Goal: Task Accomplishment & Management: Manage account settings

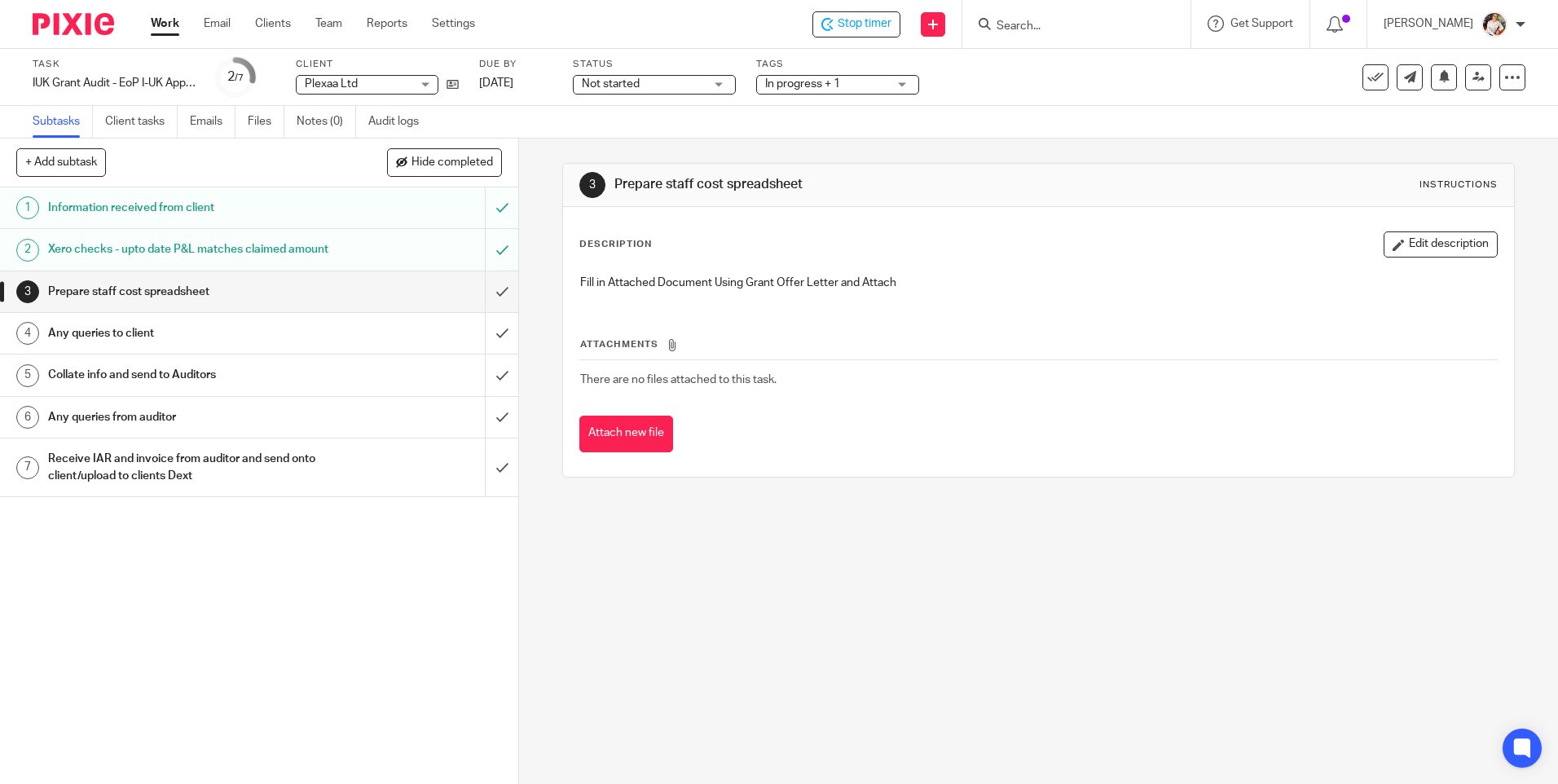
click at [867, 27] on span "Stop timer" at bounding box center [865, 24] width 53 height 17
click at [158, 22] on link "Work" at bounding box center [164, 24] width 29 height 16
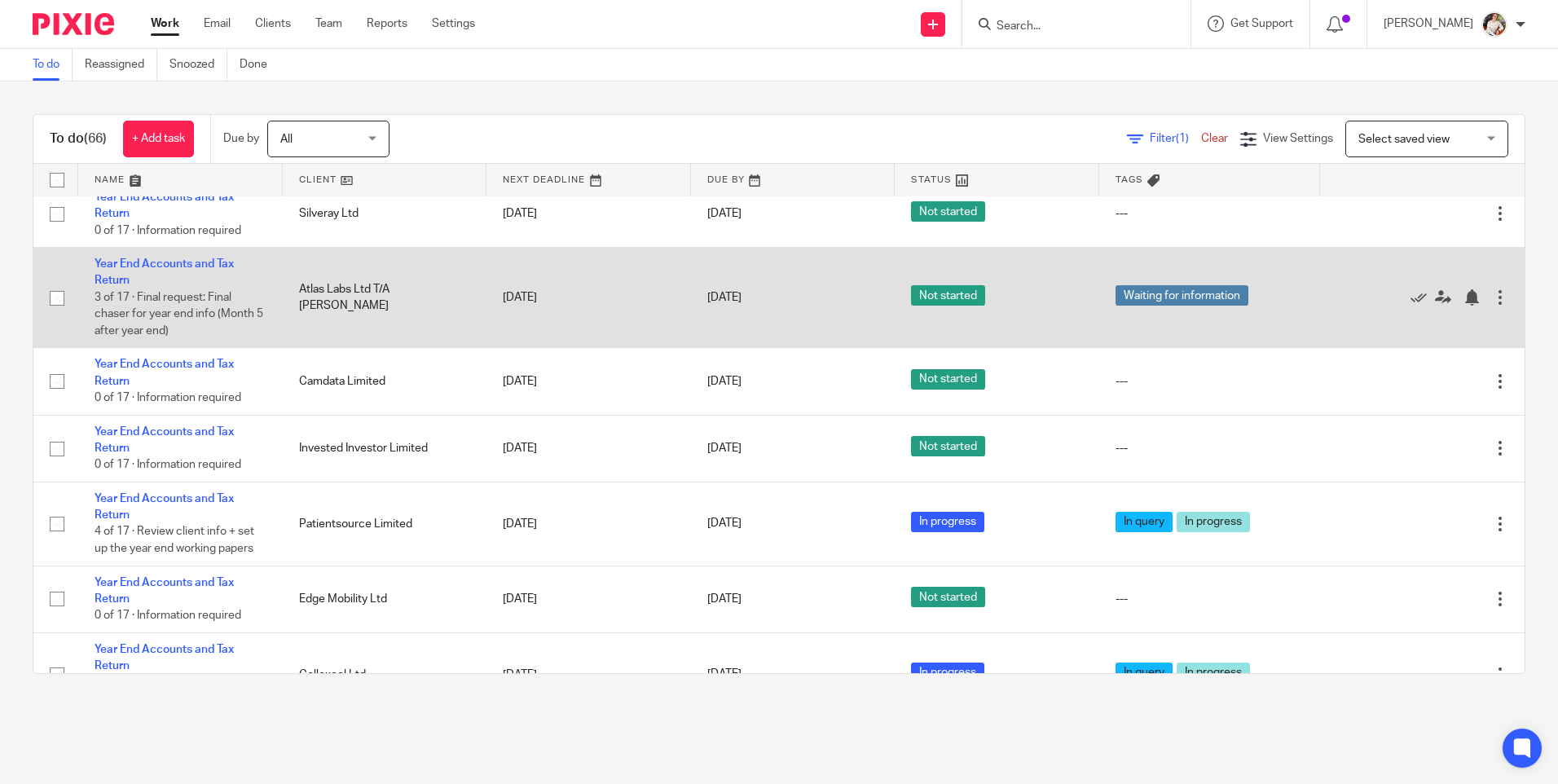
scroll to position [4480, 0]
click at [156, 285] on link "Year End Accounts and Tax Return" at bounding box center [164, 271] width 139 height 28
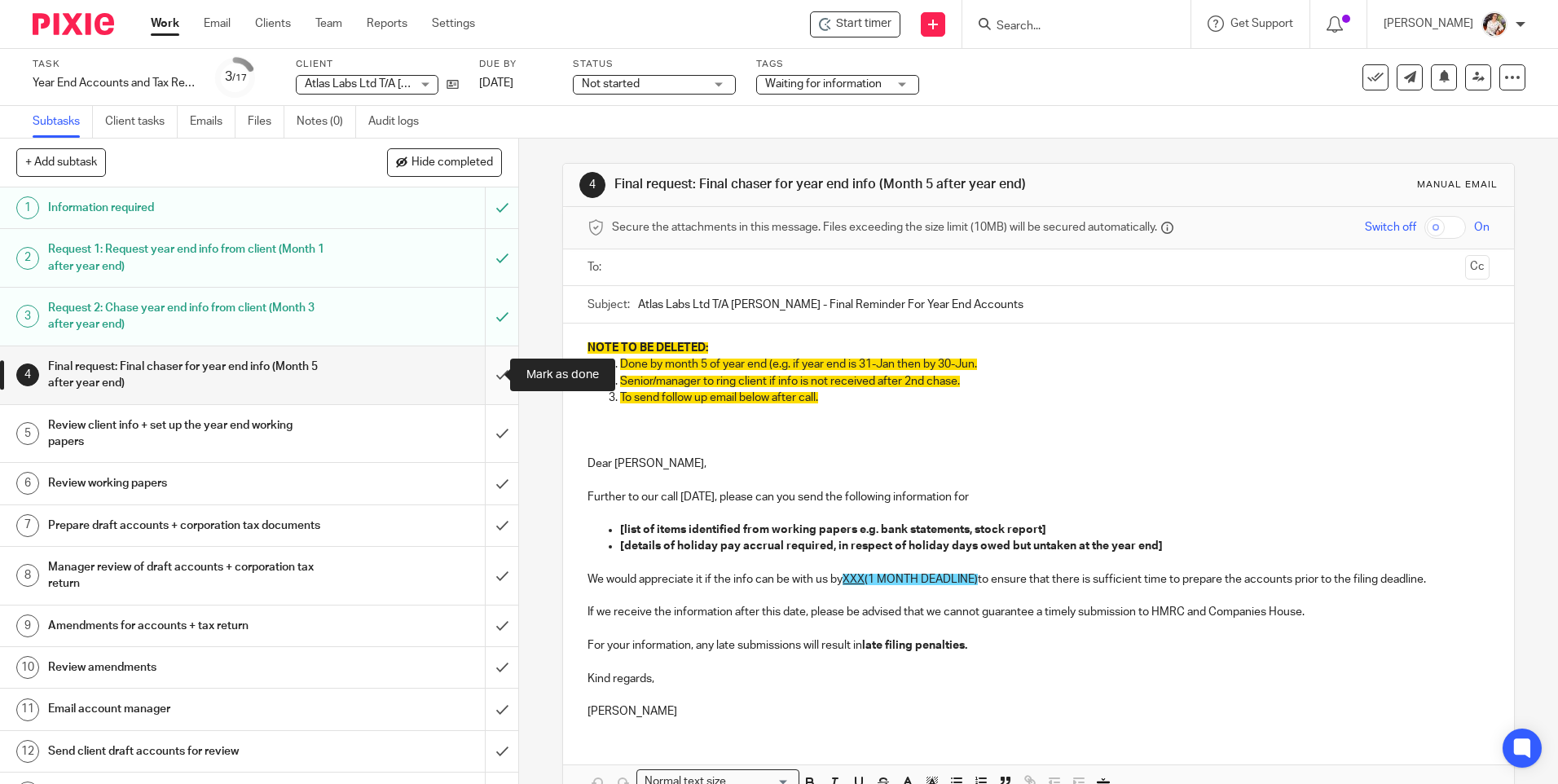
click at [489, 370] on input "submit" at bounding box center [259, 375] width 518 height 57
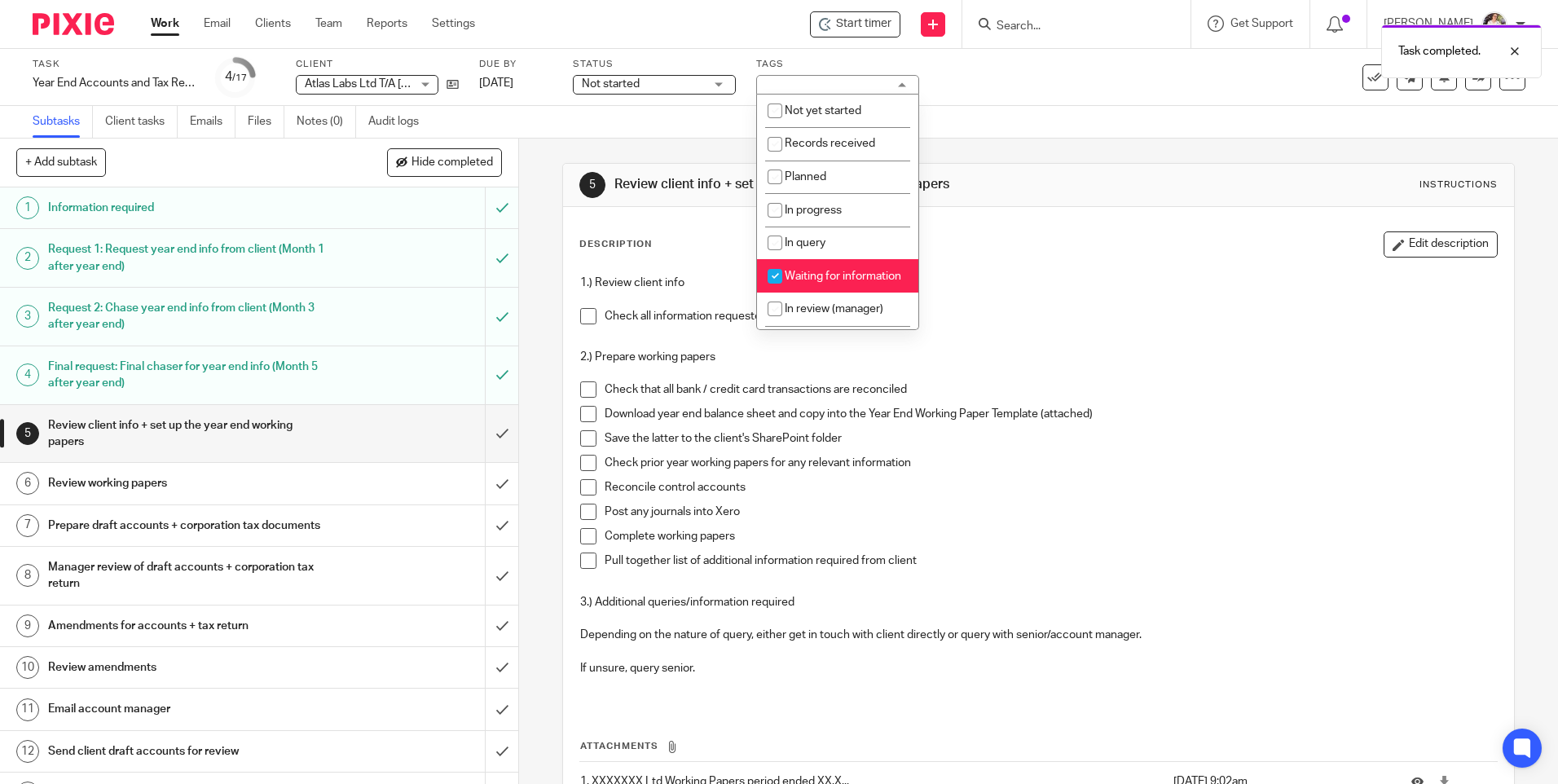
click at [844, 285] on li "Waiting for information" at bounding box center [837, 276] width 161 height 34
checkbox input "false"
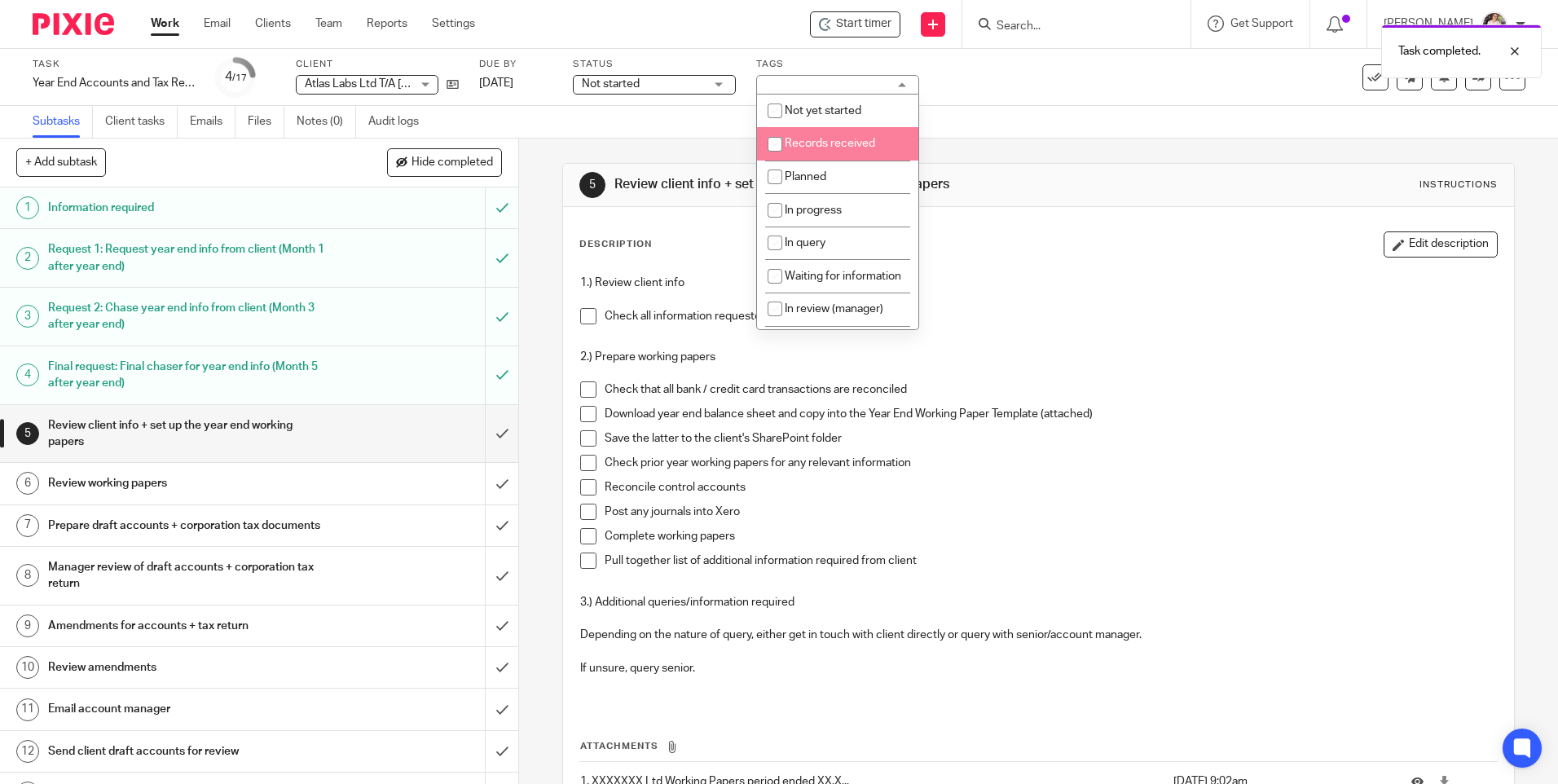
drag, startPoint x: 827, startPoint y: 139, endPoint x: 676, endPoint y: 114, distance: 153.1
click at [826, 139] on span "Records received" at bounding box center [829, 143] width 90 height 12
checkbox input "true"
click at [173, 21] on link "Work" at bounding box center [164, 24] width 29 height 16
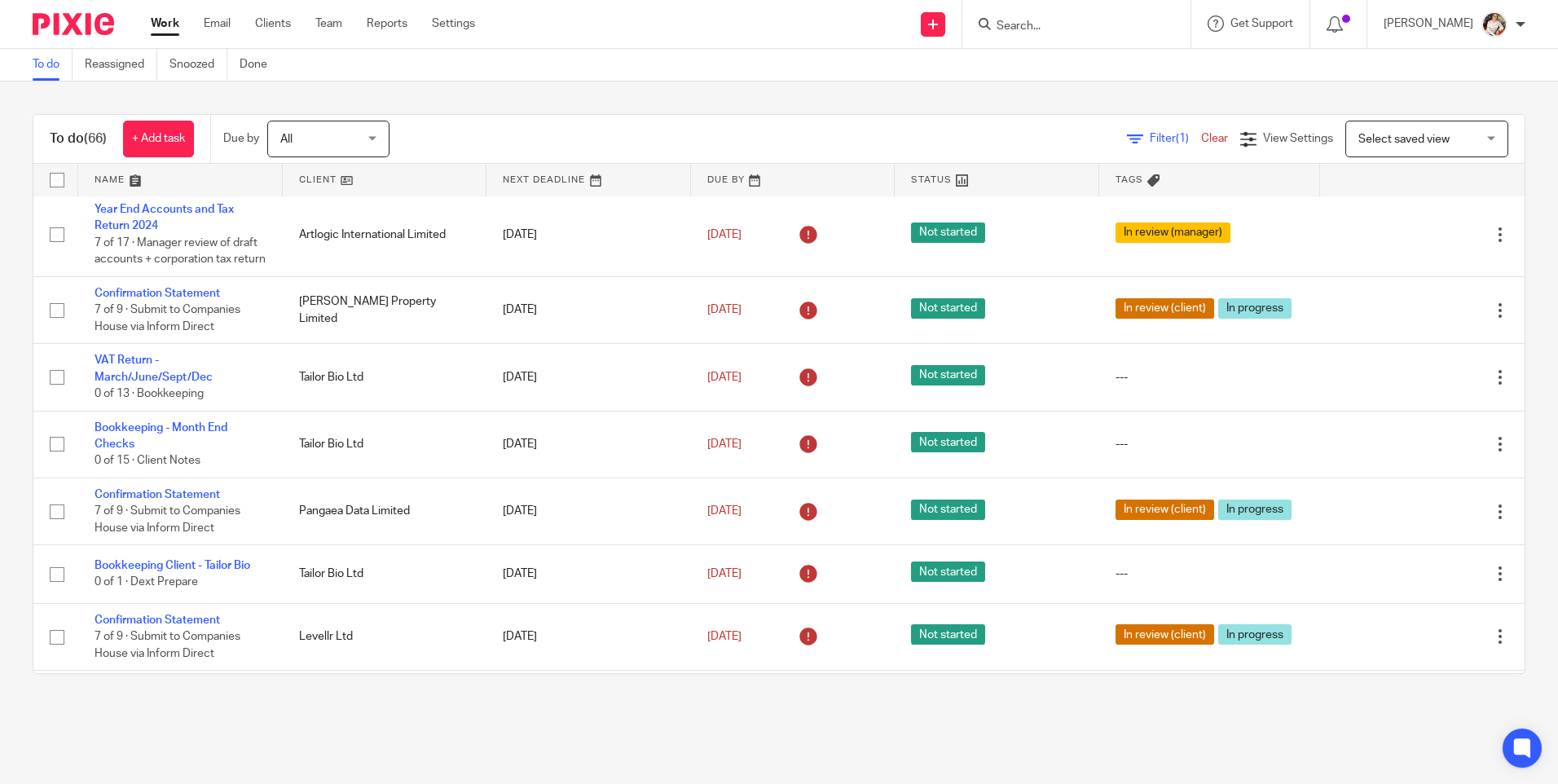
scroll to position [1222, 0]
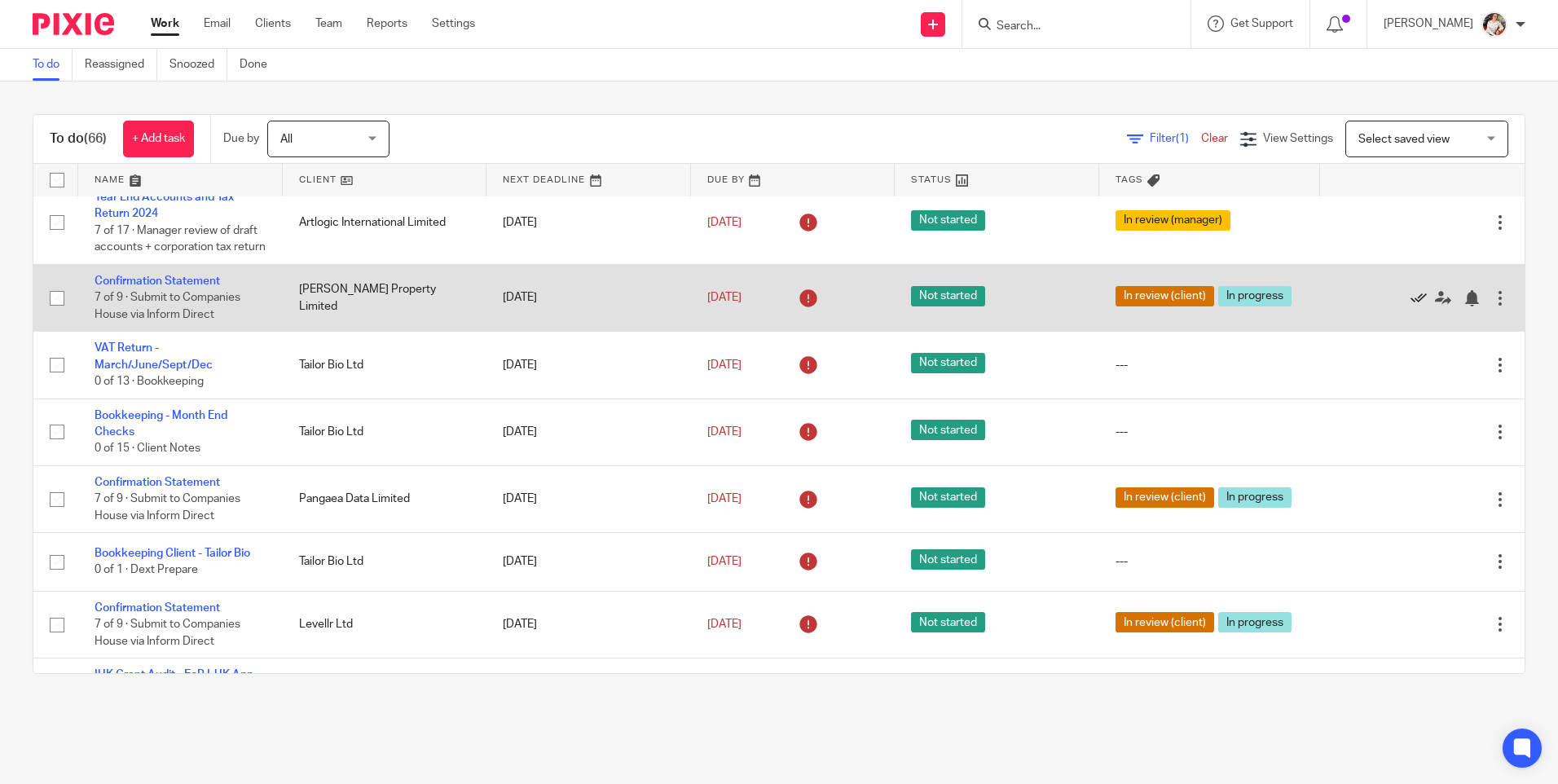
click at [1411, 306] on icon at bounding box center [1419, 298] width 16 height 16
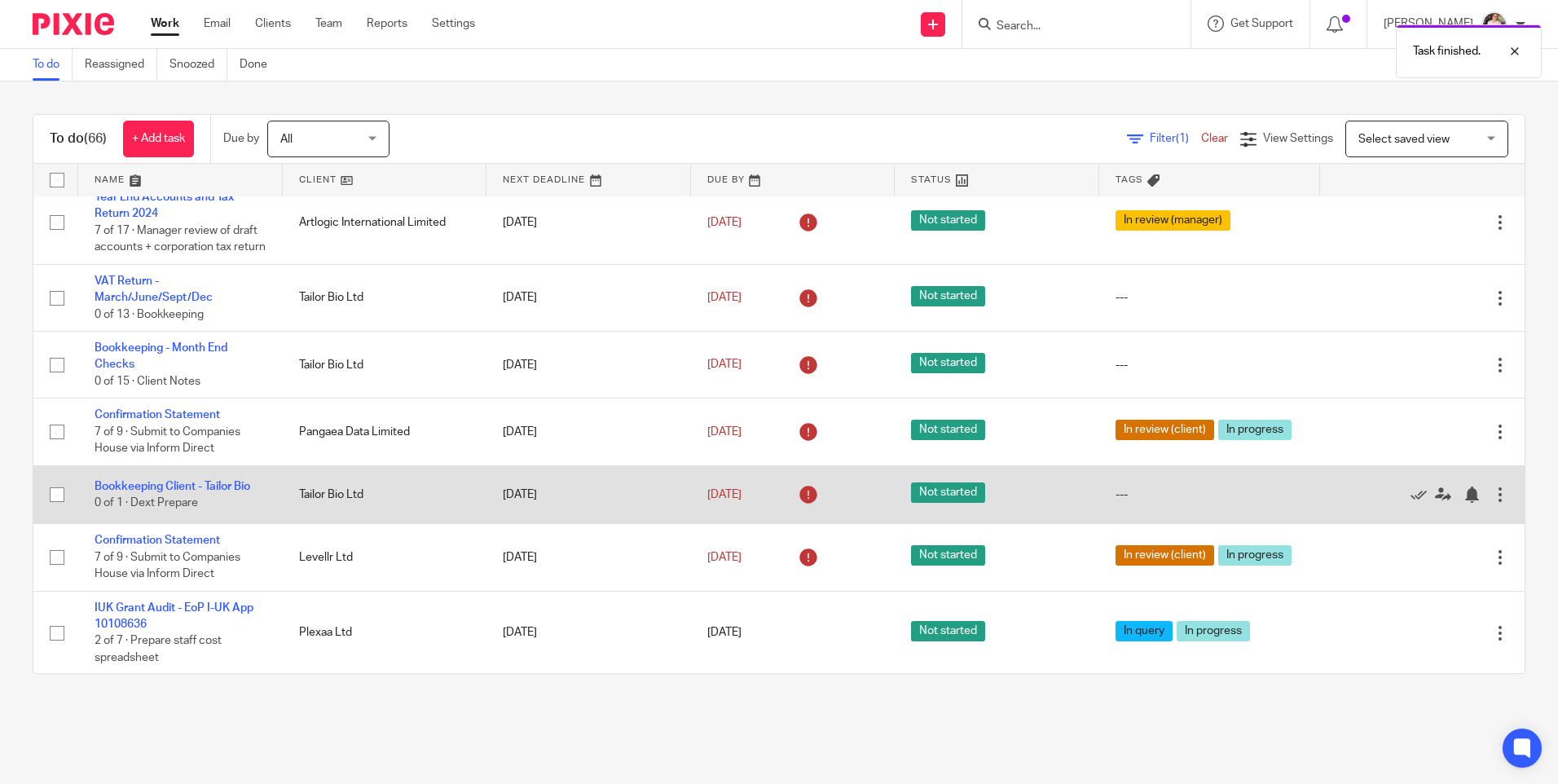
click at [1492, 502] on div at bounding box center [1500, 494] width 16 height 16
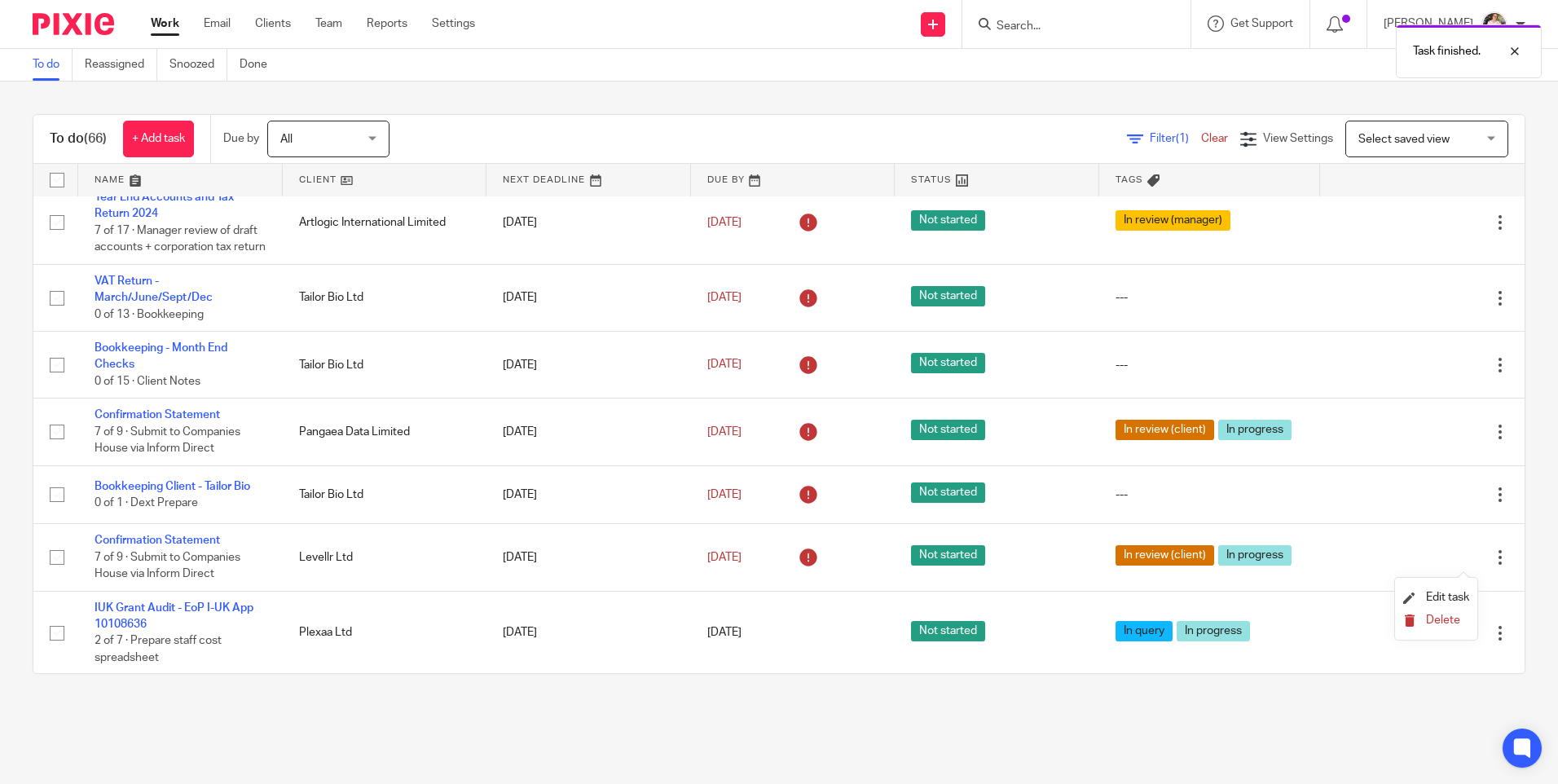
click at [1446, 614] on span "Delete" at bounding box center [1443, 620] width 35 height 12
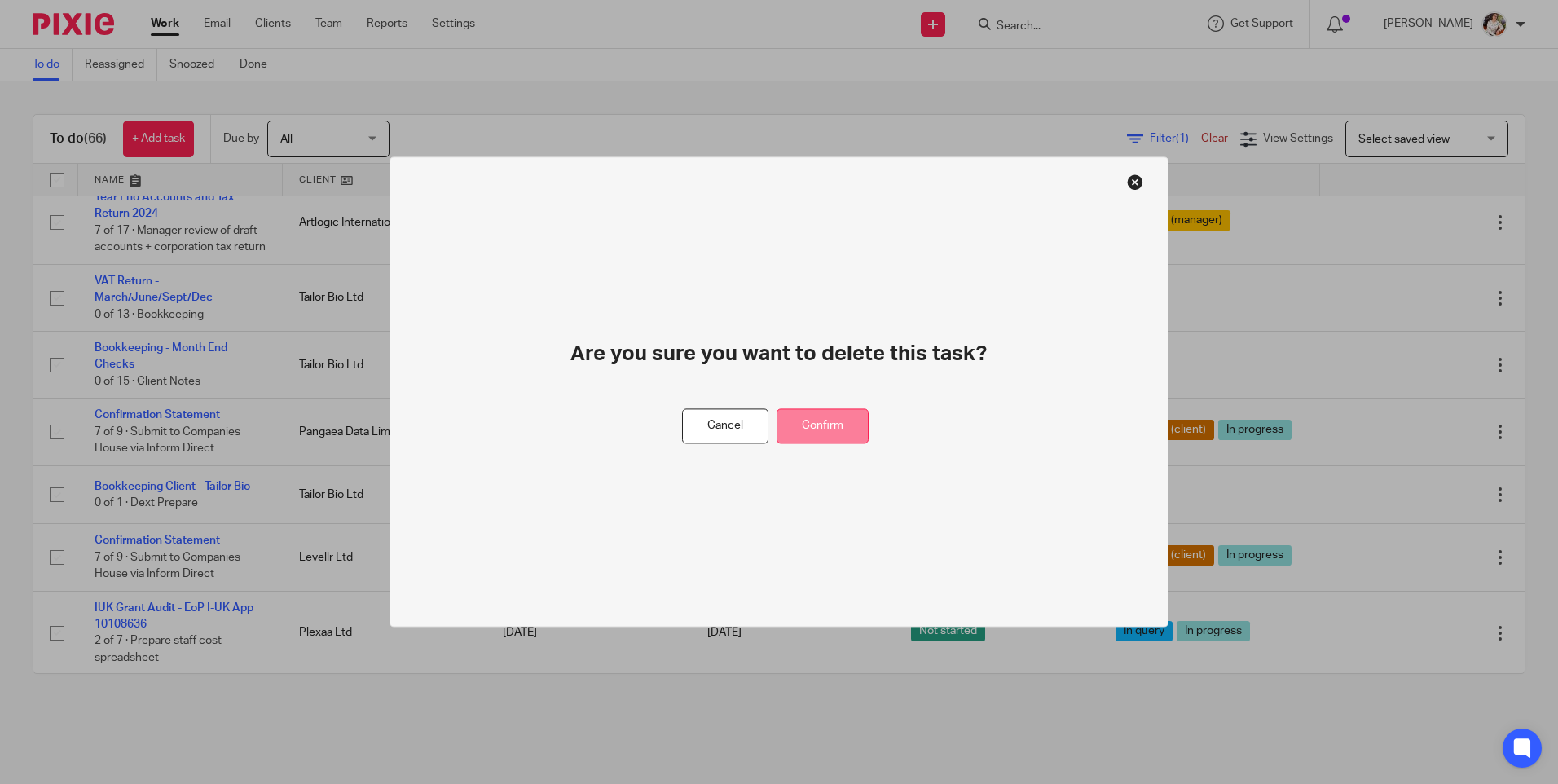
click at [834, 435] on button "Confirm" at bounding box center [822, 426] width 92 height 35
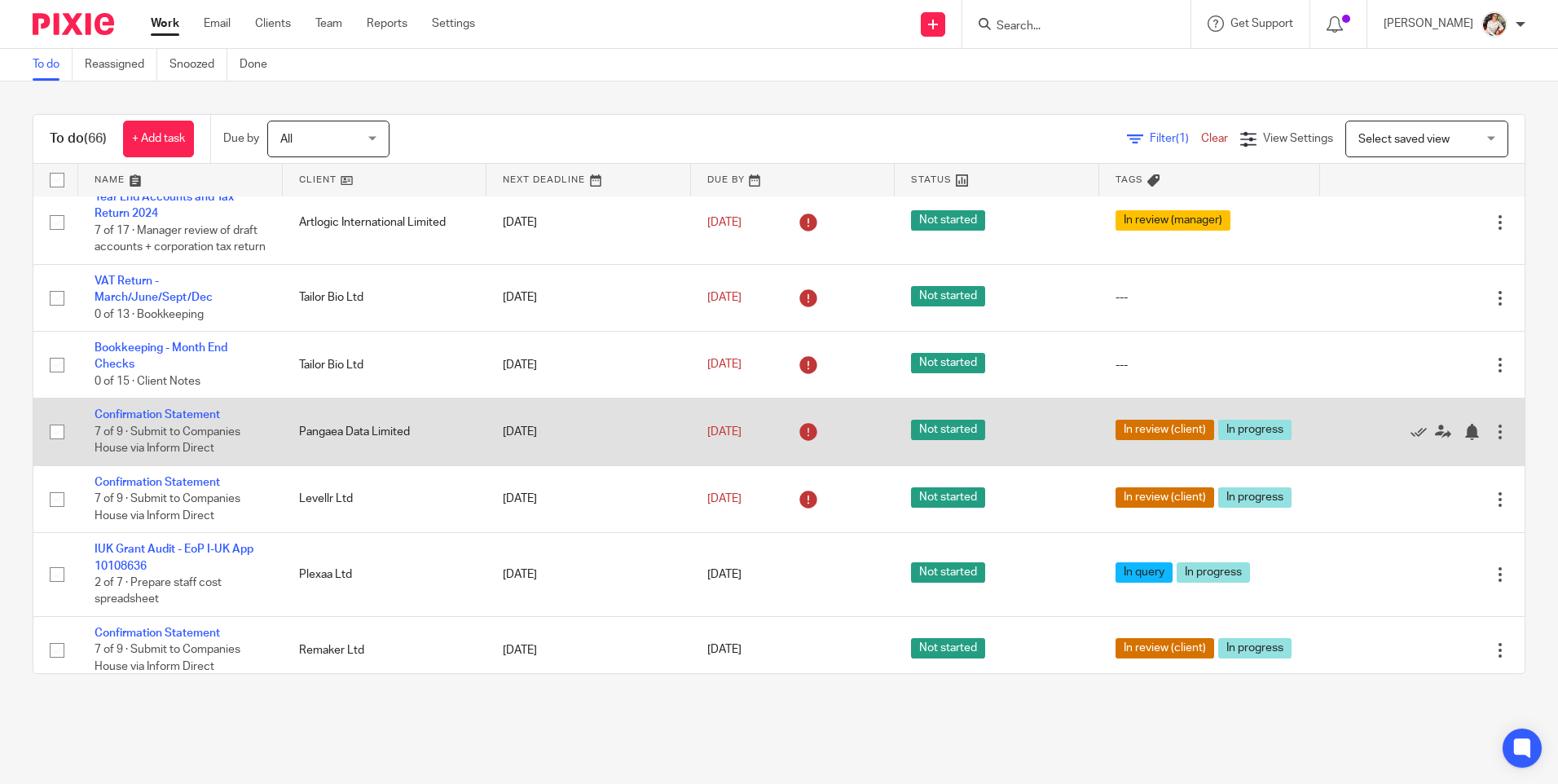
drag, startPoint x: 1381, startPoint y: 566, endPoint x: 1325, endPoint y: 520, distance: 72.5
click at [1411, 507] on icon at bounding box center [1419, 499] width 16 height 16
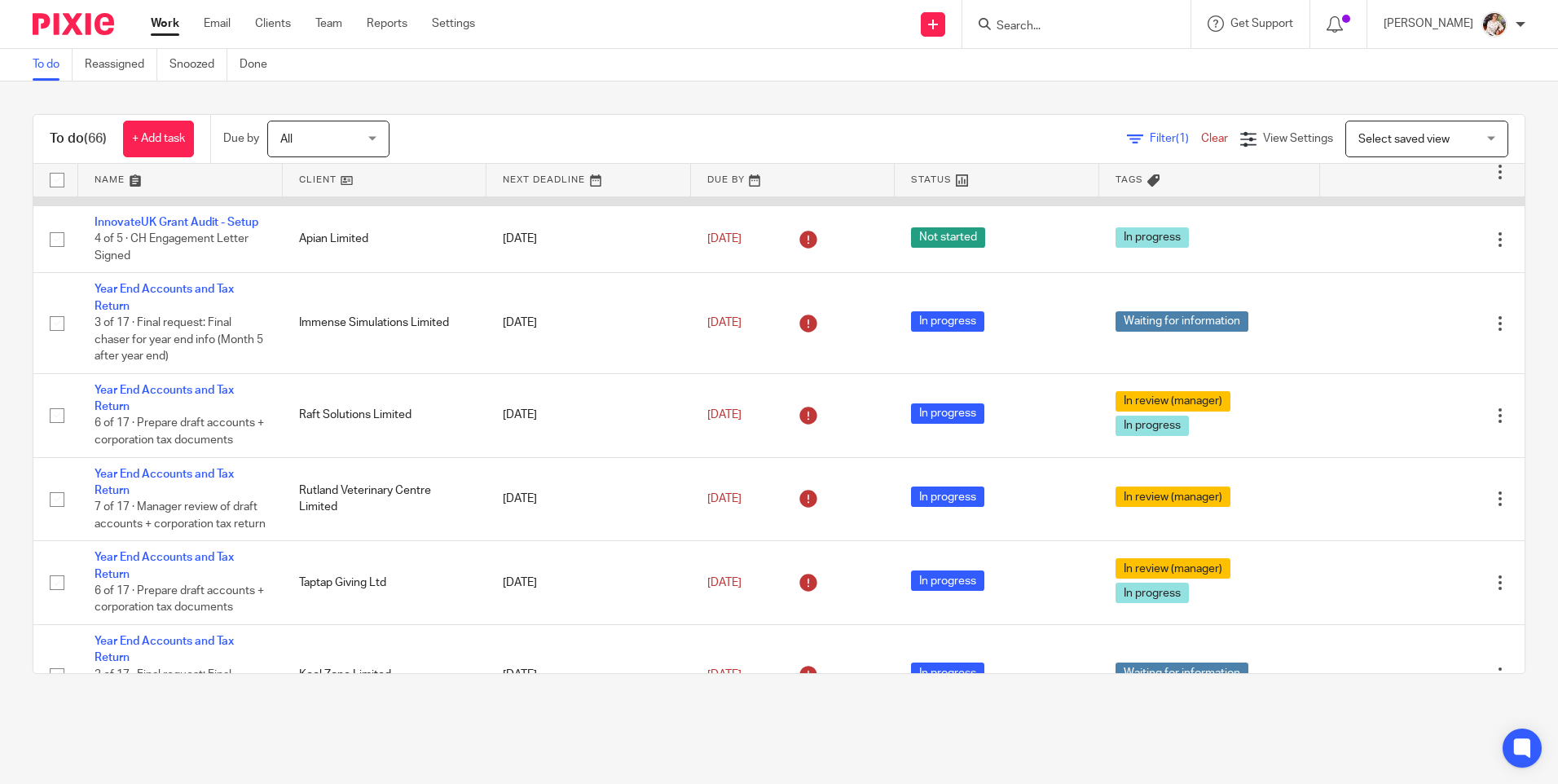
scroll to position [407, 0]
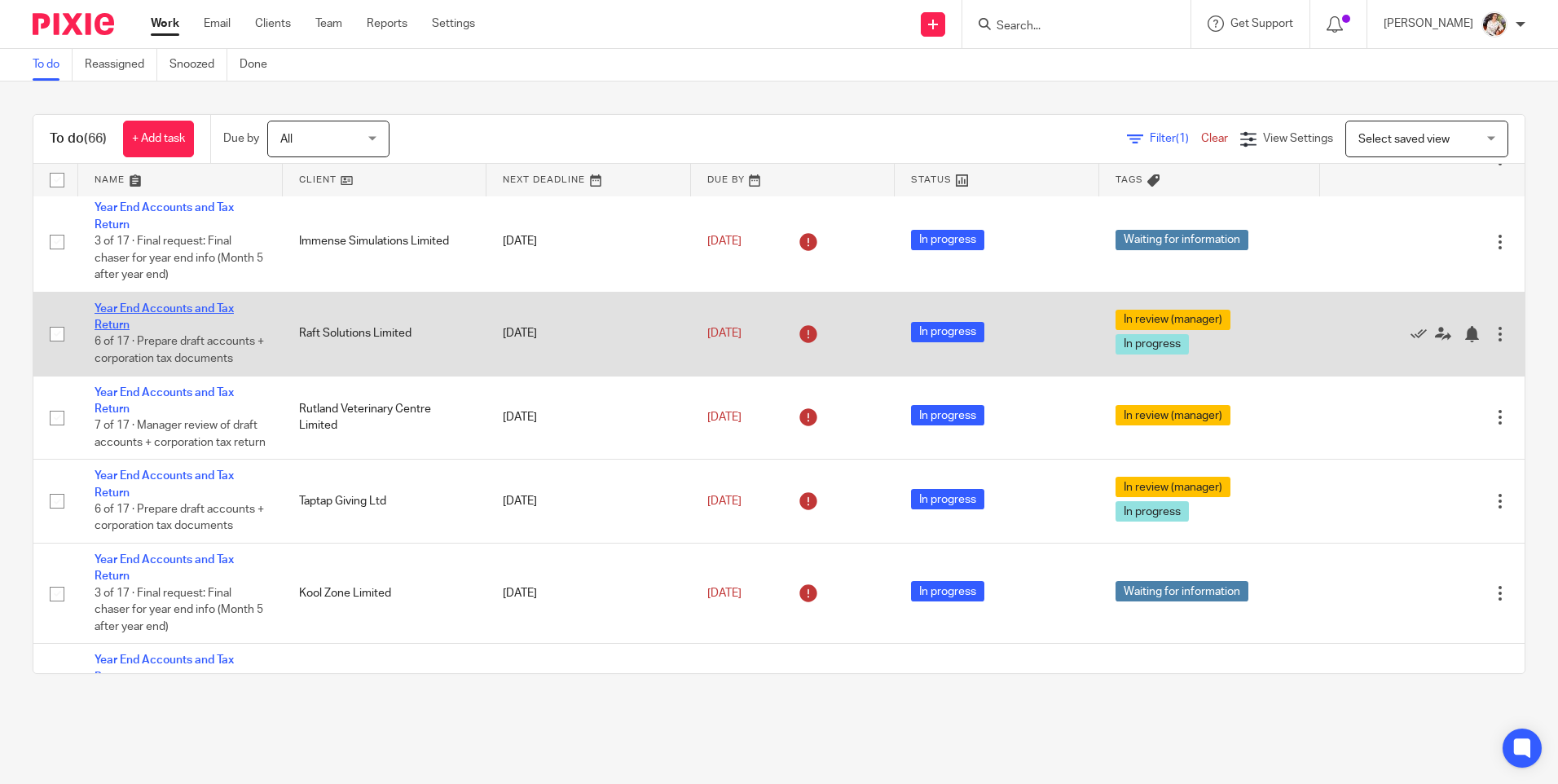
click at [192, 321] on link "Year End Accounts and Tax Return" at bounding box center [164, 316] width 139 height 28
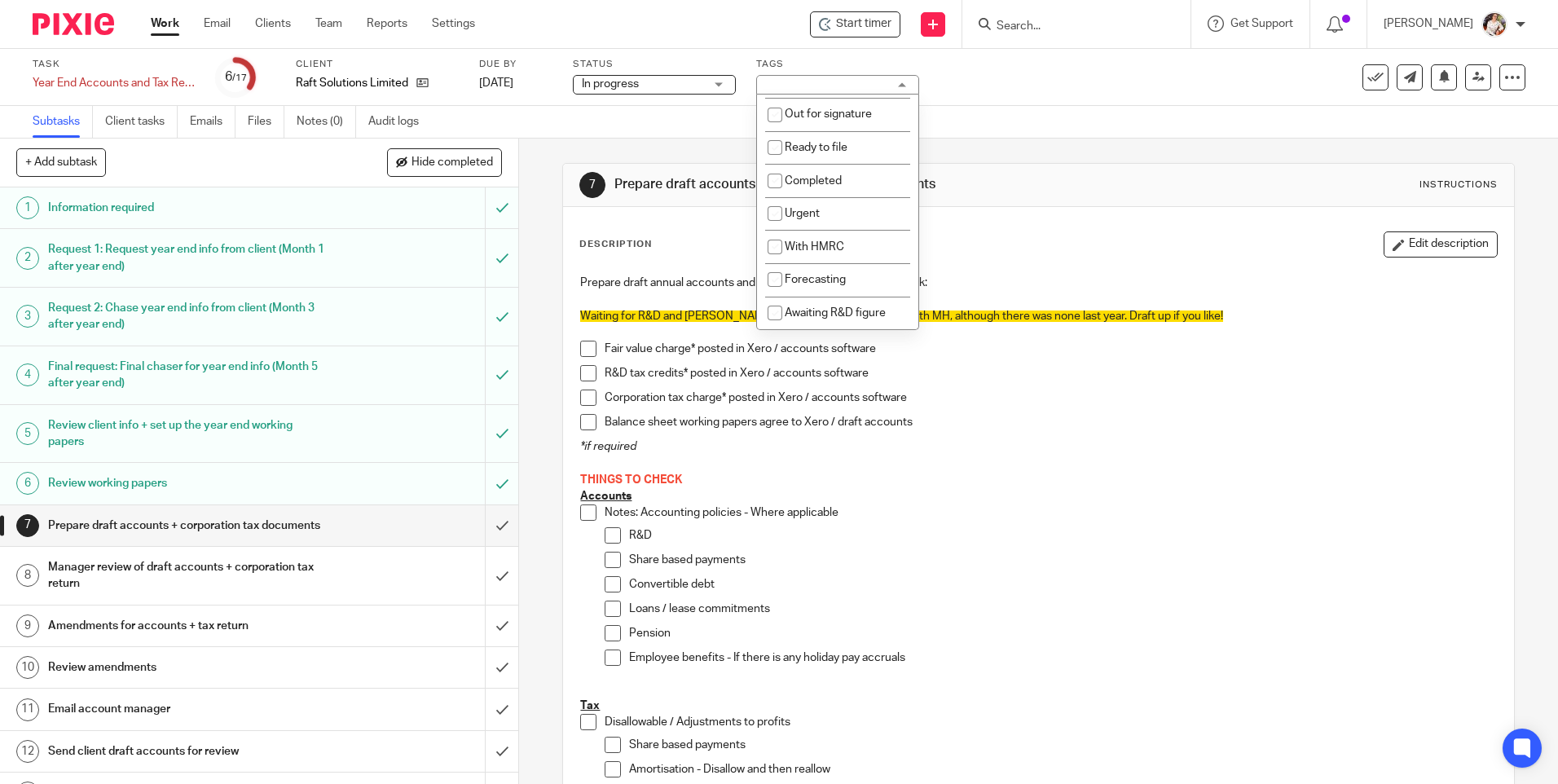
scroll to position [277, 0]
click at [830, 312] on span "Awaiting R&D figure" at bounding box center [835, 313] width 101 height 12
checkbox input "true"
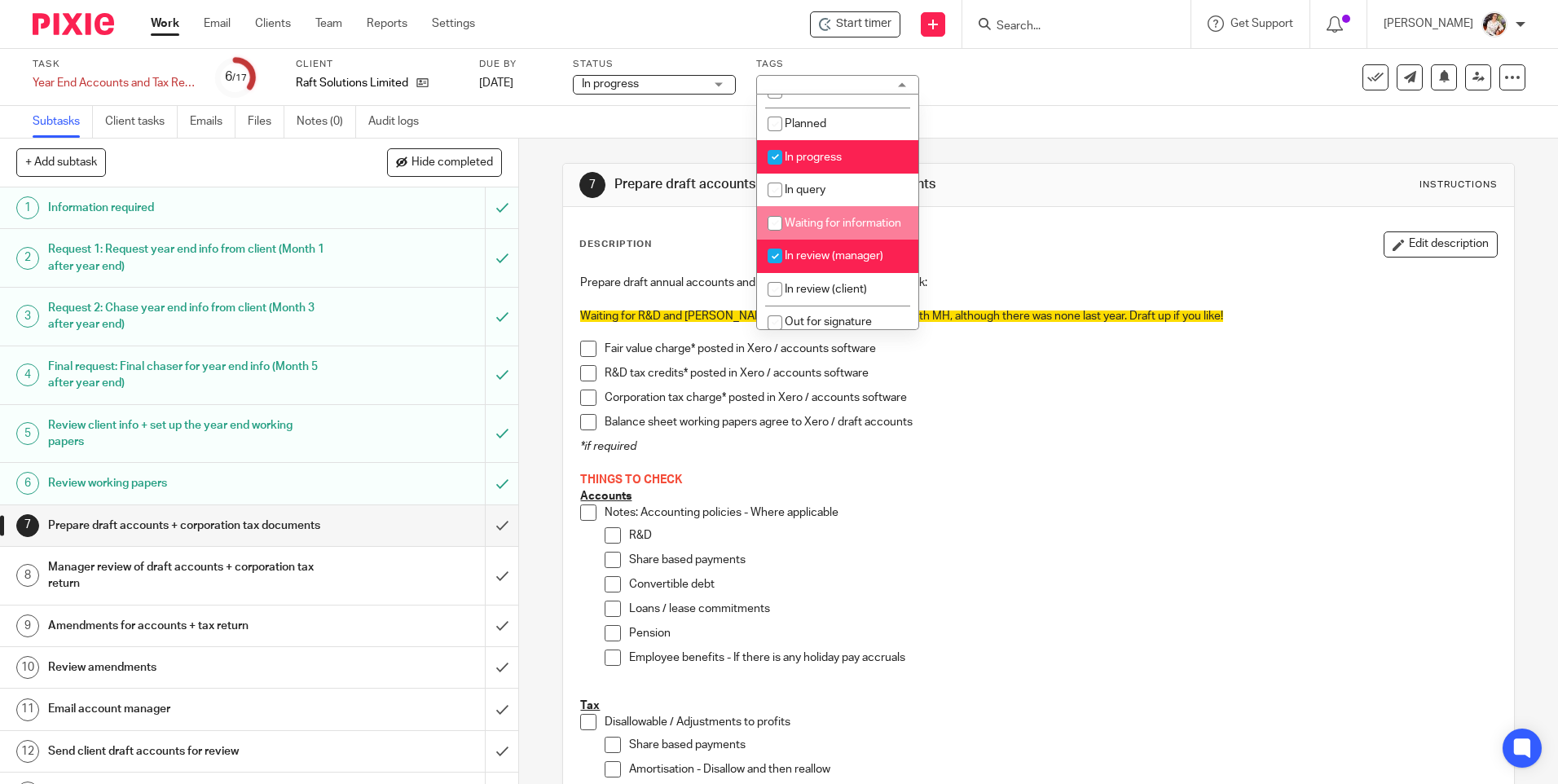
scroll to position [81, 0]
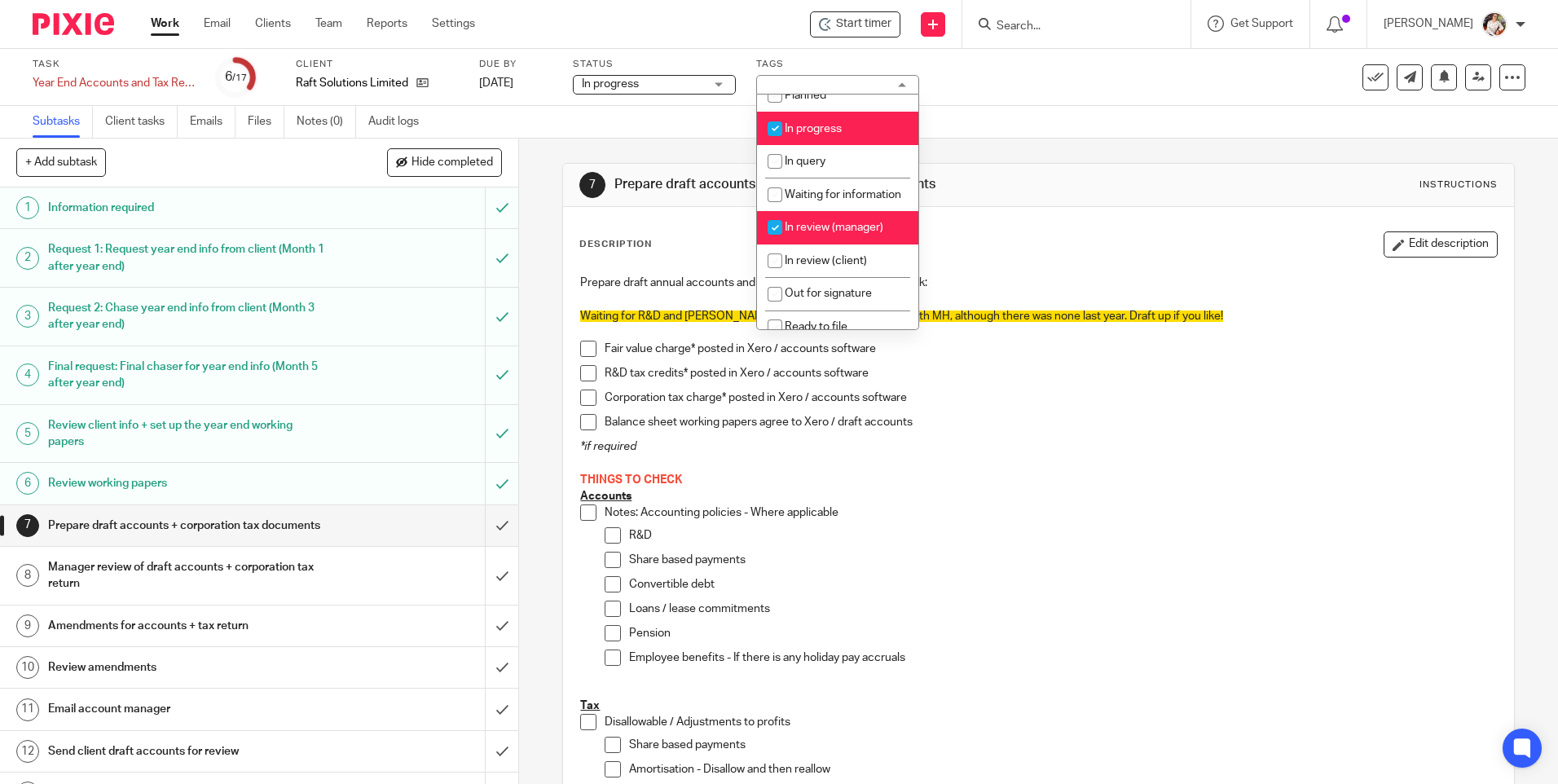
click at [824, 233] on span "In review (manager)" at bounding box center [834, 227] width 99 height 12
checkbox input "false"
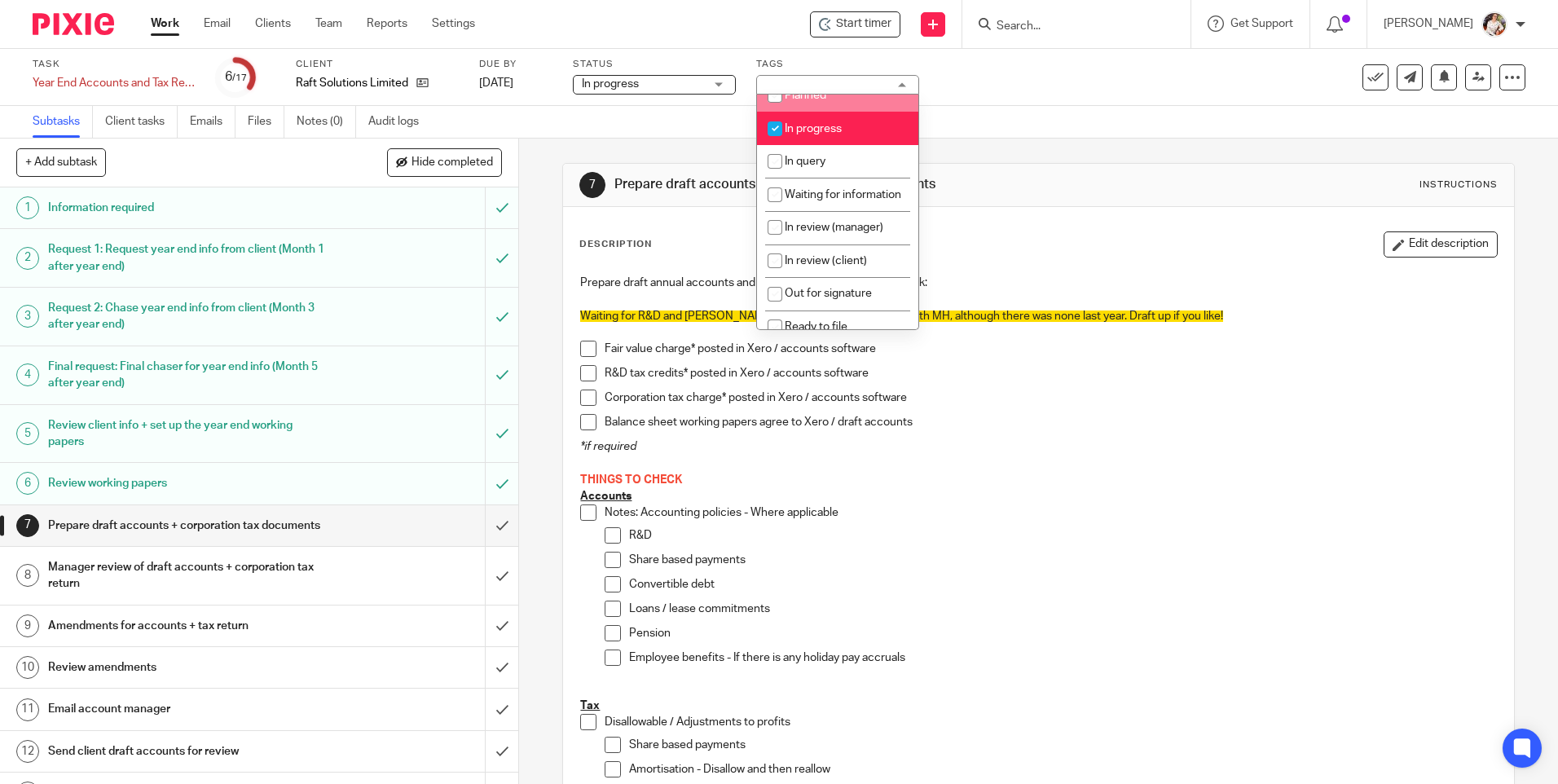
click at [141, 15] on div "Work Email Clients Team Reports Settings Work Email Clients Team Reports Settin…" at bounding box center [317, 24] width 365 height 48
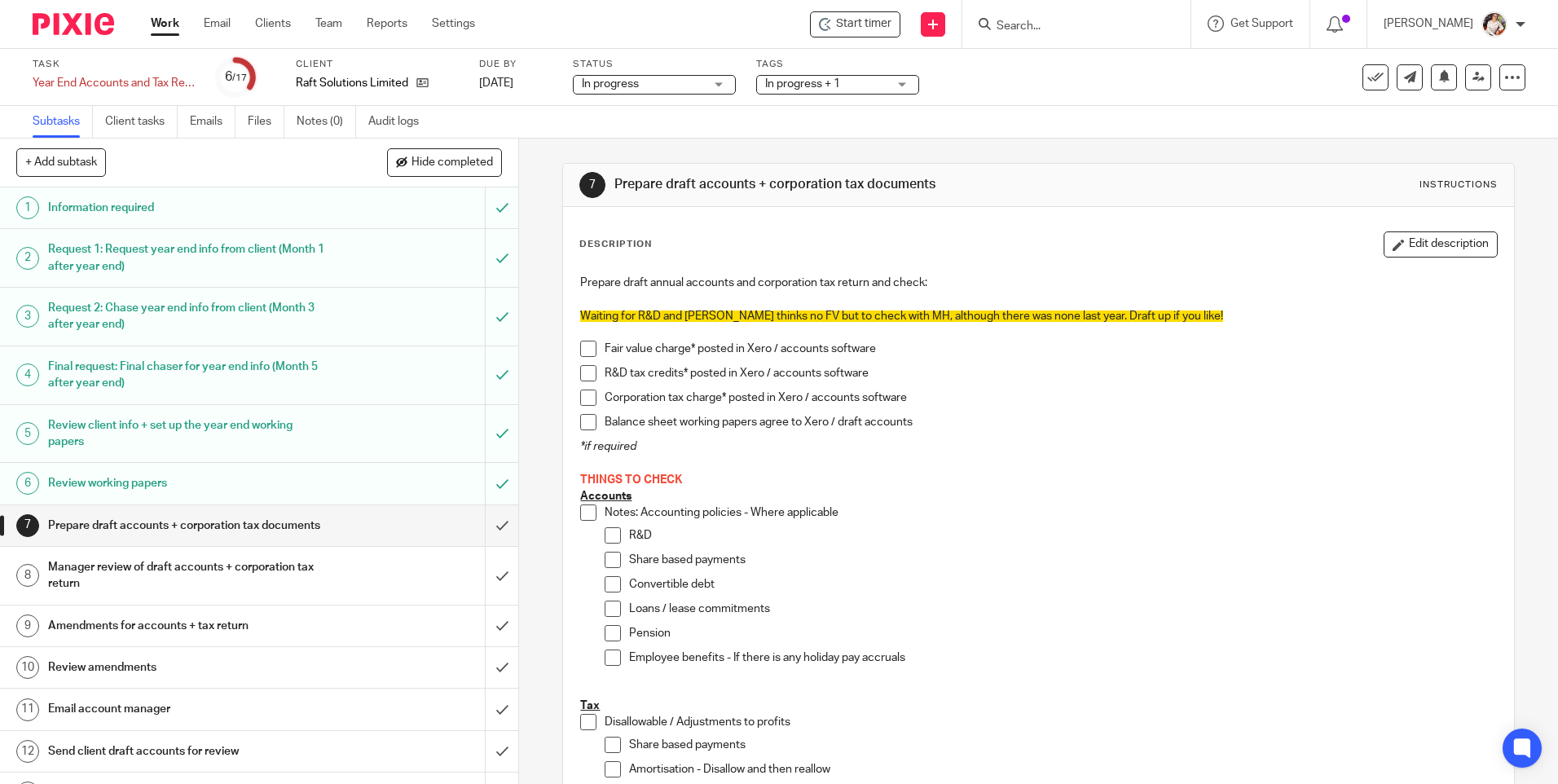
click at [155, 26] on link "Work" at bounding box center [164, 24] width 29 height 16
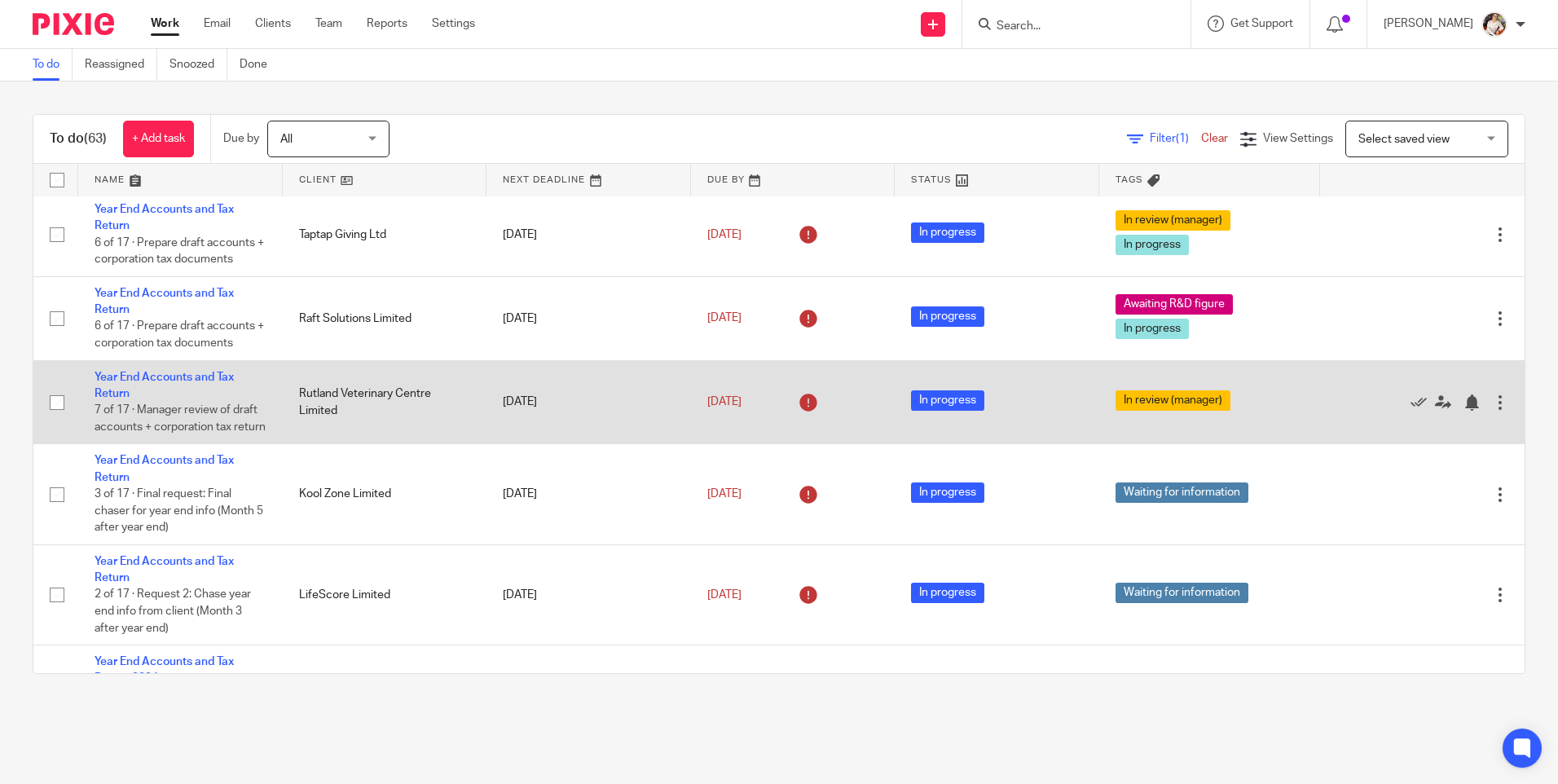
scroll to position [733, 0]
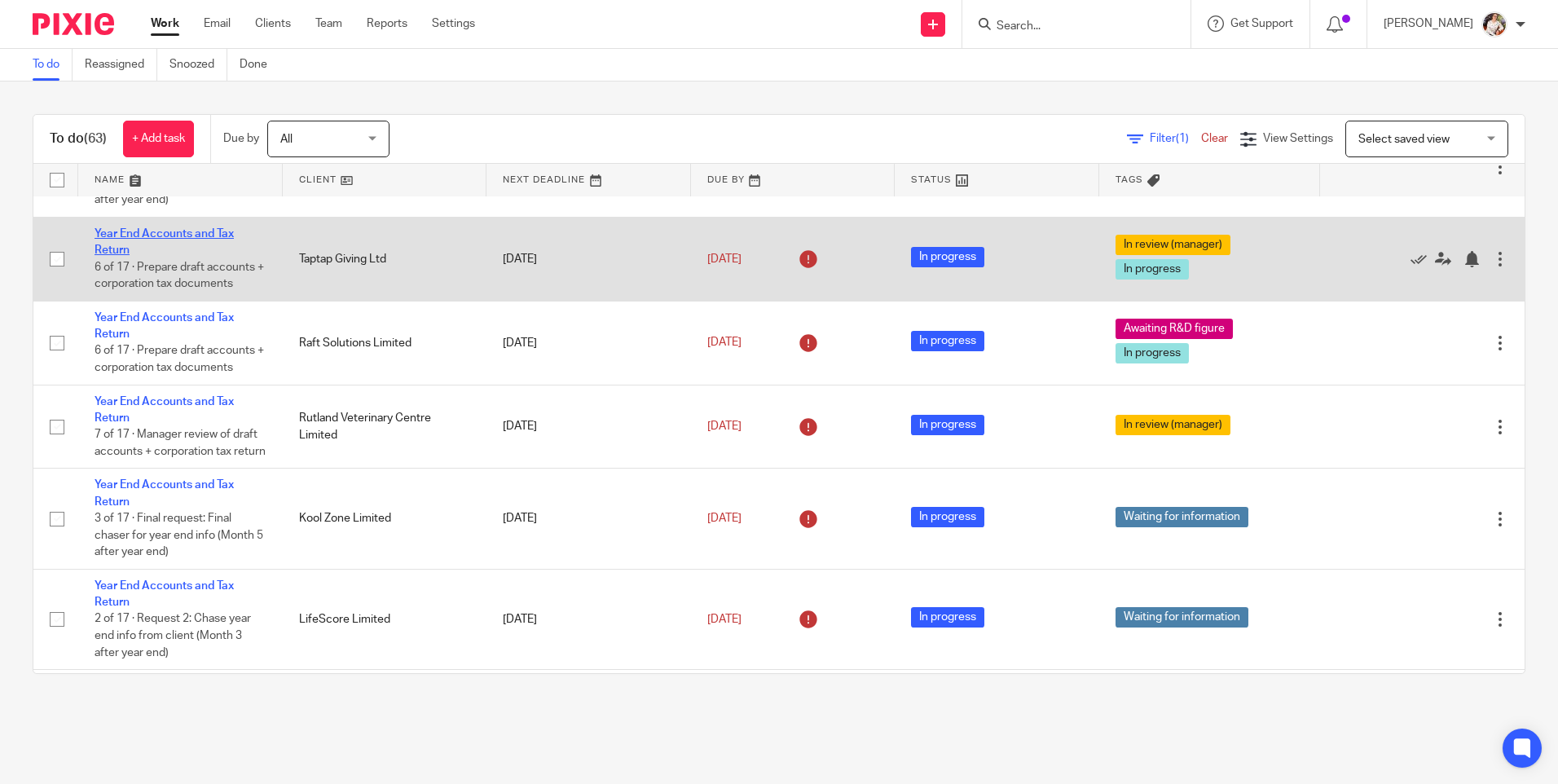
click at [203, 256] on link "Year End Accounts and Tax Return" at bounding box center [164, 242] width 139 height 28
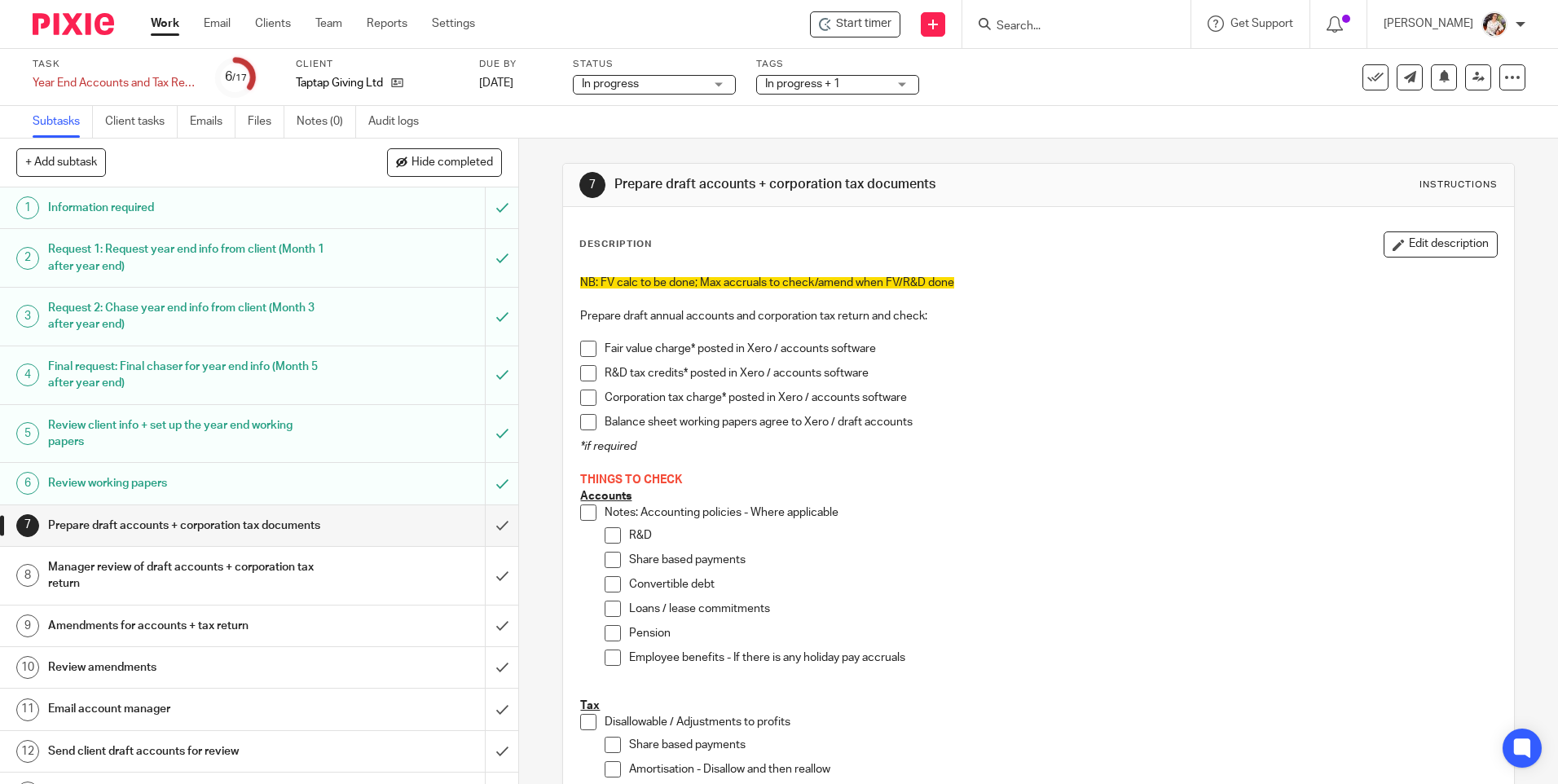
click at [821, 88] on span "In progress + 1" at bounding box center [803, 84] width 75 height 12
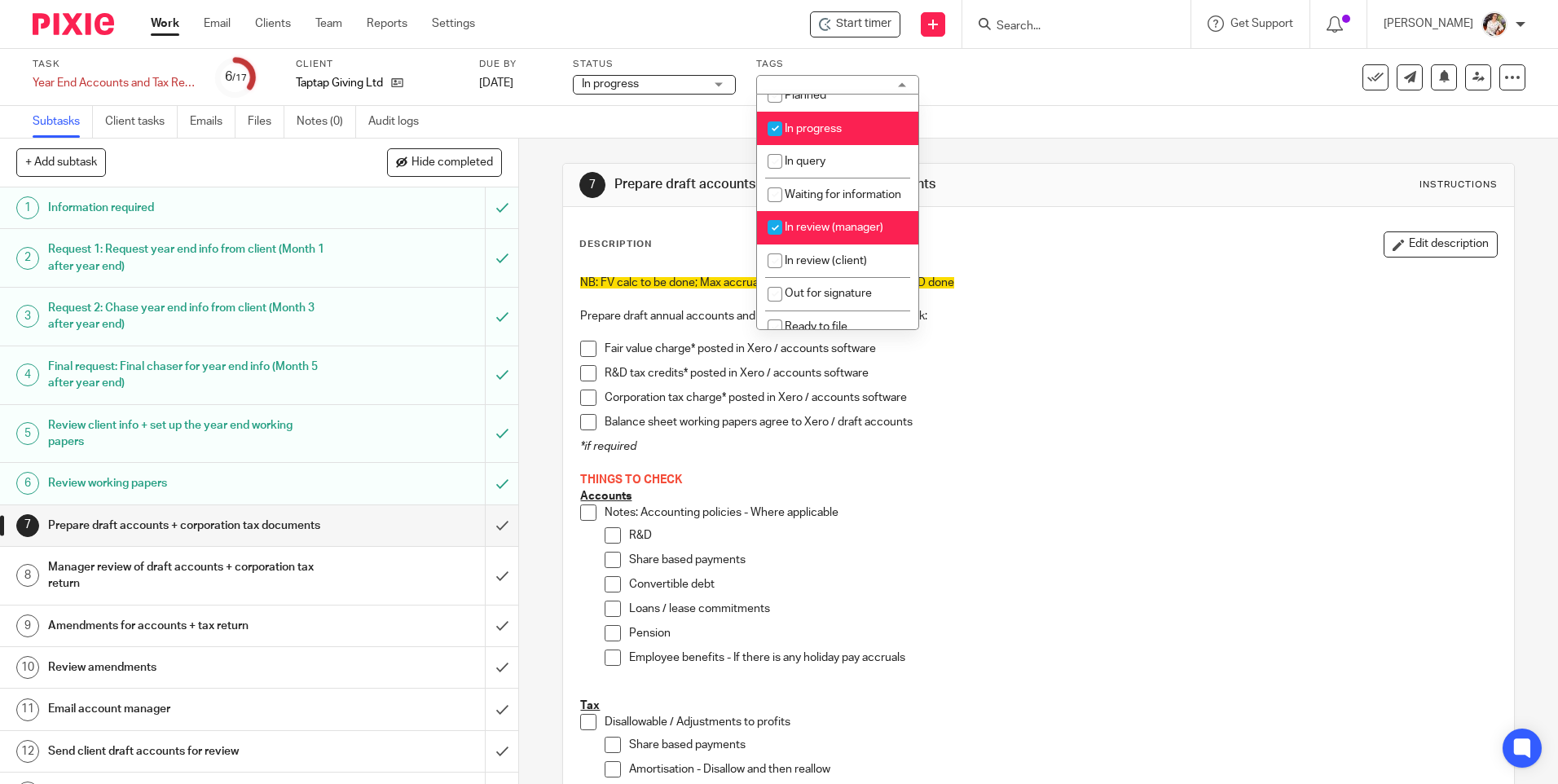
click at [832, 232] on li "In review (manager)" at bounding box center [837, 227] width 161 height 34
checkbox input "false"
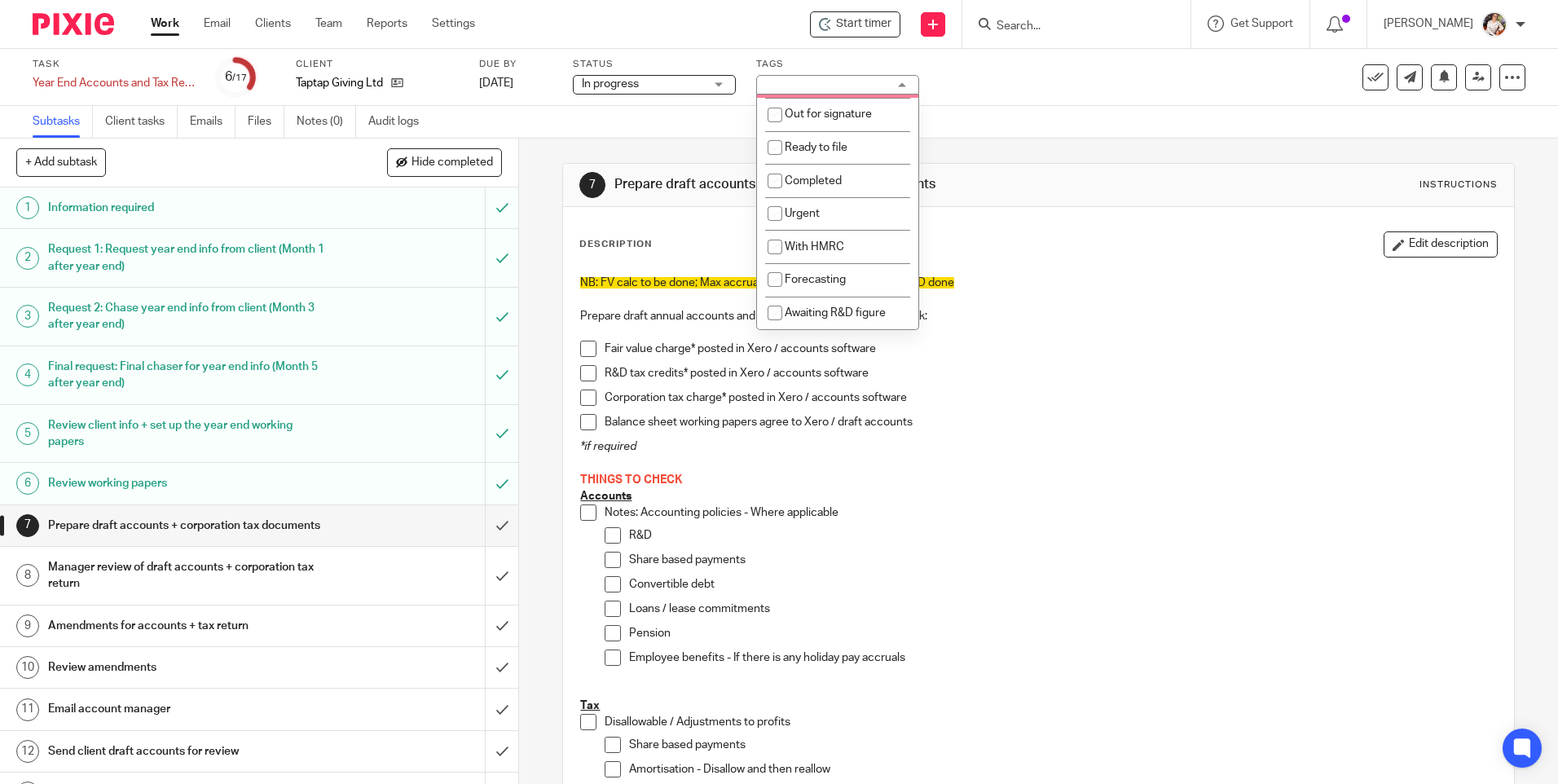
scroll to position [277, 0]
click at [841, 312] on span "Awaiting R&D figure" at bounding box center [835, 313] width 101 height 12
checkbox input "true"
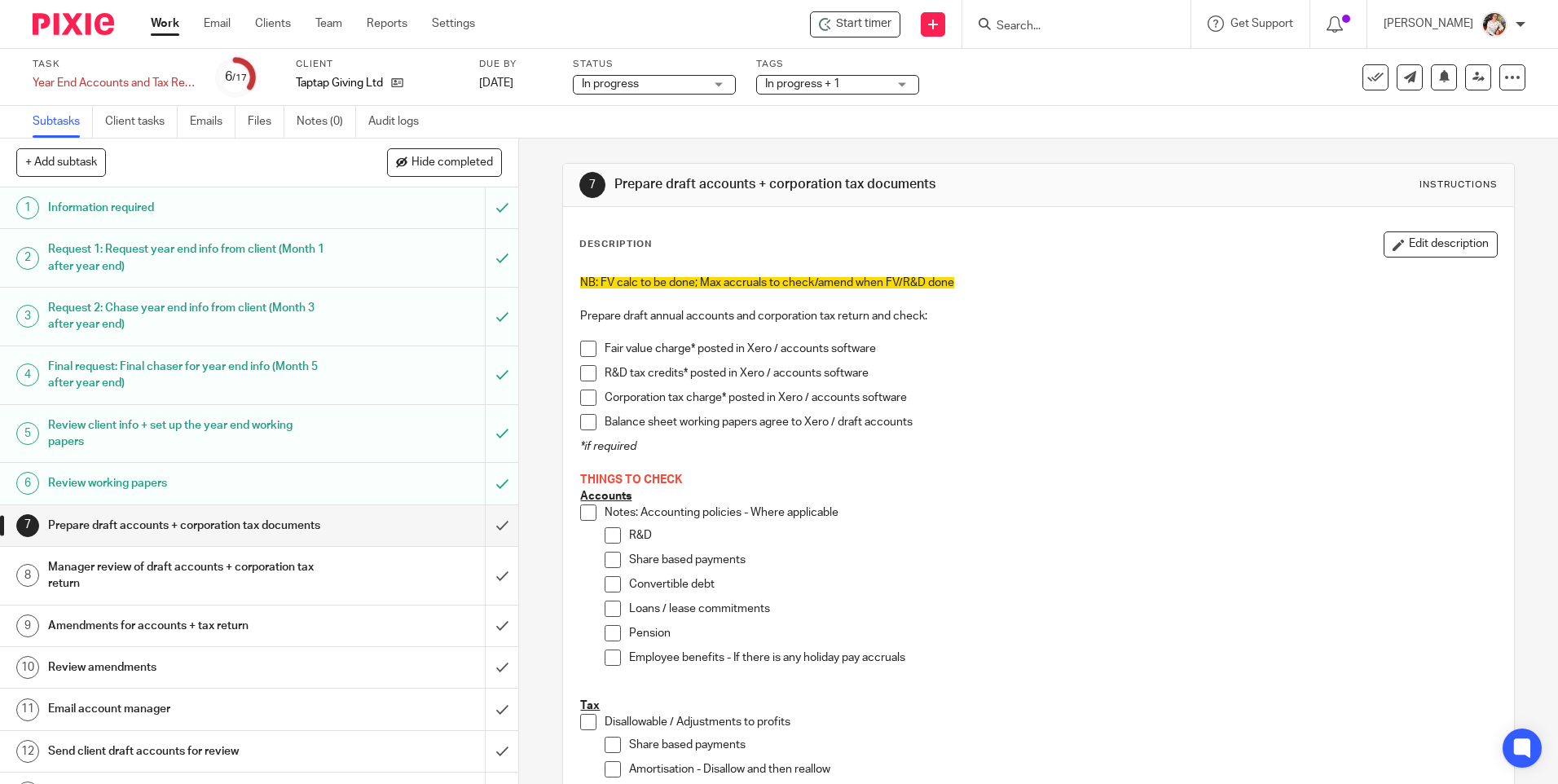
click at [177, 29] on link "Work" at bounding box center [164, 24] width 29 height 16
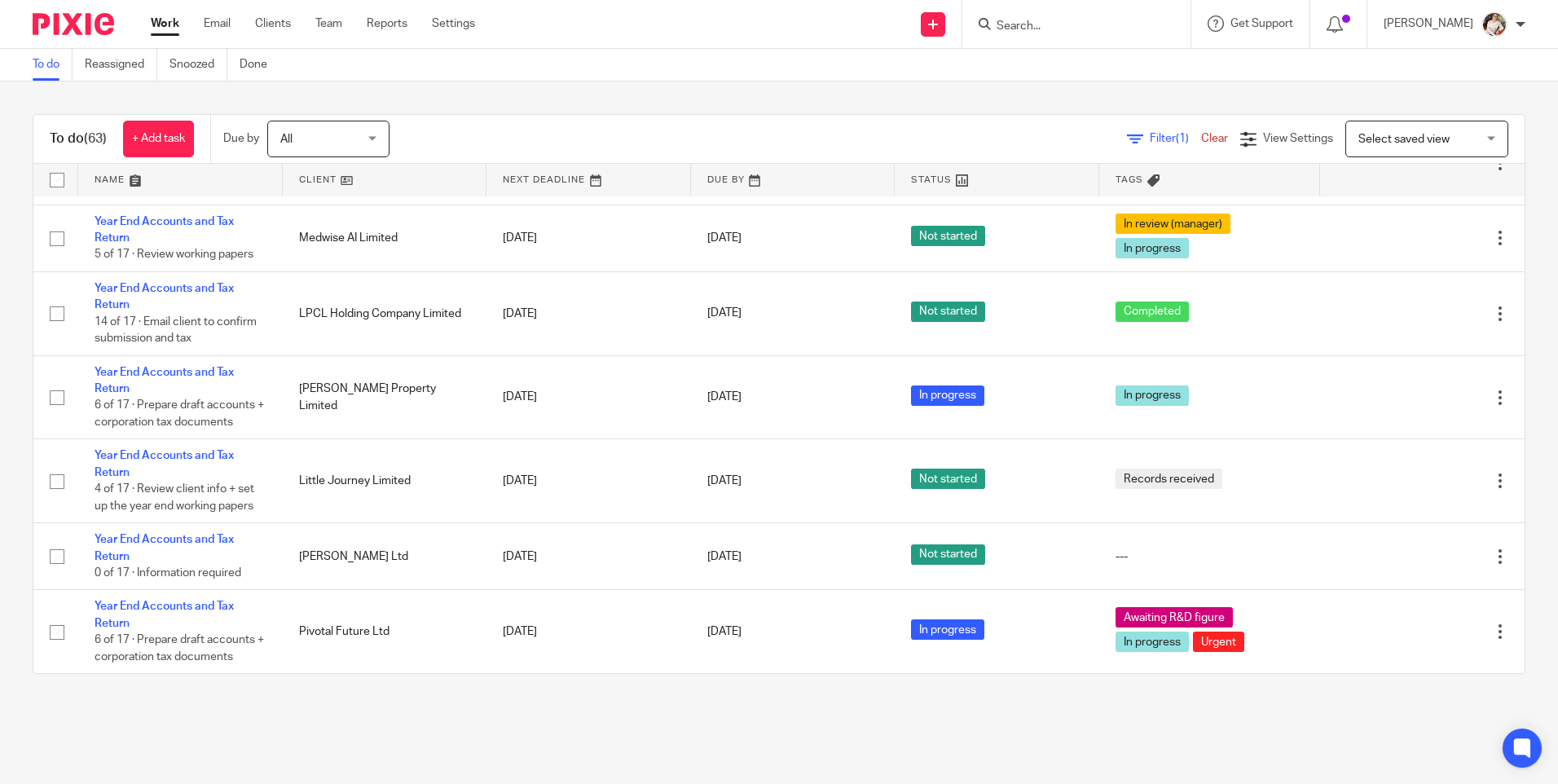
scroll to position [4865, 0]
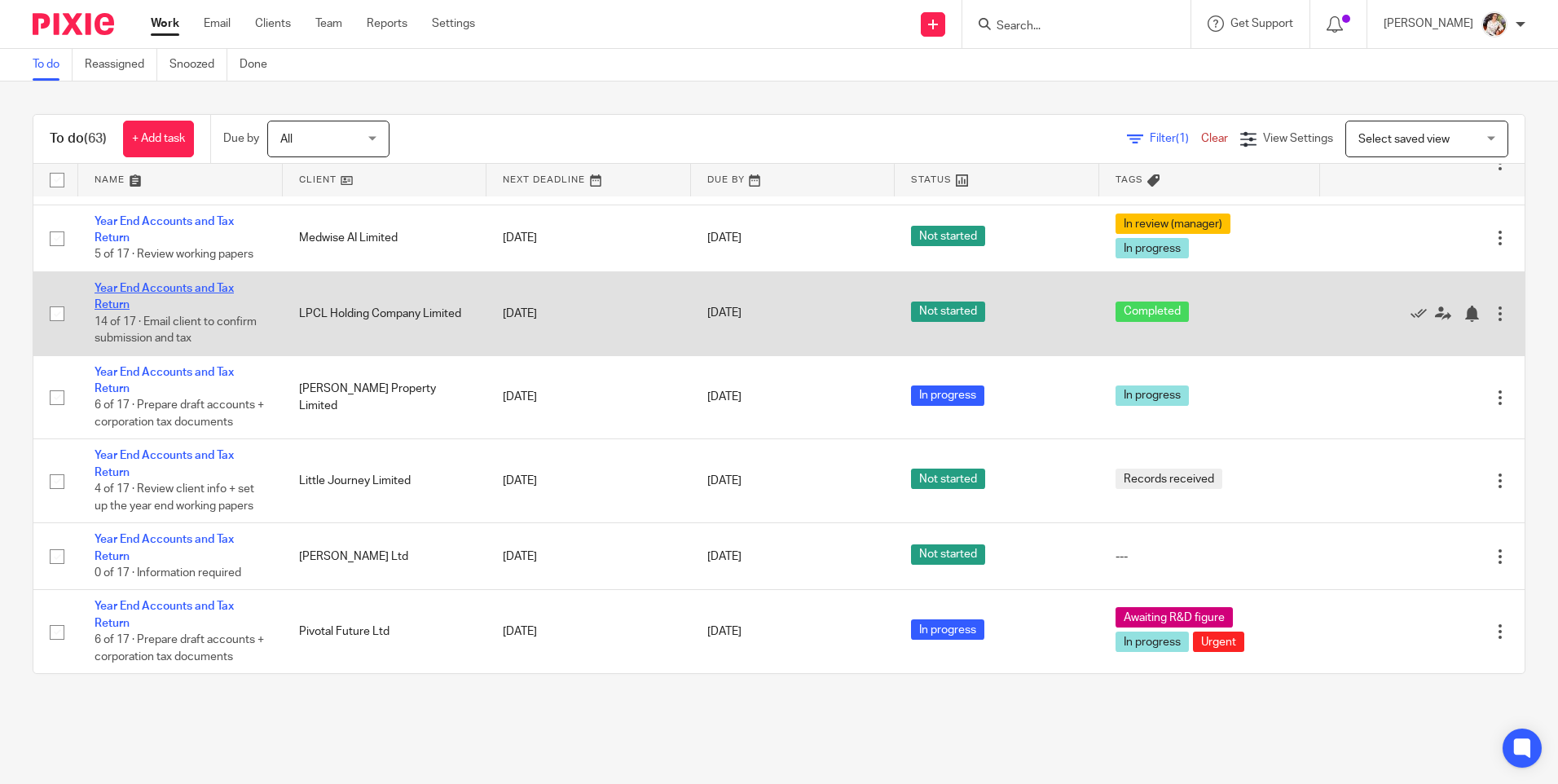
click at [220, 288] on link "Year End Accounts and Tax Return" at bounding box center [164, 297] width 139 height 28
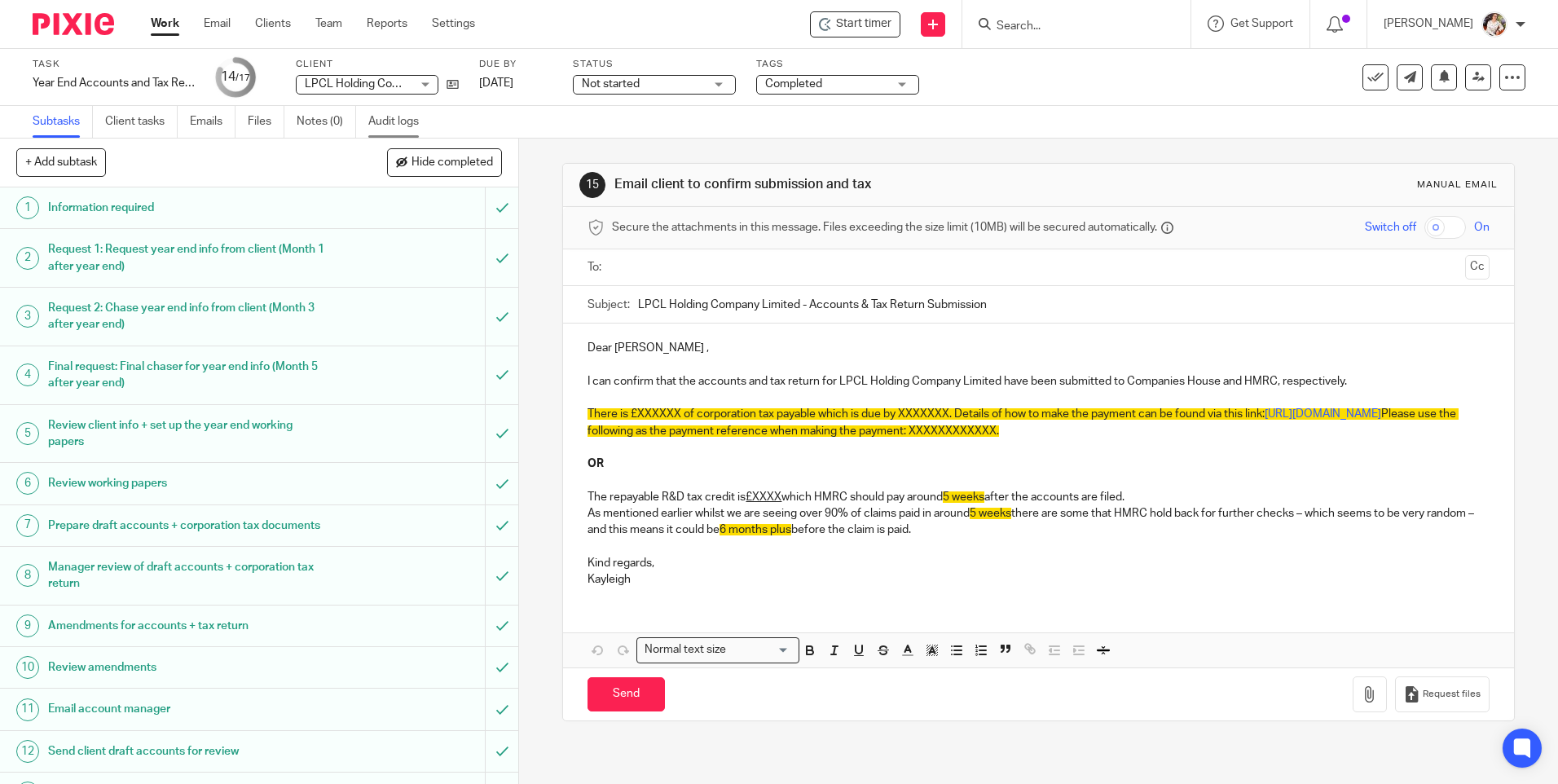
click at [409, 130] on link "Audit logs" at bounding box center [399, 122] width 62 height 32
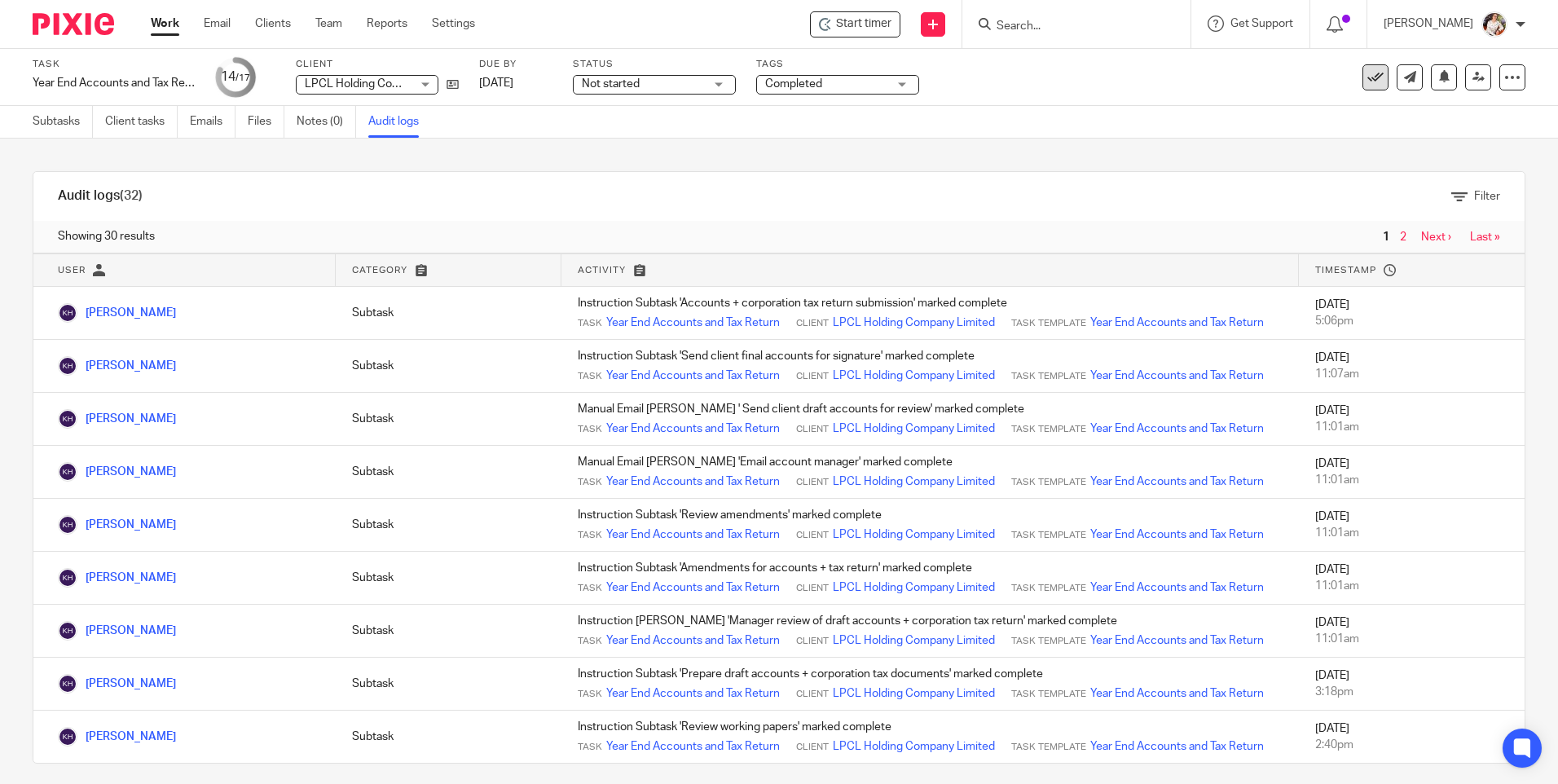
click at [1367, 77] on icon at bounding box center [1375, 77] width 16 height 16
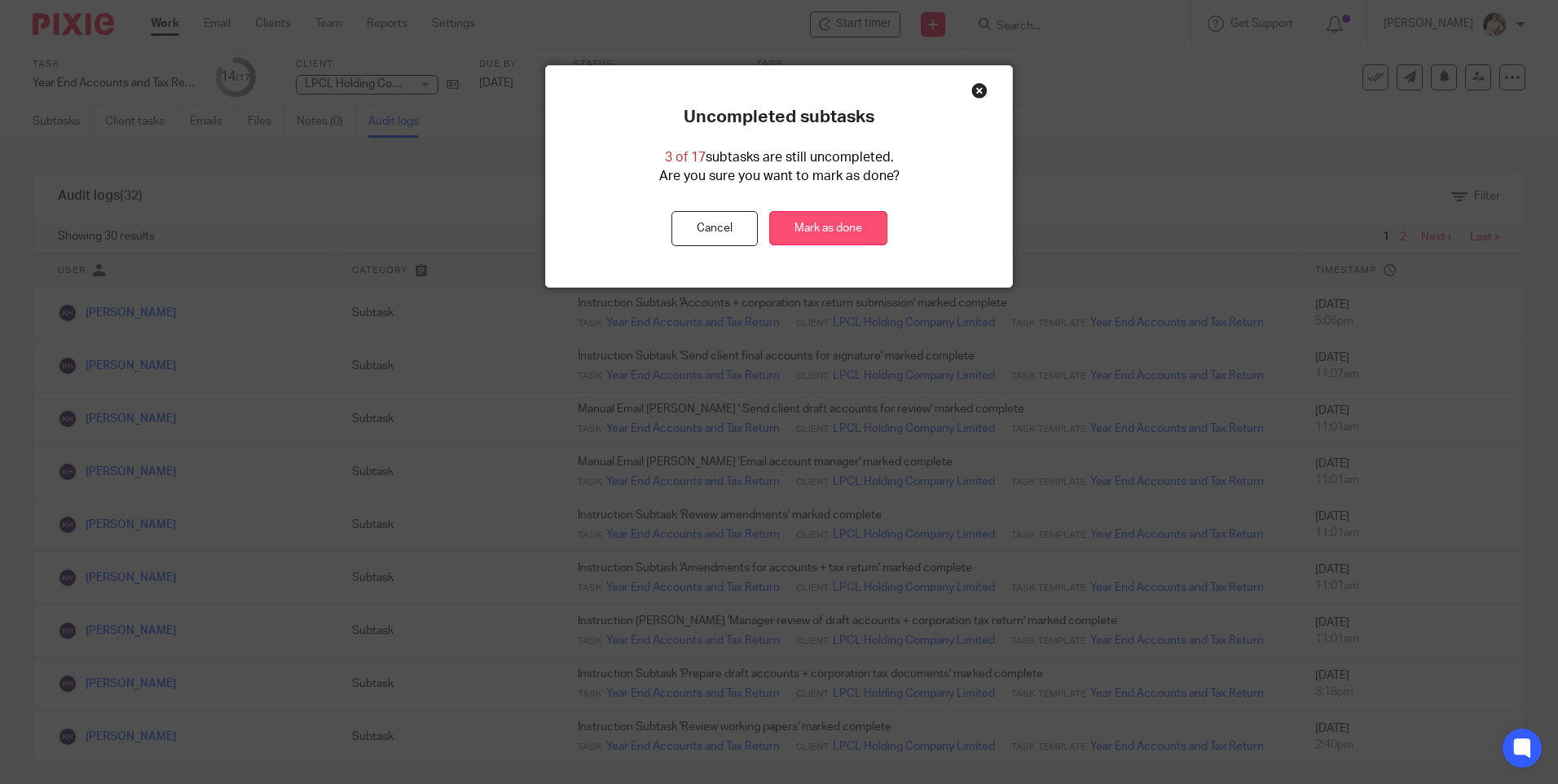
click at [863, 232] on link "Mark as done" at bounding box center [828, 227] width 118 height 35
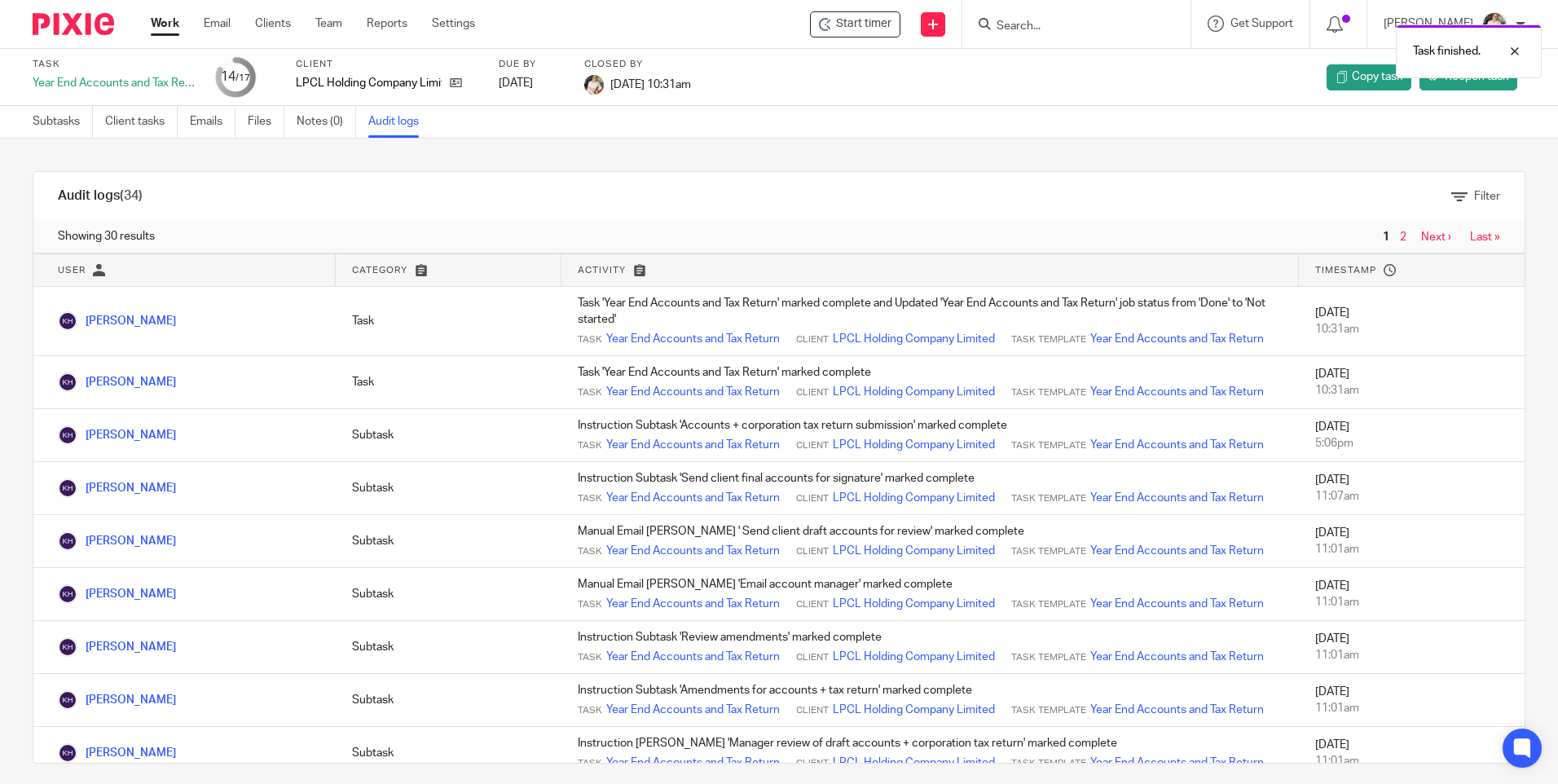
click at [171, 31] on link "Work" at bounding box center [164, 24] width 29 height 16
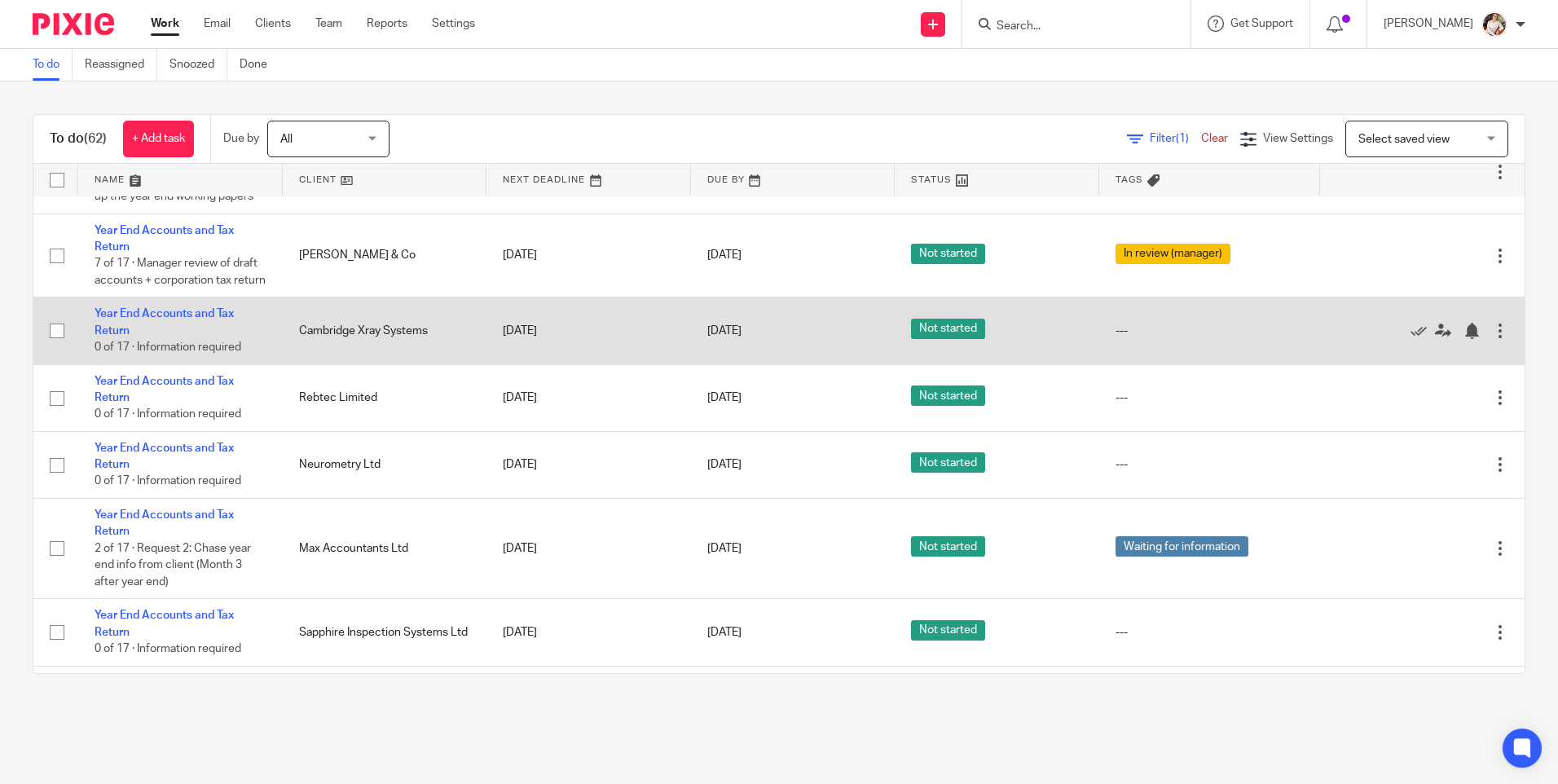
scroll to position [2850, 0]
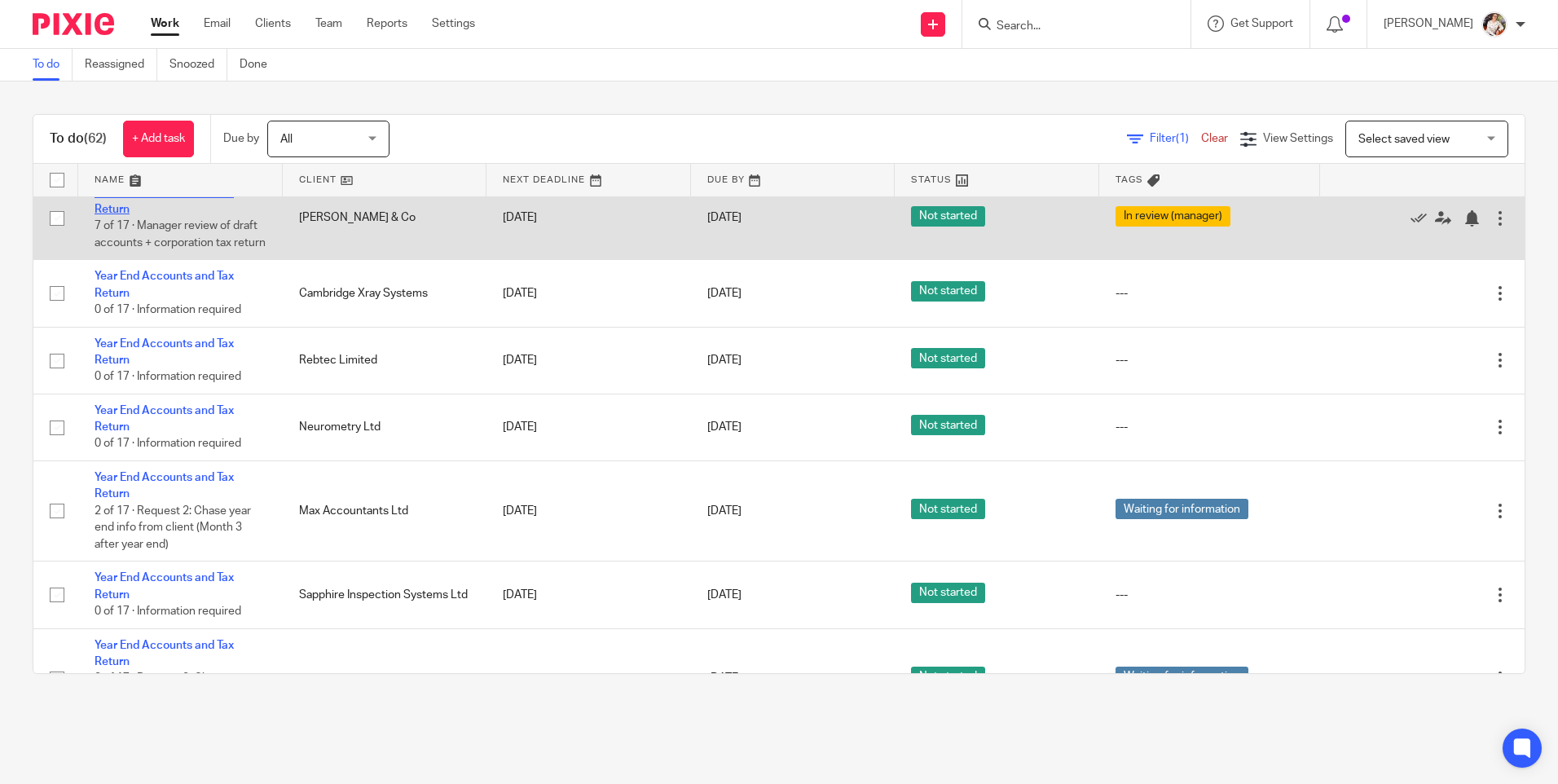
click at [201, 215] on link "Year End Accounts and Tax Return" at bounding box center [164, 201] width 139 height 28
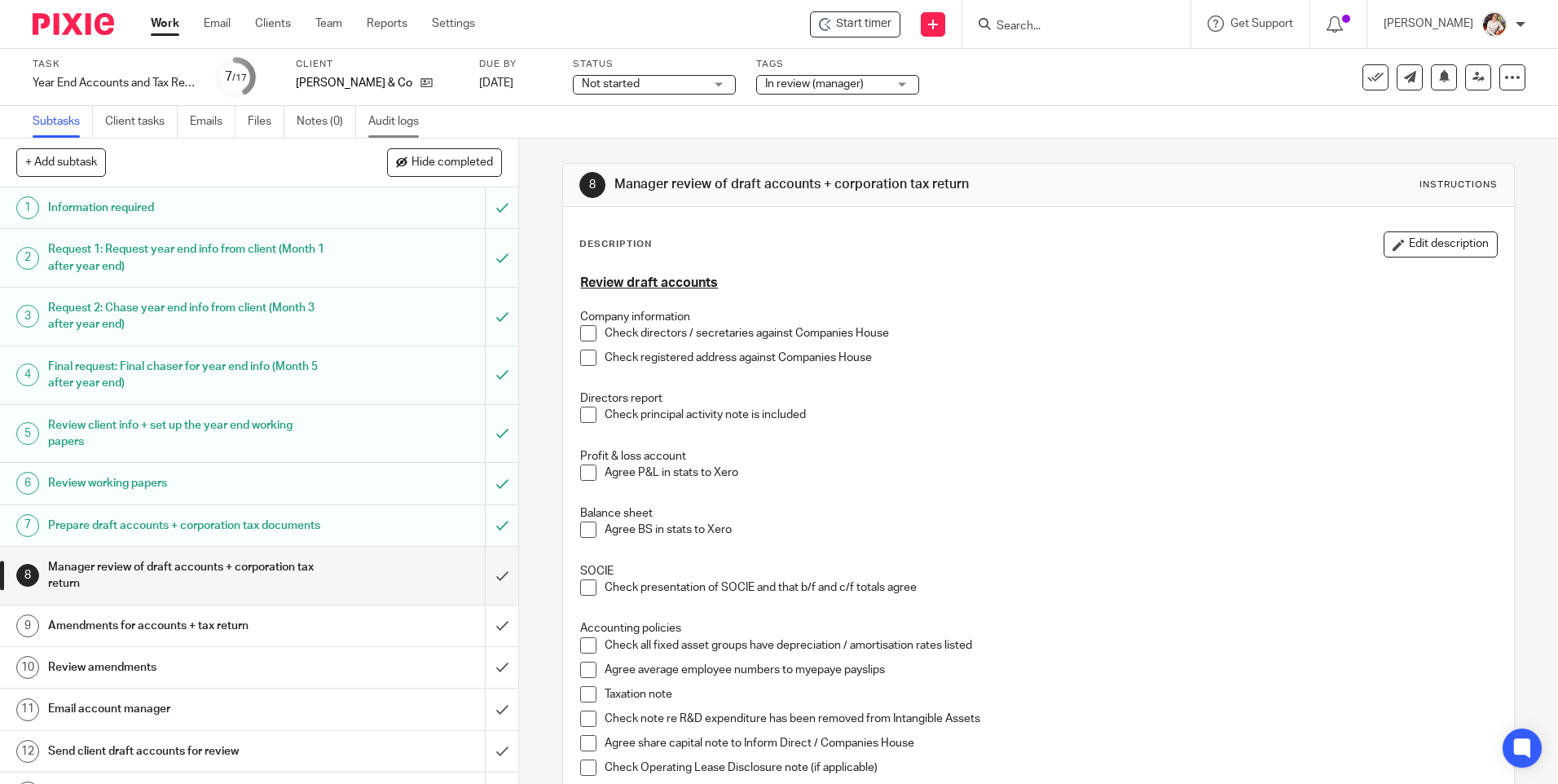
click at [389, 118] on link "Audit logs" at bounding box center [399, 122] width 62 height 32
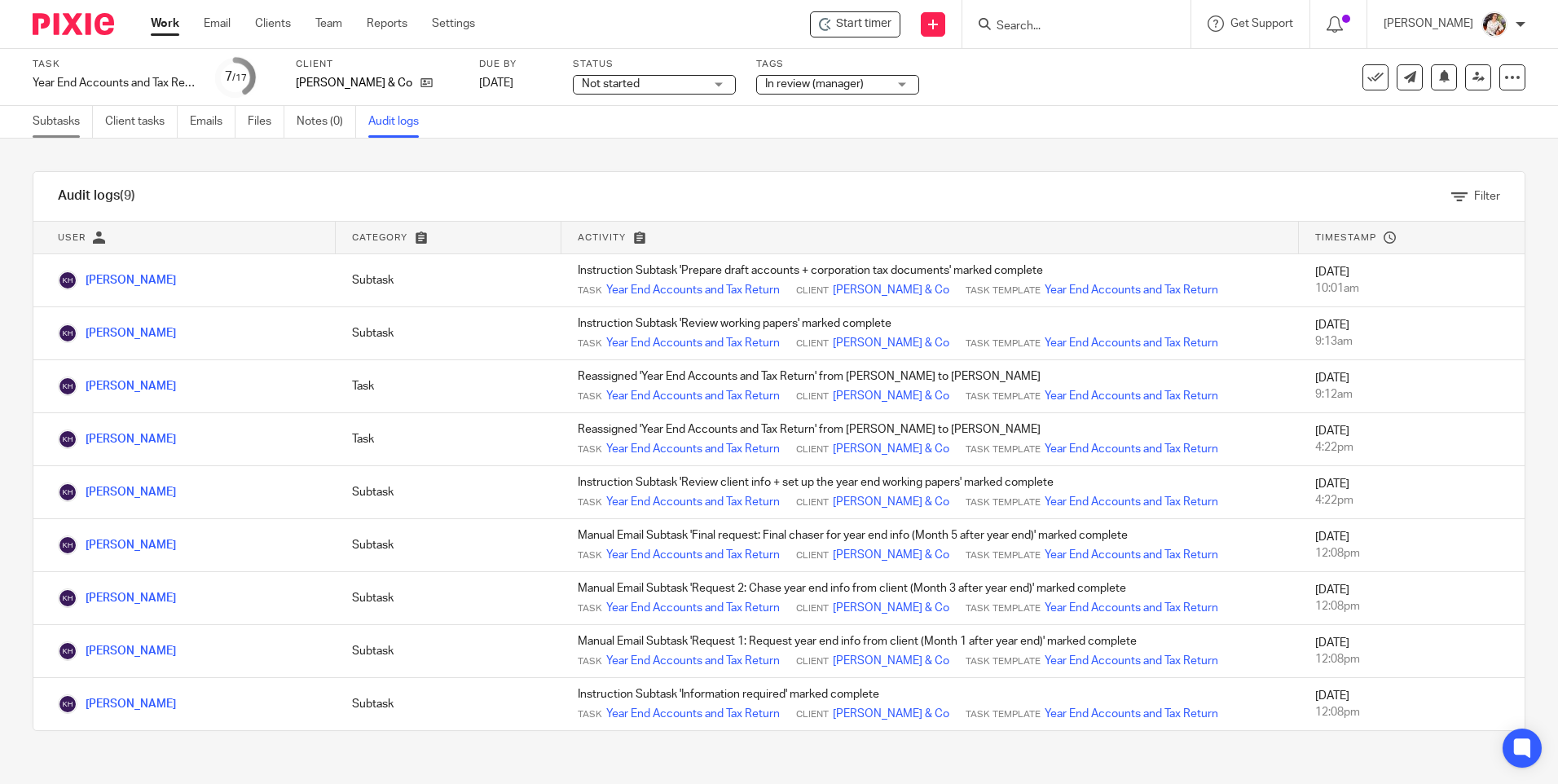
click at [66, 124] on link "Subtasks" at bounding box center [62, 122] width 60 height 32
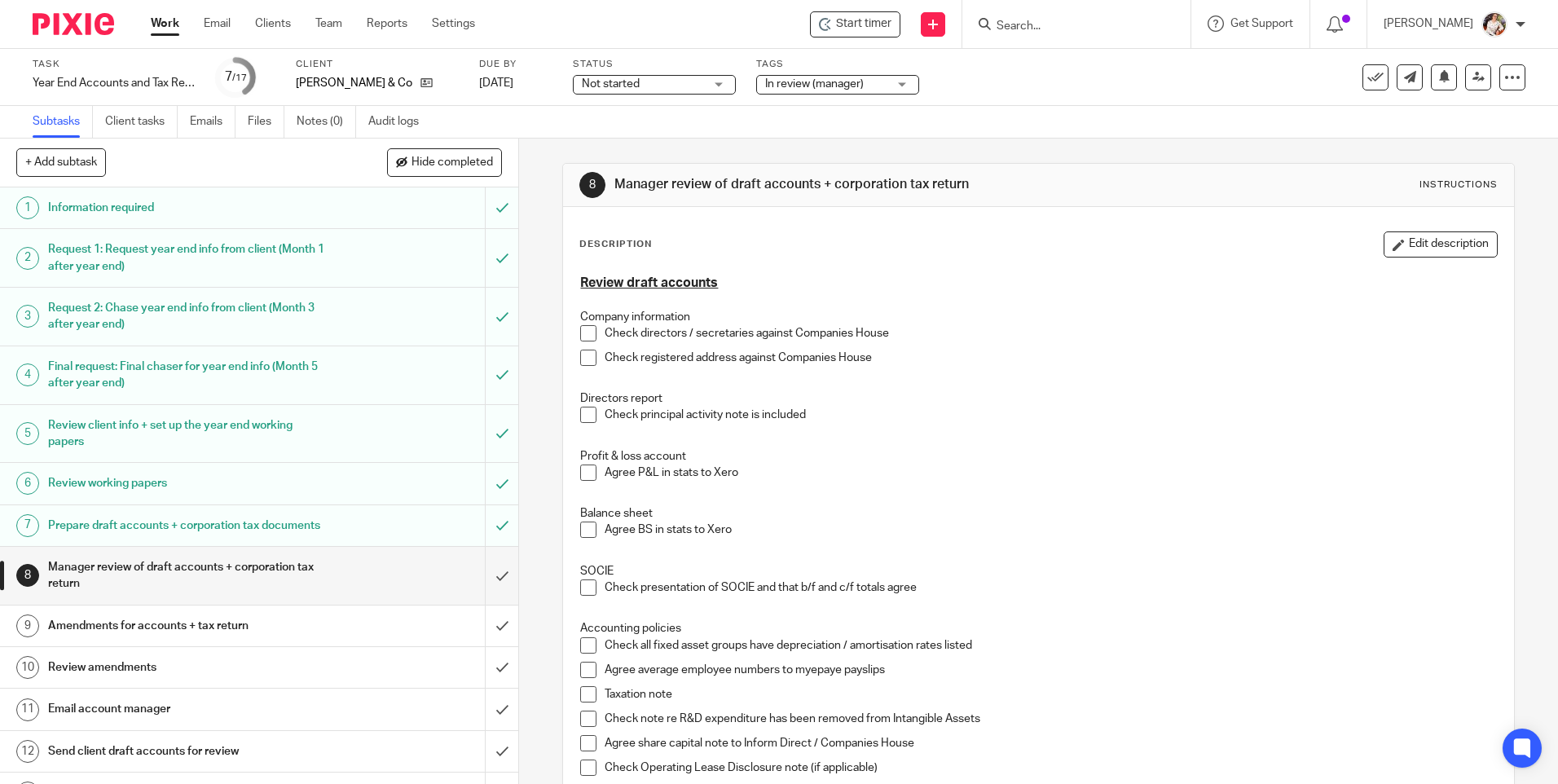
click at [164, 30] on link "Work" at bounding box center [164, 24] width 29 height 16
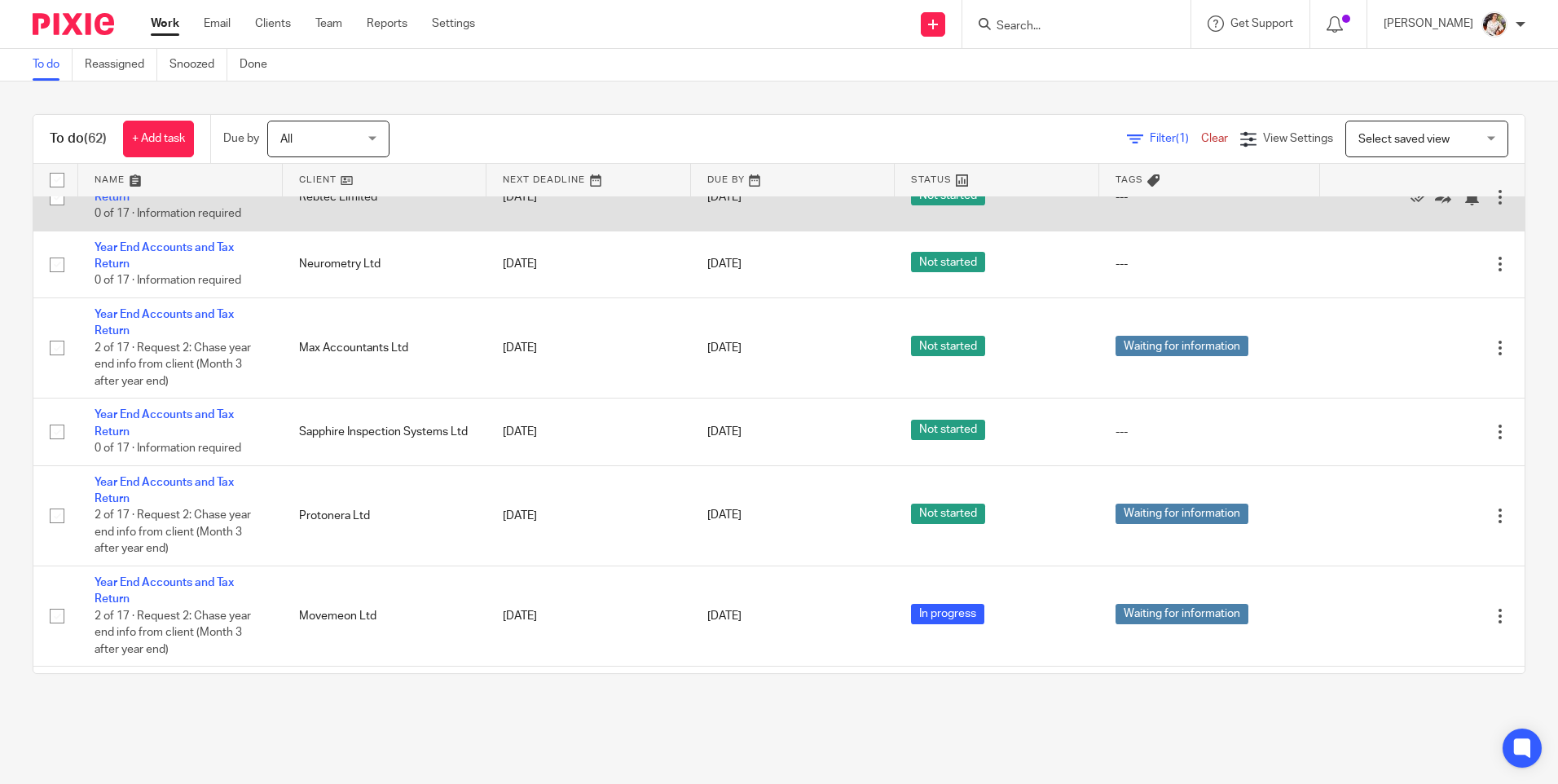
scroll to position [3095, 0]
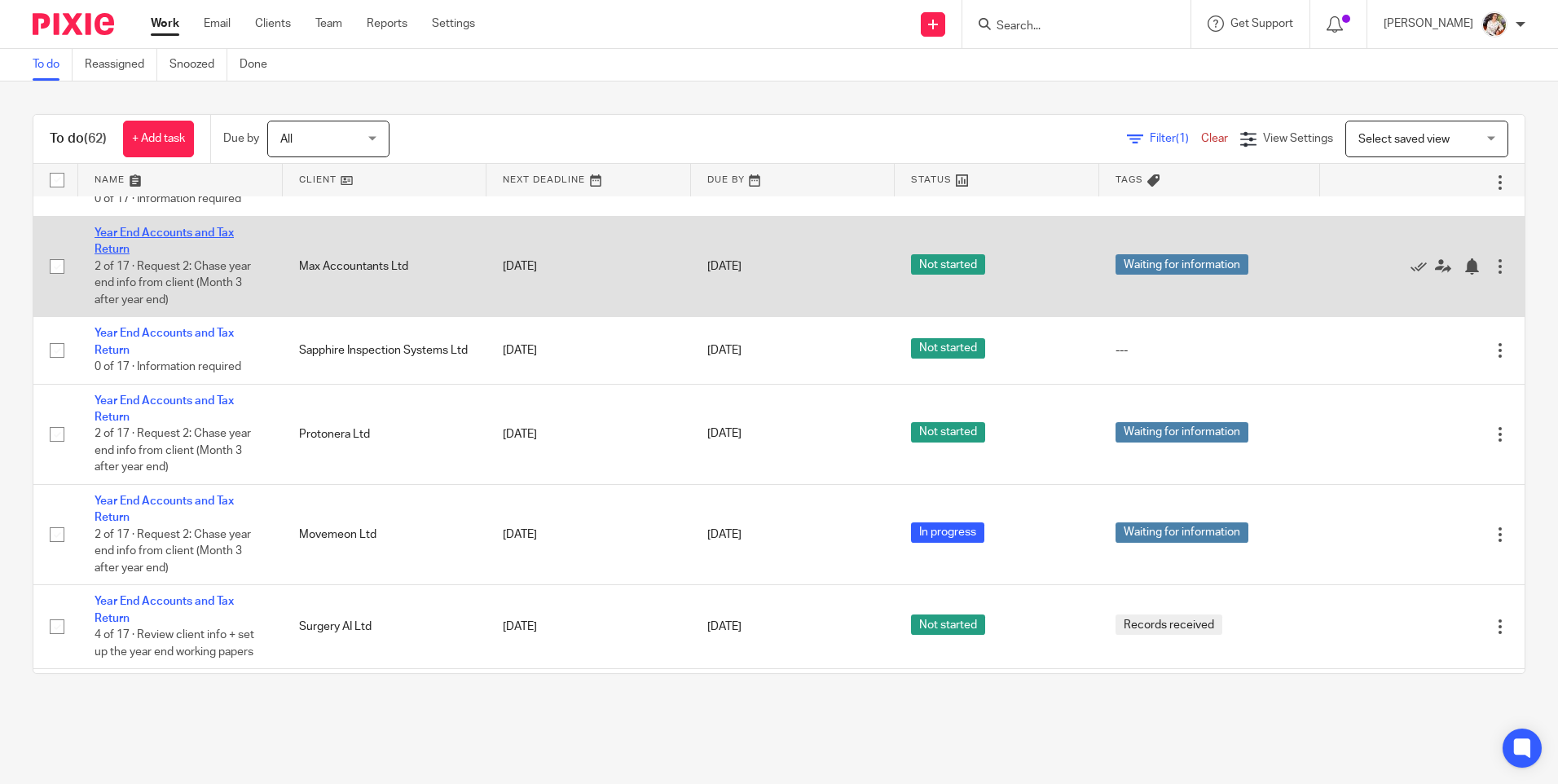
click at [164, 255] on link "Year End Accounts and Tax Return" at bounding box center [164, 241] width 139 height 28
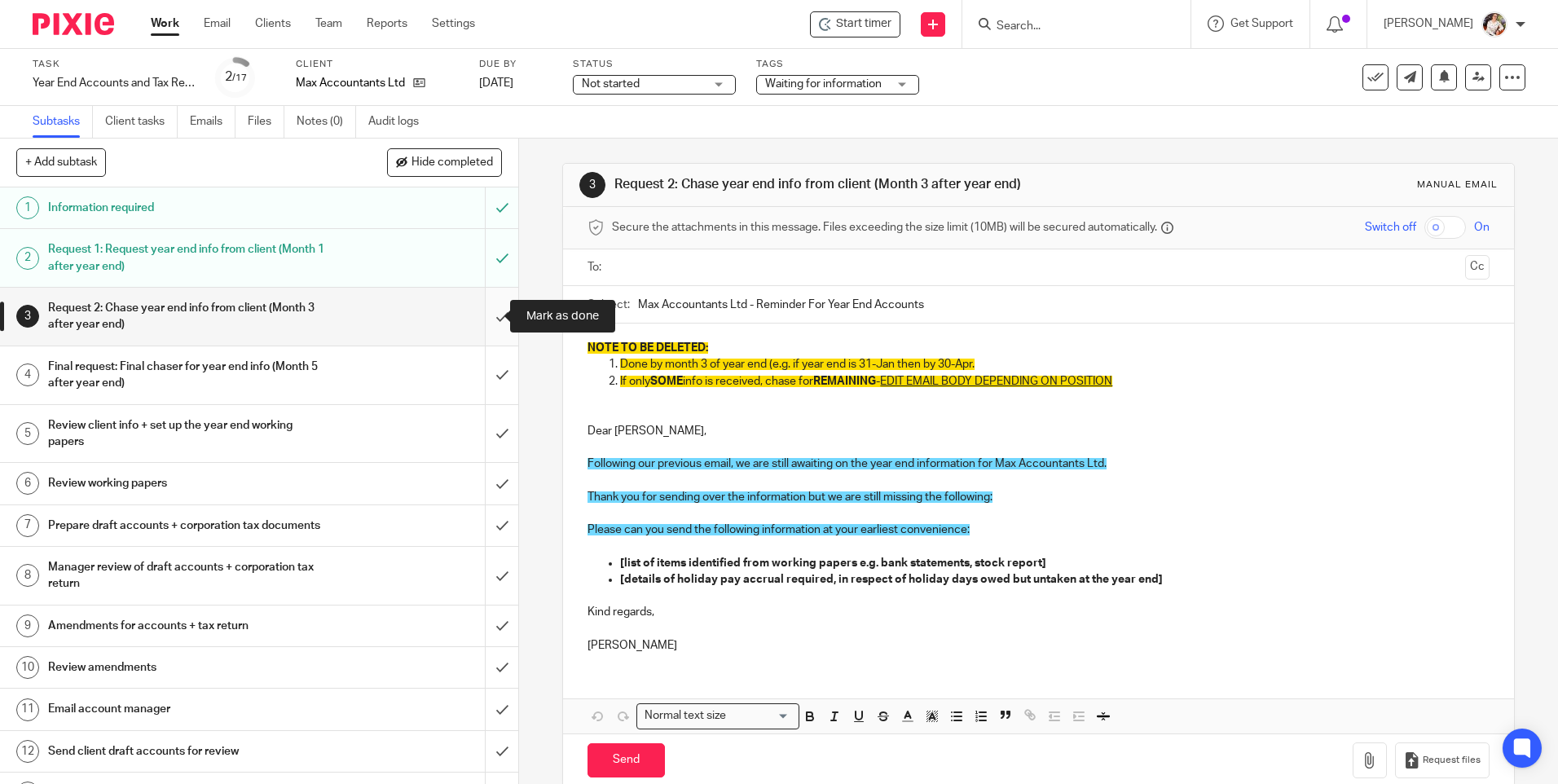
click at [493, 316] on input "submit" at bounding box center [259, 316] width 518 height 57
click at [488, 372] on input "submit" at bounding box center [259, 375] width 518 height 57
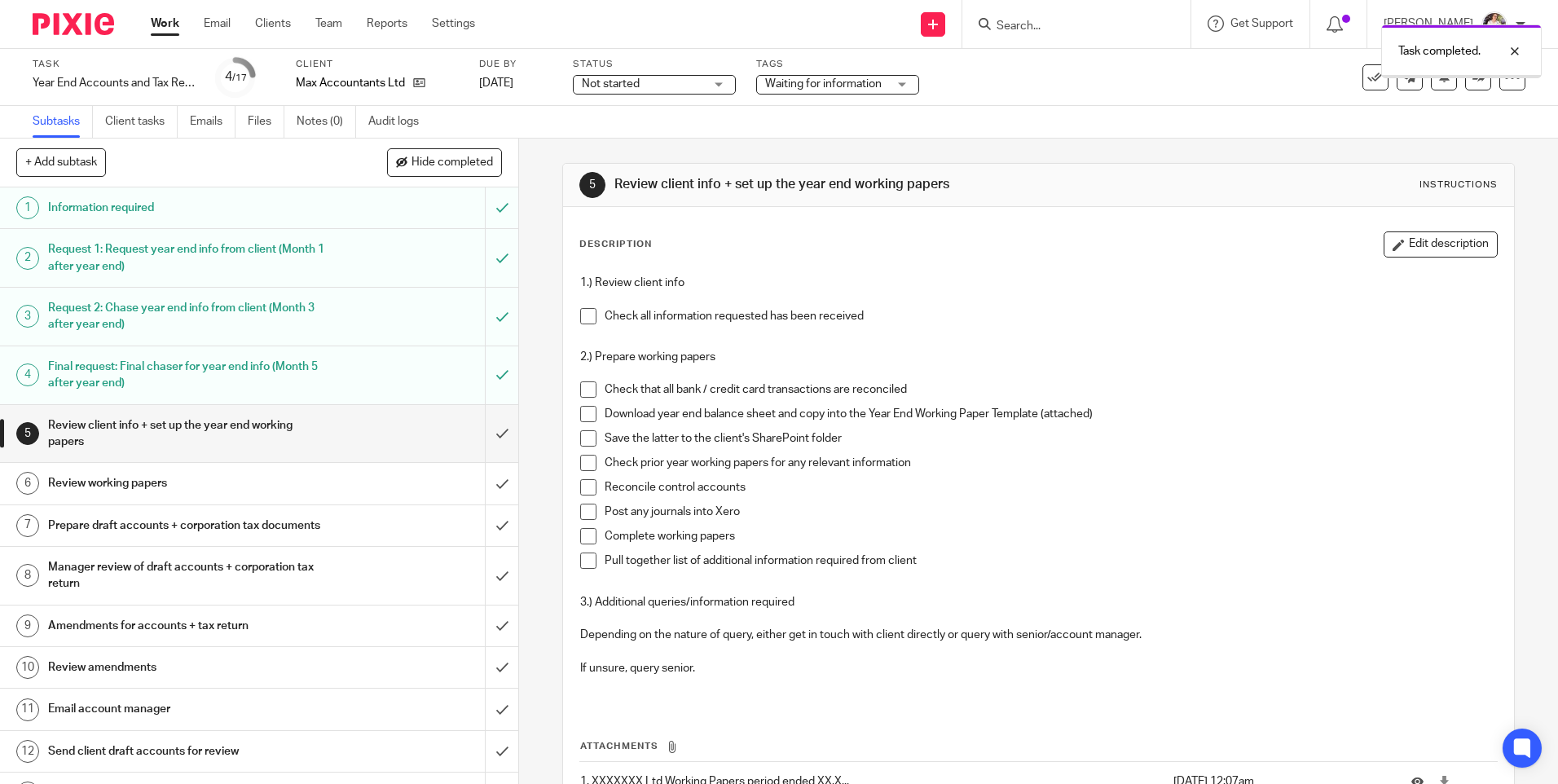
click at [808, 76] on div "Task completed." at bounding box center [1160, 46] width 763 height 62
click at [808, 86] on span "Waiting for information" at bounding box center [824, 84] width 117 height 12
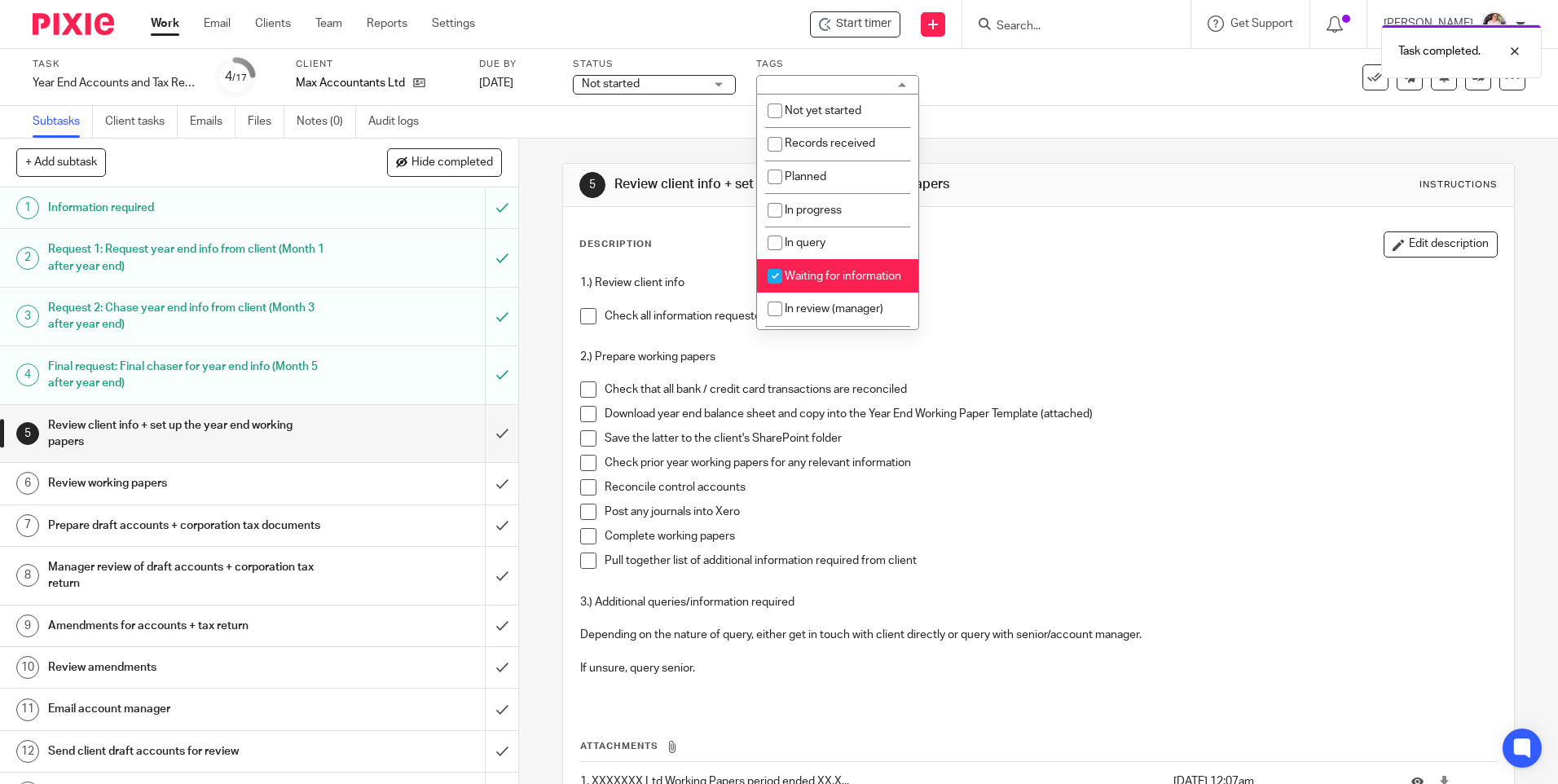
click at [811, 282] on span "Waiting for information" at bounding box center [843, 277] width 117 height 12
checkbox input "false"
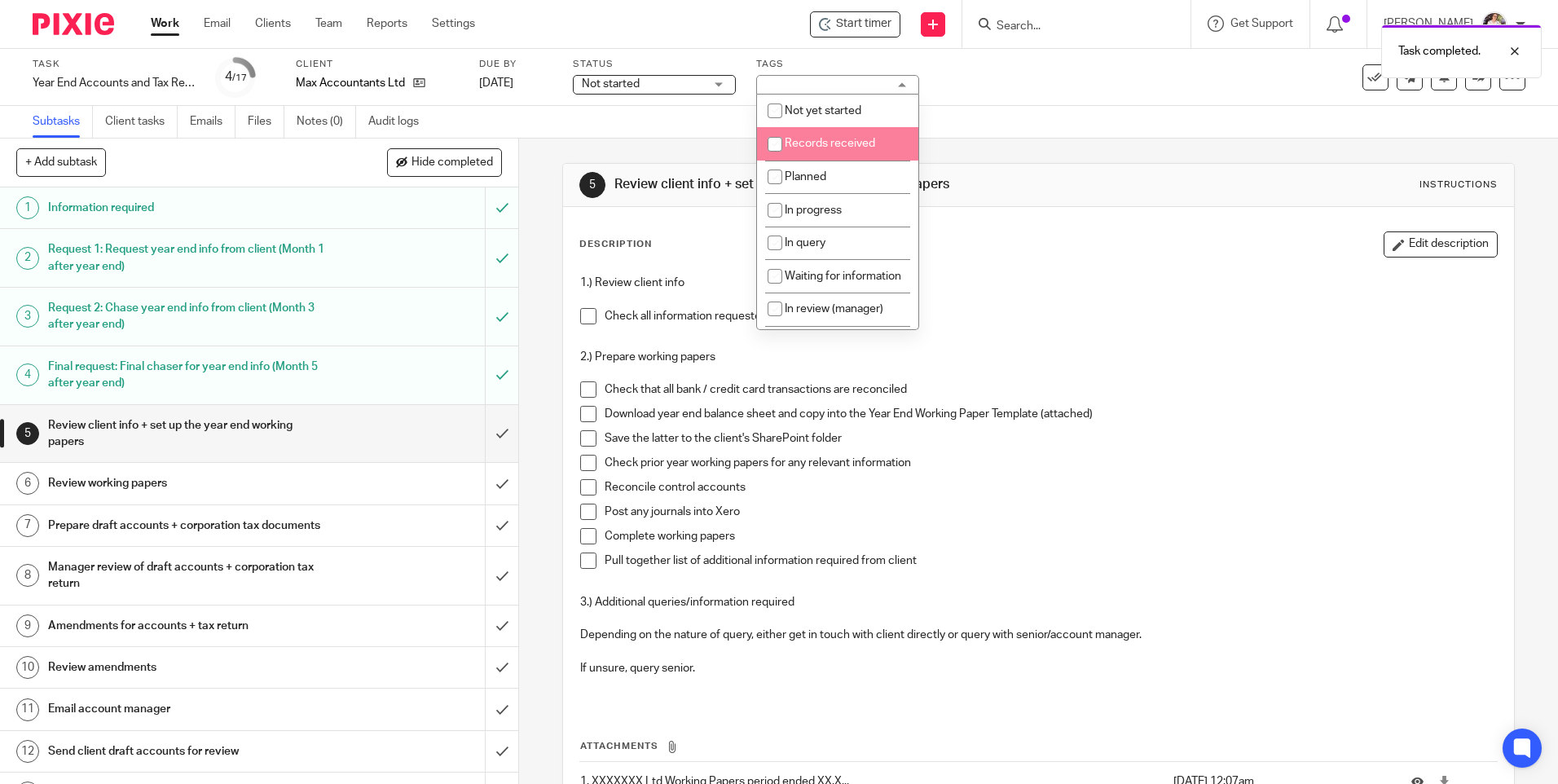
click at [835, 136] on li "Records received" at bounding box center [837, 144] width 161 height 34
checkbox input "true"
click at [158, 26] on link "Work" at bounding box center [164, 24] width 29 height 16
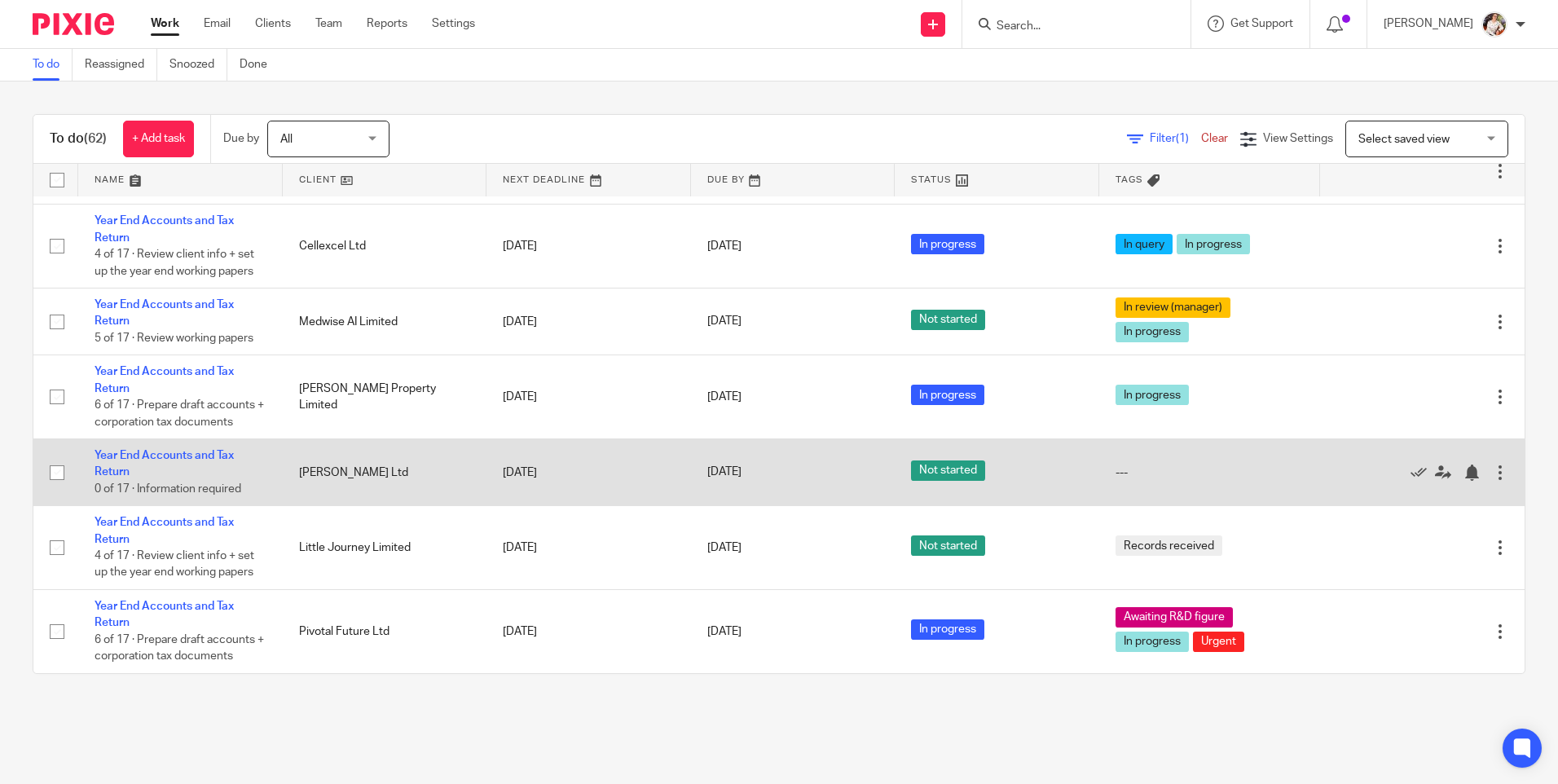
scroll to position [4683, 0]
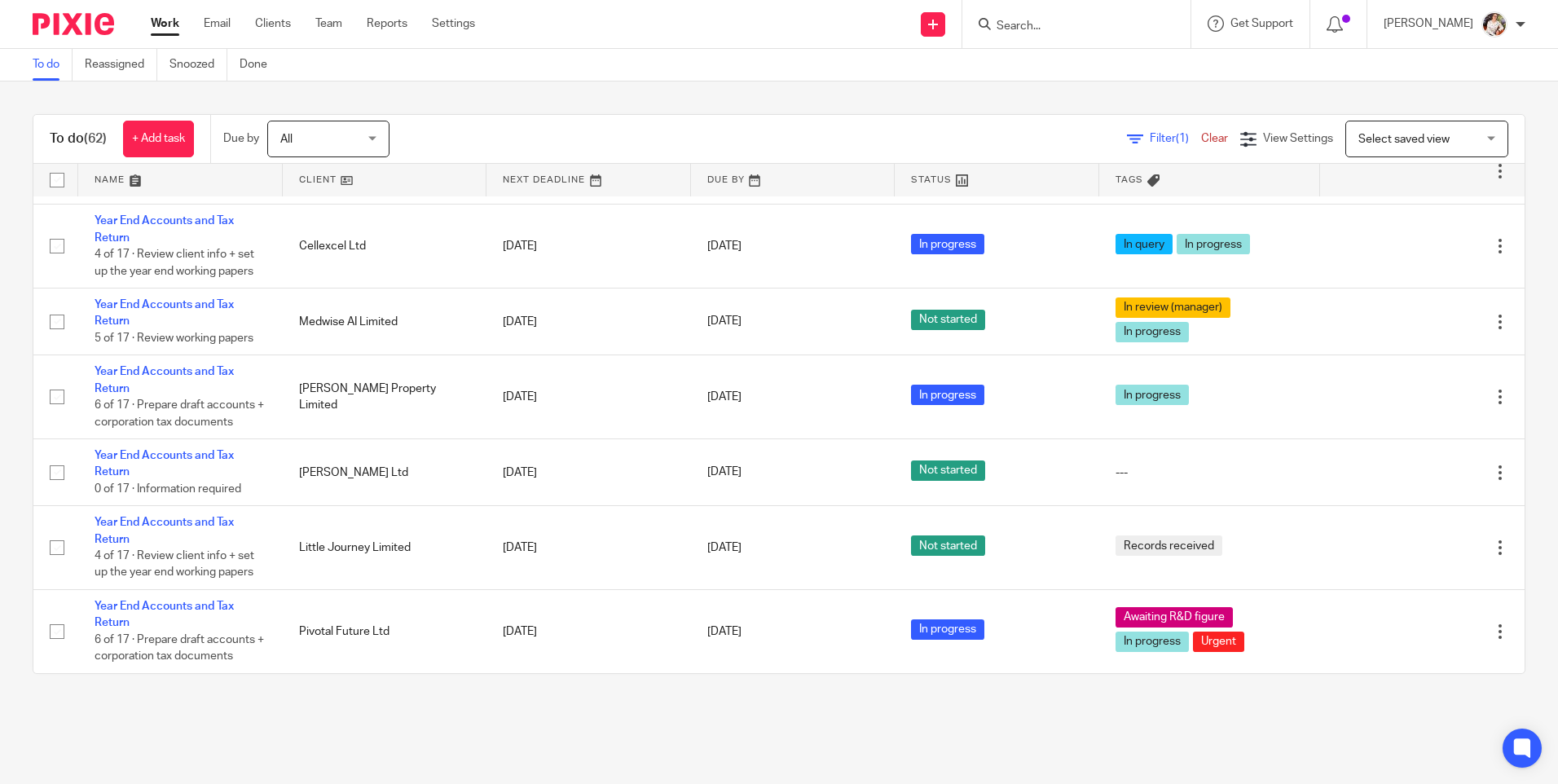
click at [1039, 12] on div at bounding box center [1076, 24] width 229 height 48
click at [1033, 23] on input "Search" at bounding box center [1068, 27] width 146 height 15
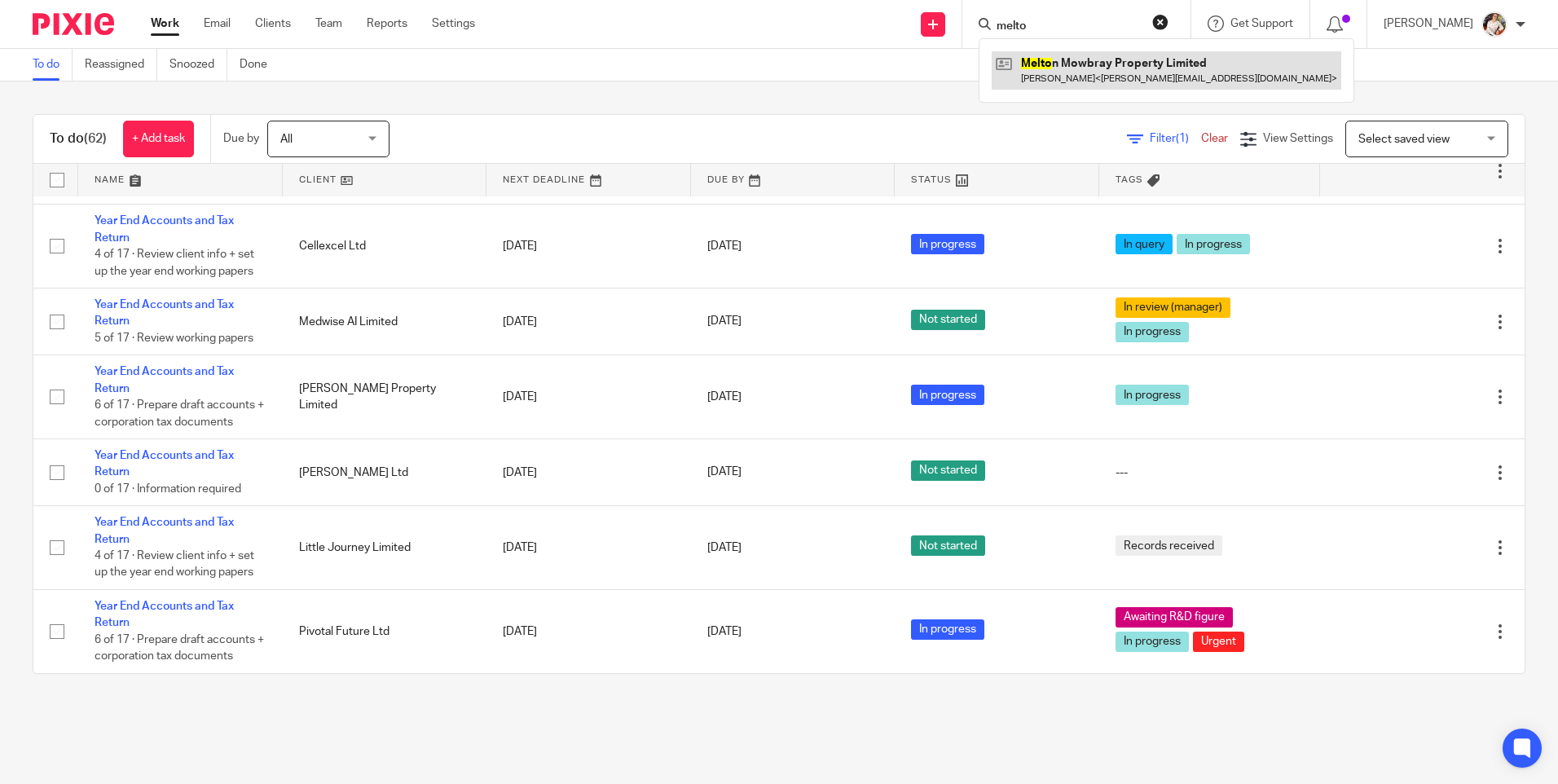
type input "melto"
click at [1066, 74] on link at bounding box center [1166, 70] width 349 height 38
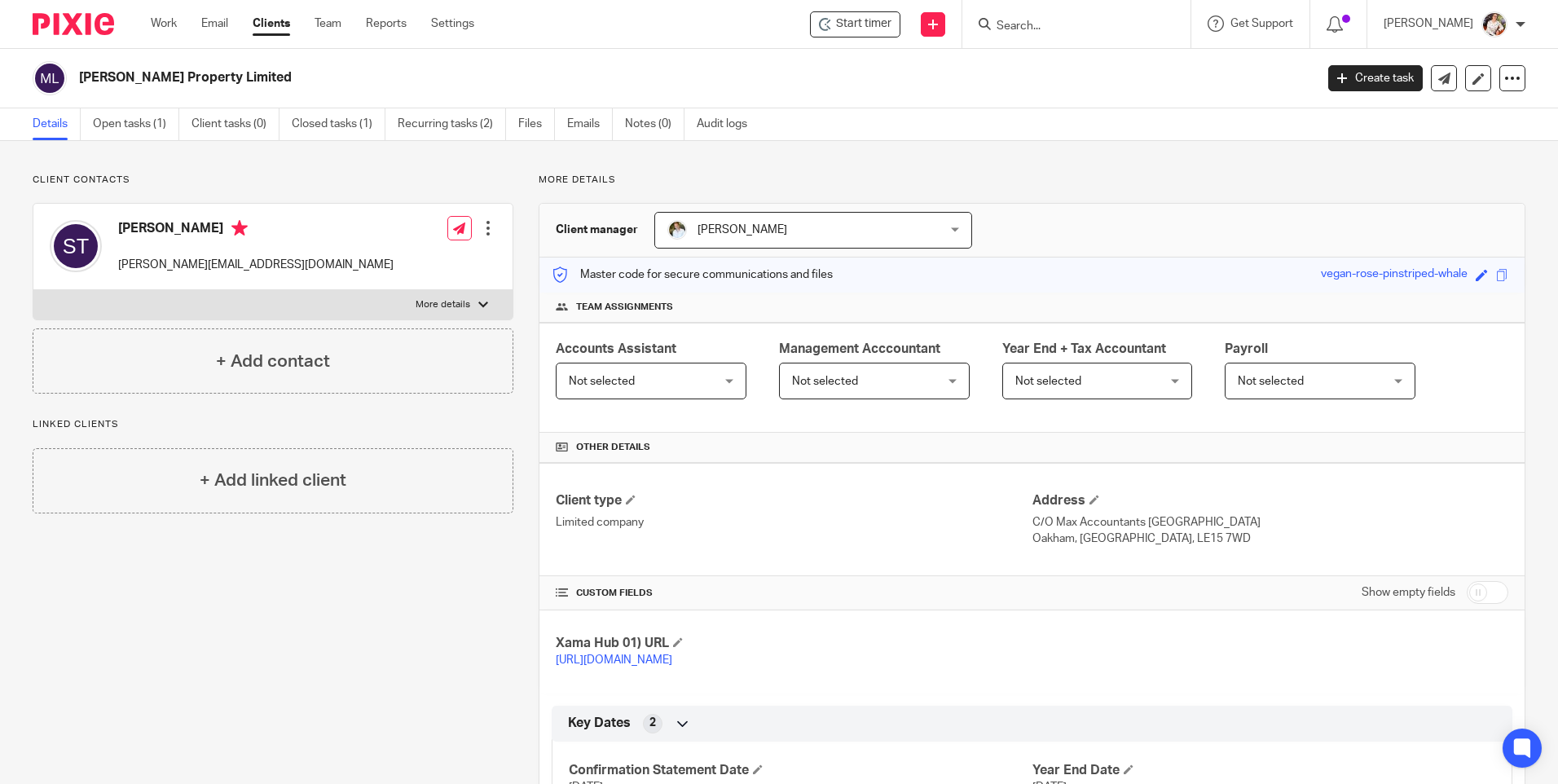
scroll to position [143, 0]
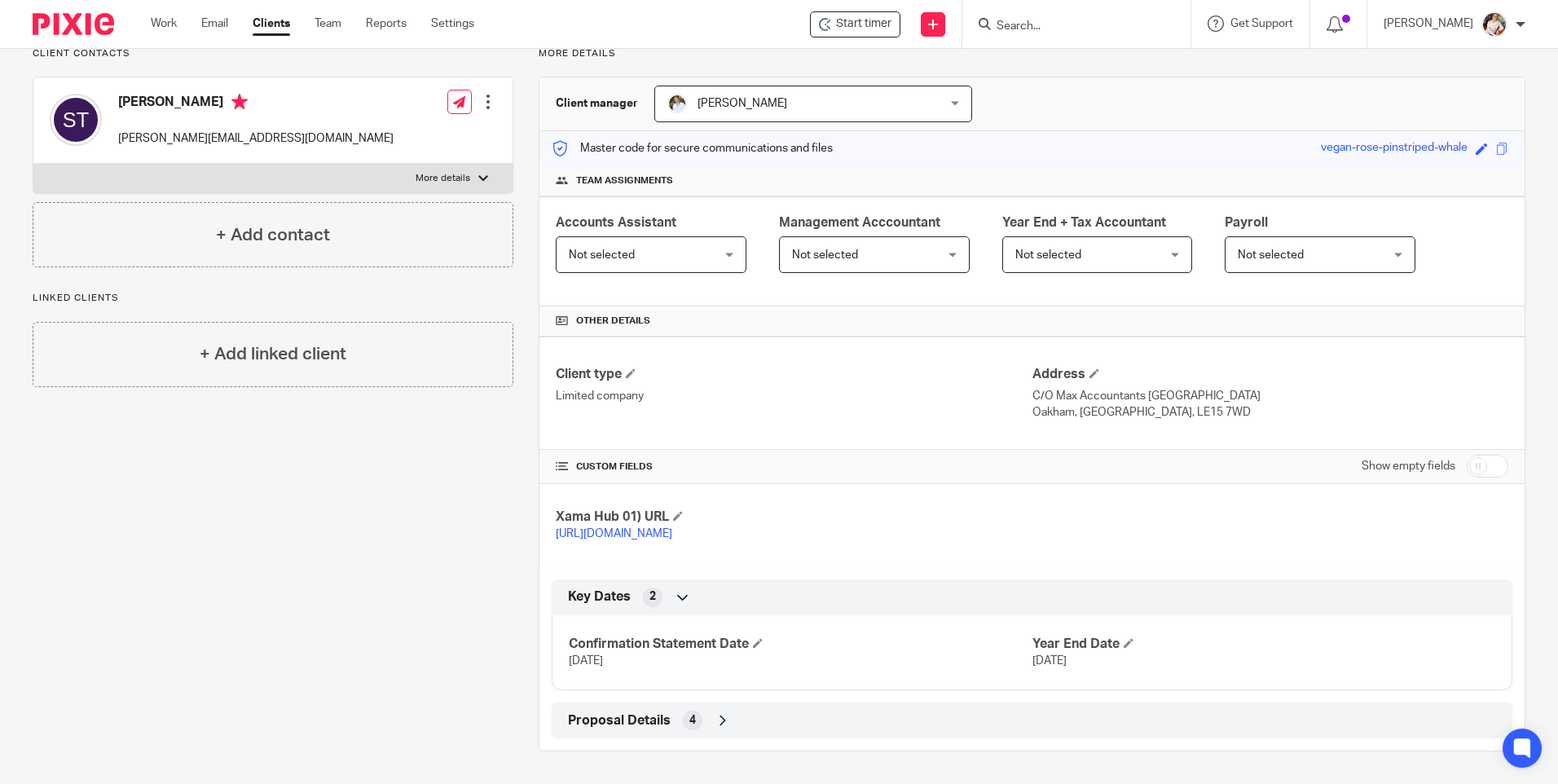
click at [664, 723] on span "Proposal Details" at bounding box center [619, 720] width 103 height 17
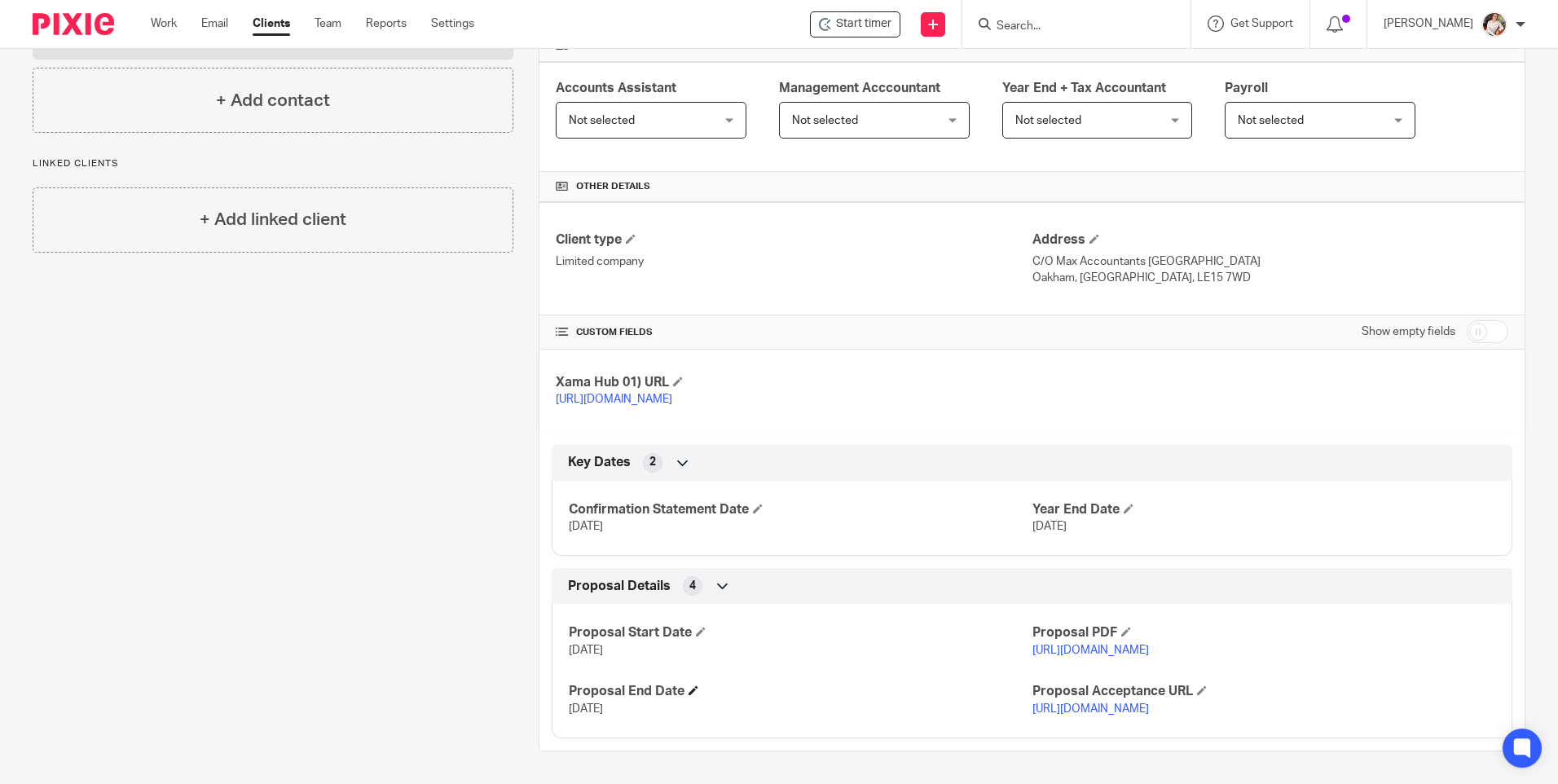
scroll to position [326, 0]
click at [1469, 320] on input "checkbox" at bounding box center [1488, 331] width 42 height 23
checkbox input "true"
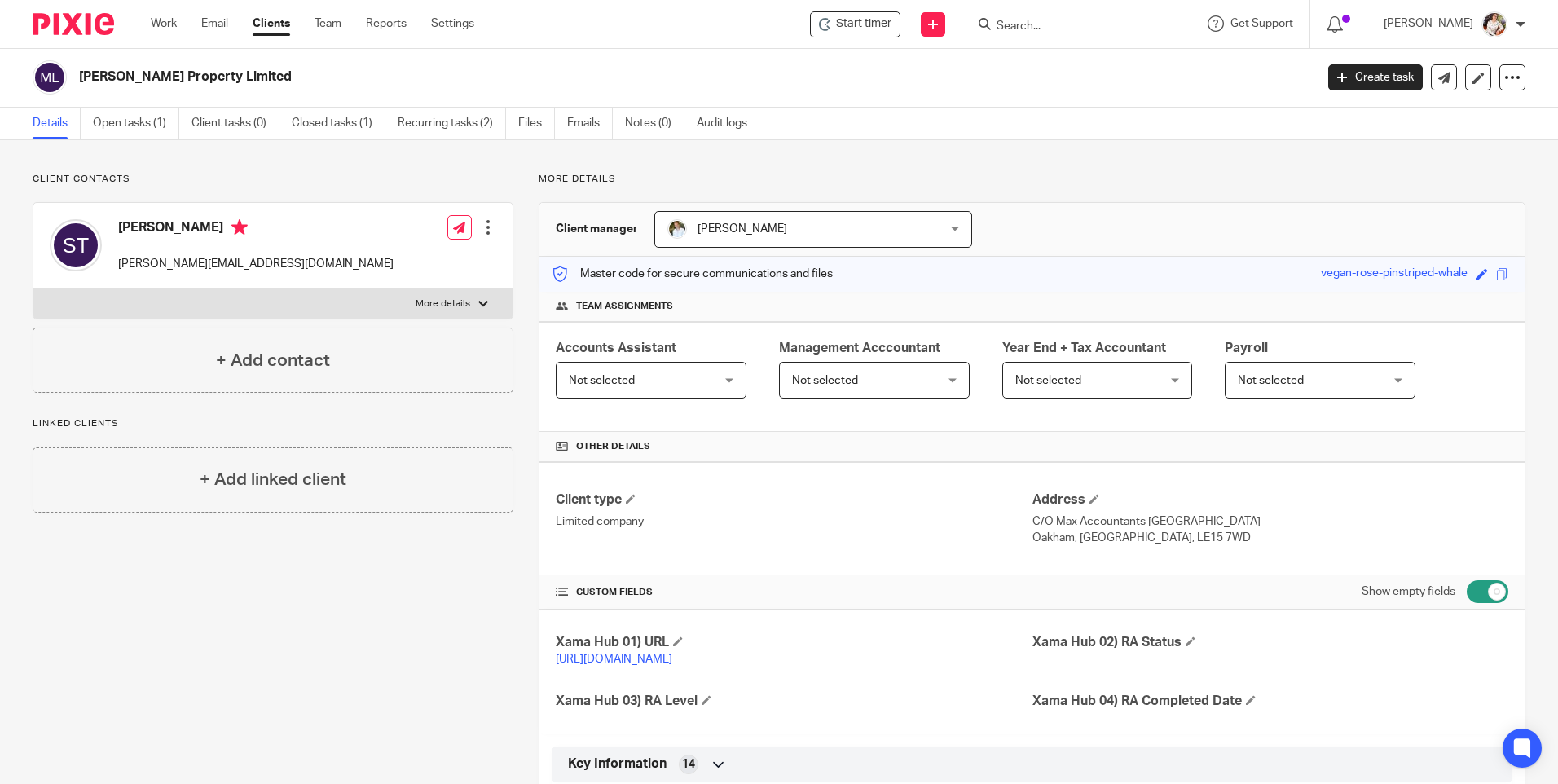
scroll to position [0, 0]
click at [117, 118] on link "Open tasks (1)" at bounding box center [136, 125] width 86 height 32
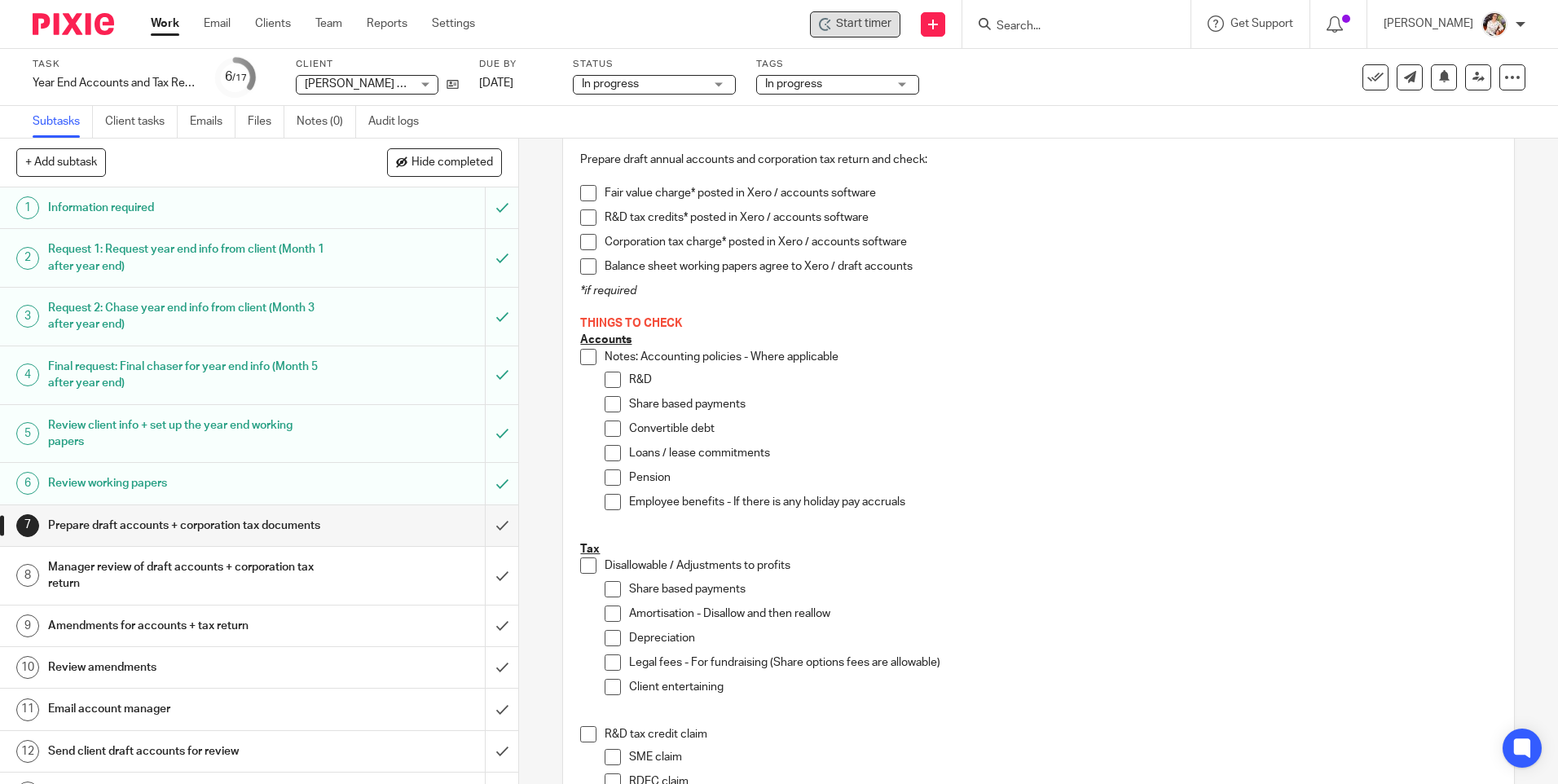
scroll to position [163, 0]
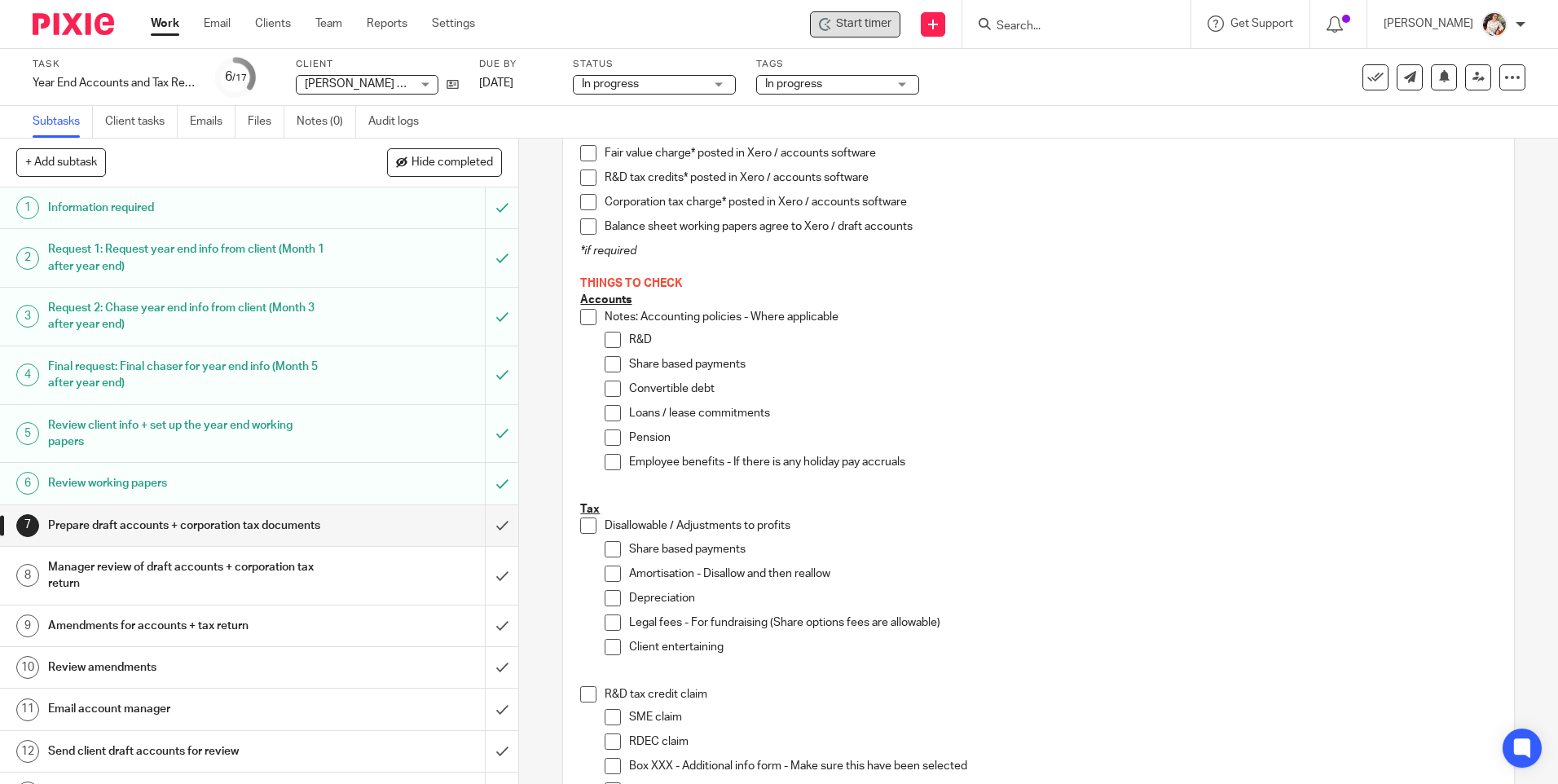
click at [158, 214] on h1 "Information required" at bounding box center [188, 208] width 280 height 25
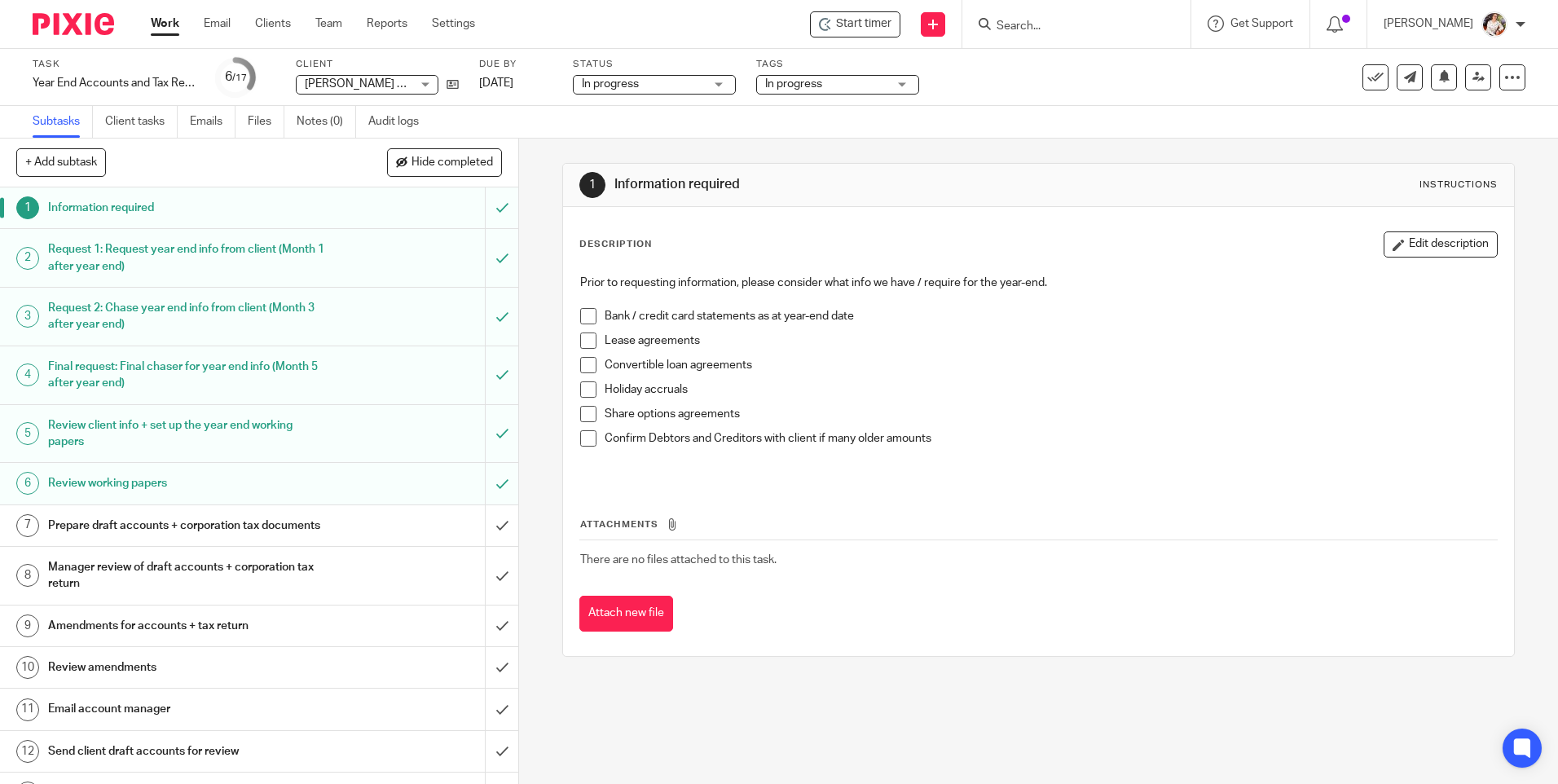
click at [267, 269] on h1 "Request 1: Request year end info from client (Month 1 after year end)" at bounding box center [188, 258] width 280 height 42
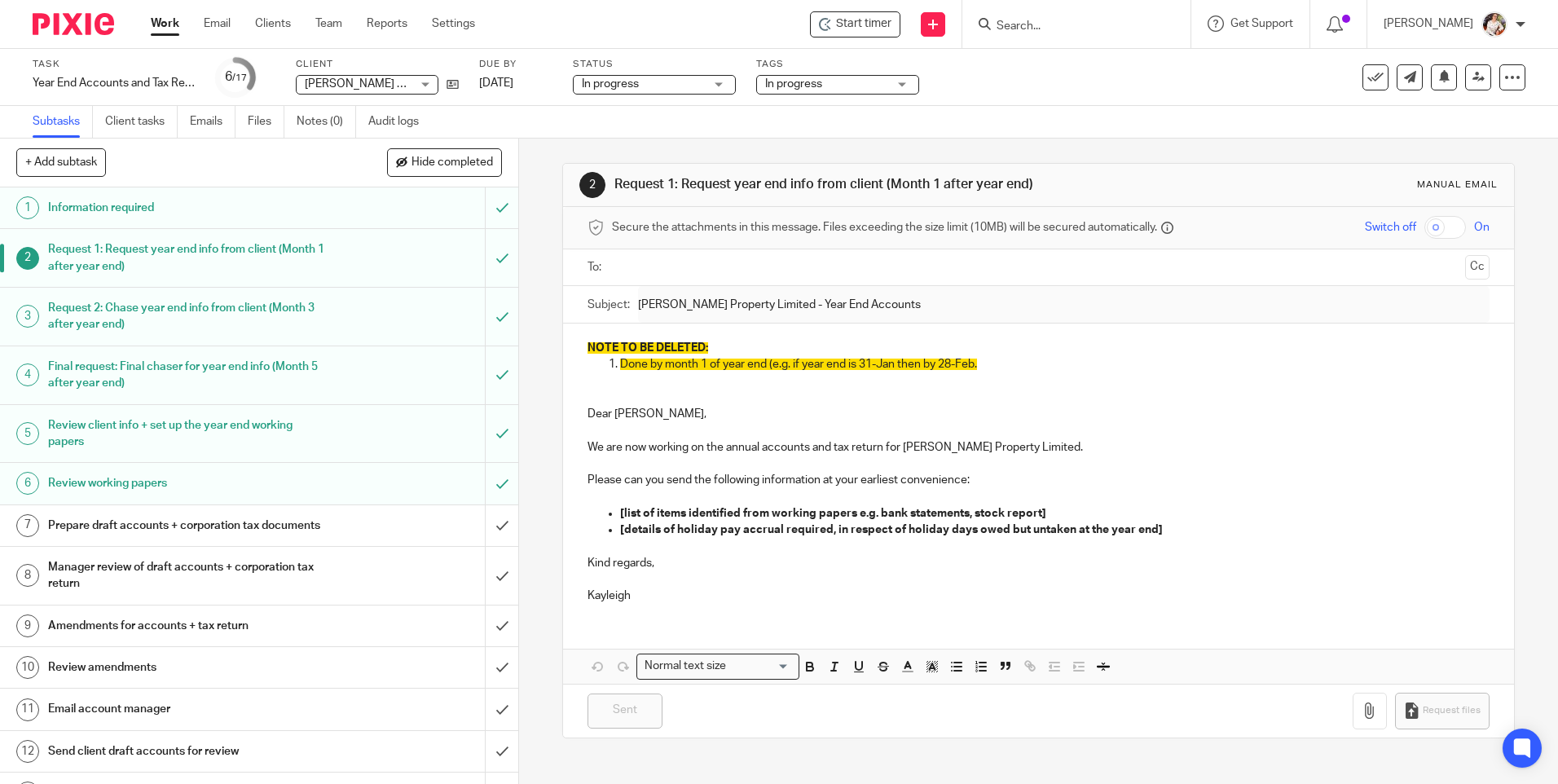
click at [92, 321] on h1 "Request 2: Chase year end info from client (Month 3 after year end)" at bounding box center [188, 316] width 280 height 42
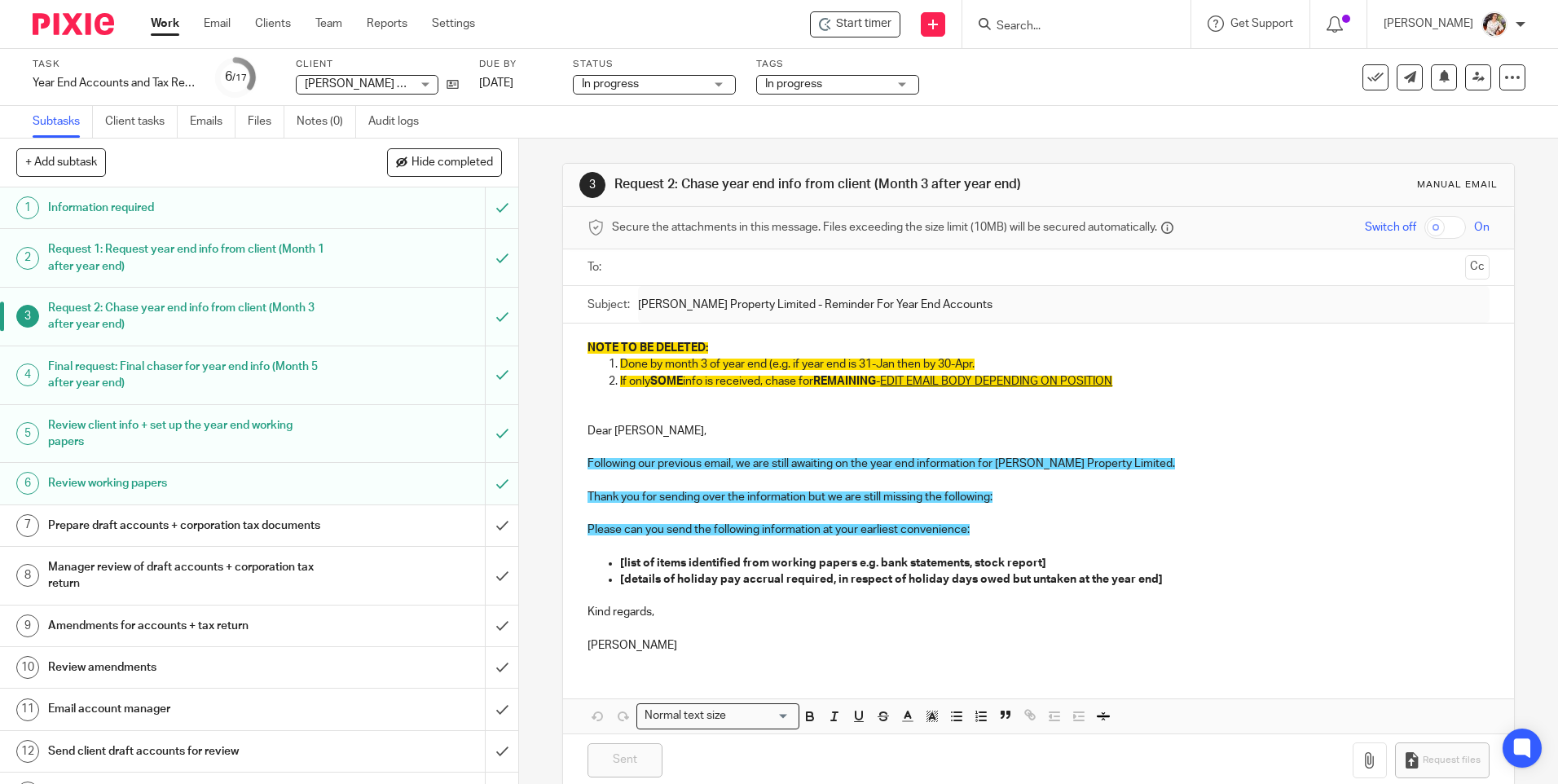
click at [203, 383] on h1 "Final request: Final chaser for year end info (Month 5 after year end)" at bounding box center [188, 375] width 280 height 42
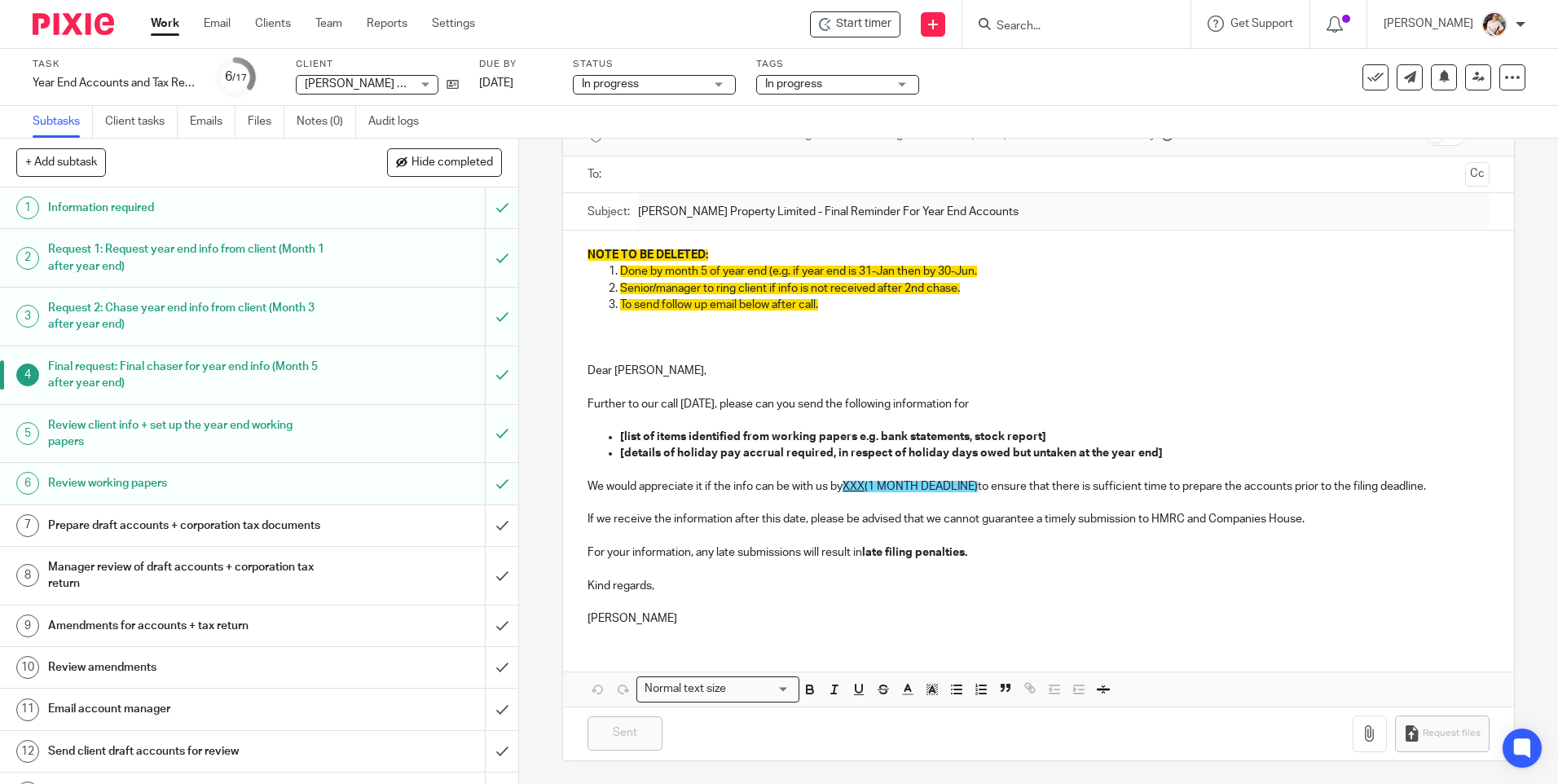
scroll to position [95, 0]
click at [101, 437] on h1 "Review client info + set up the year end working papers" at bounding box center [188, 434] width 280 height 42
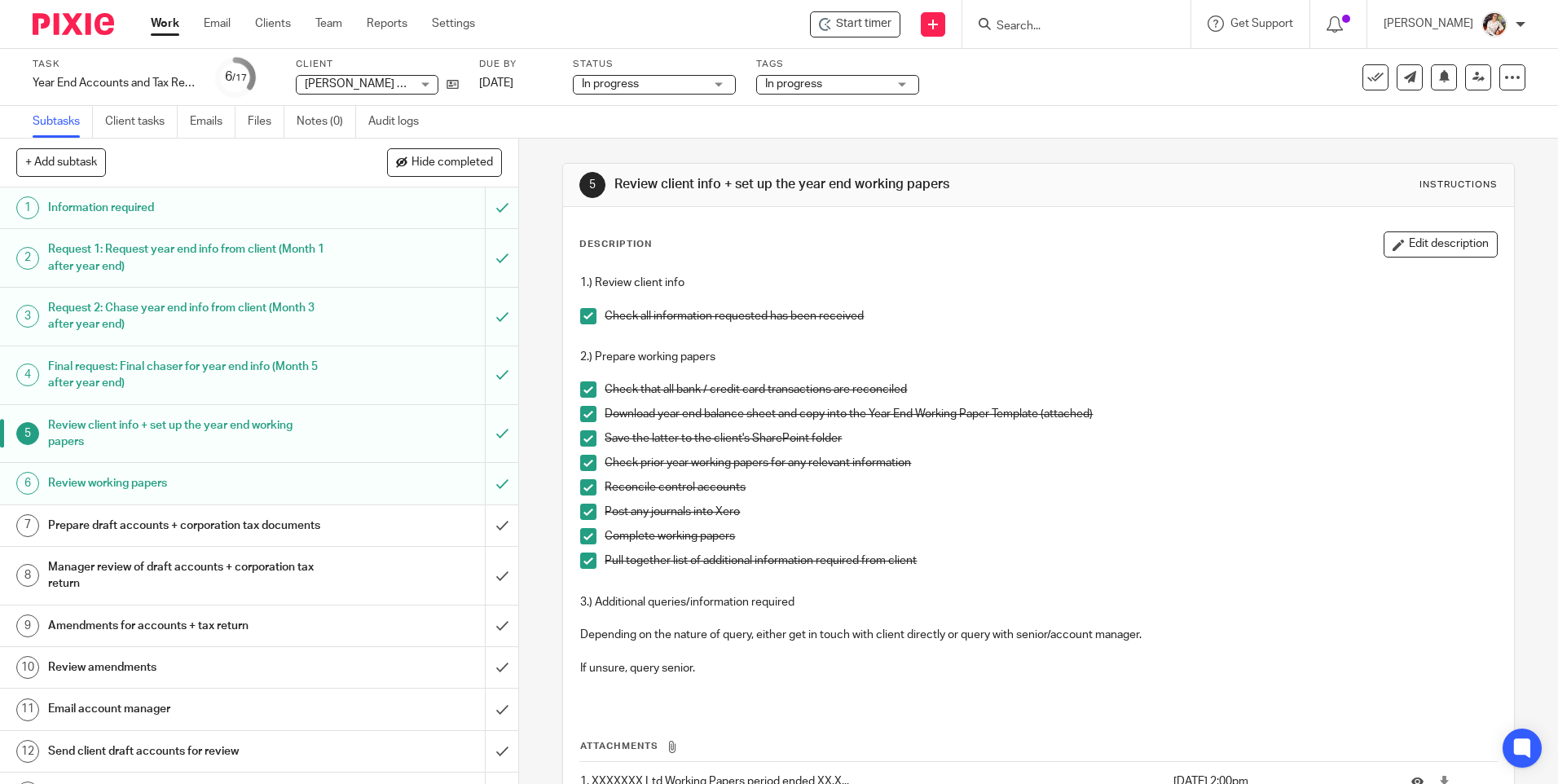
click at [131, 482] on h1 "Review working papers" at bounding box center [188, 482] width 280 height 25
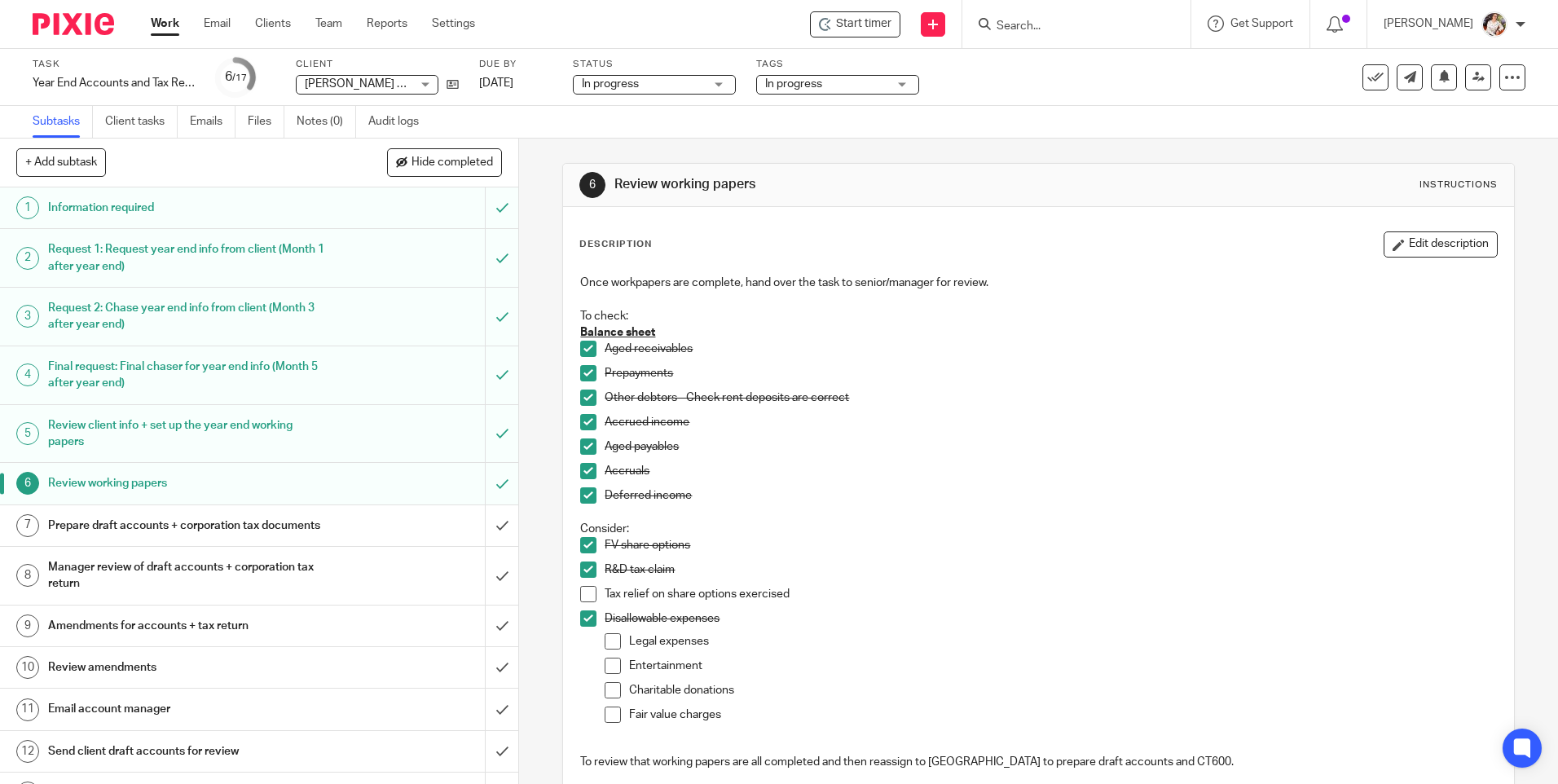
click at [129, 528] on h1 "Prepare draft accounts + corporation tax documents" at bounding box center [188, 525] width 280 height 25
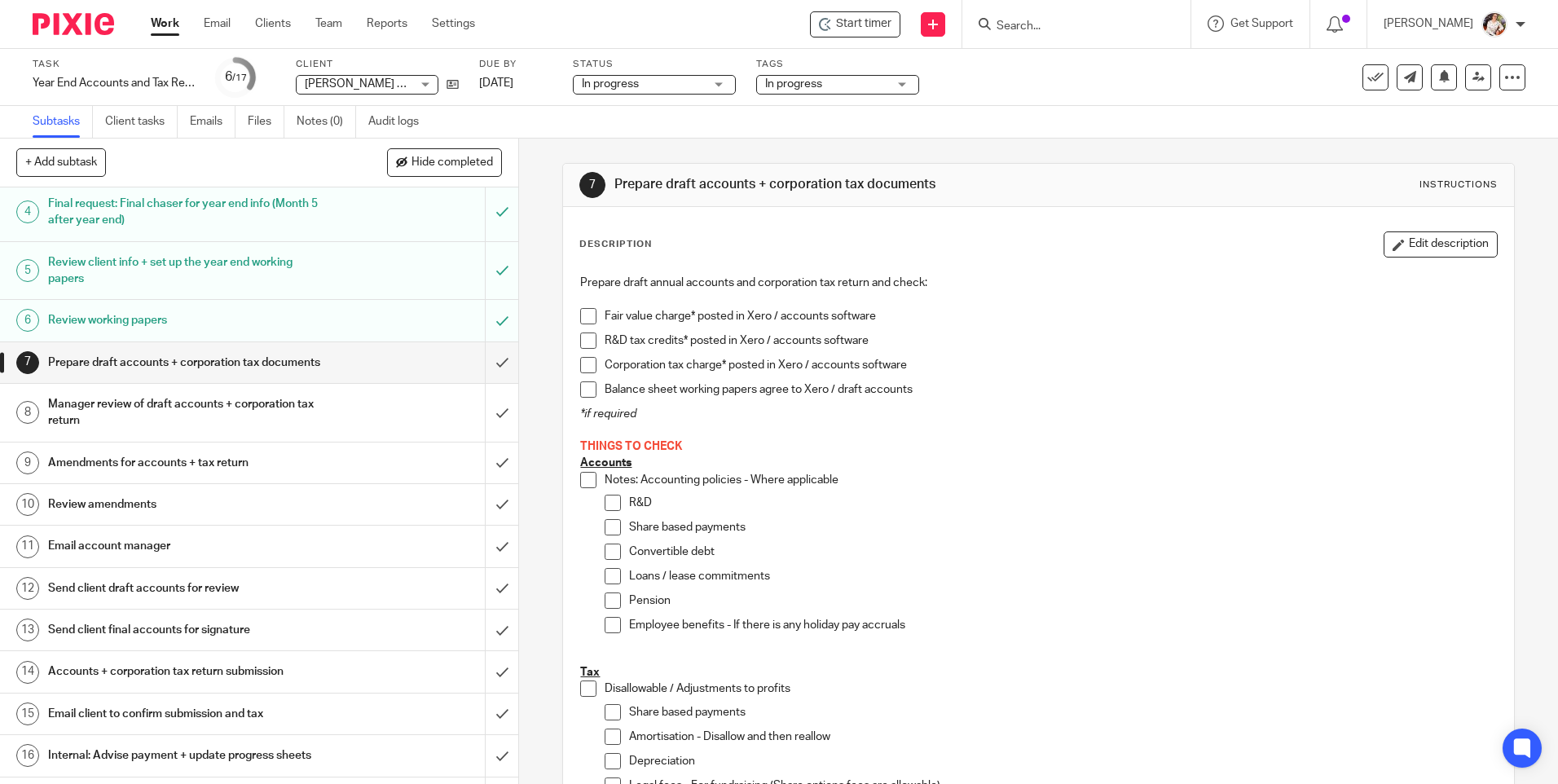
scroll to position [215, 0]
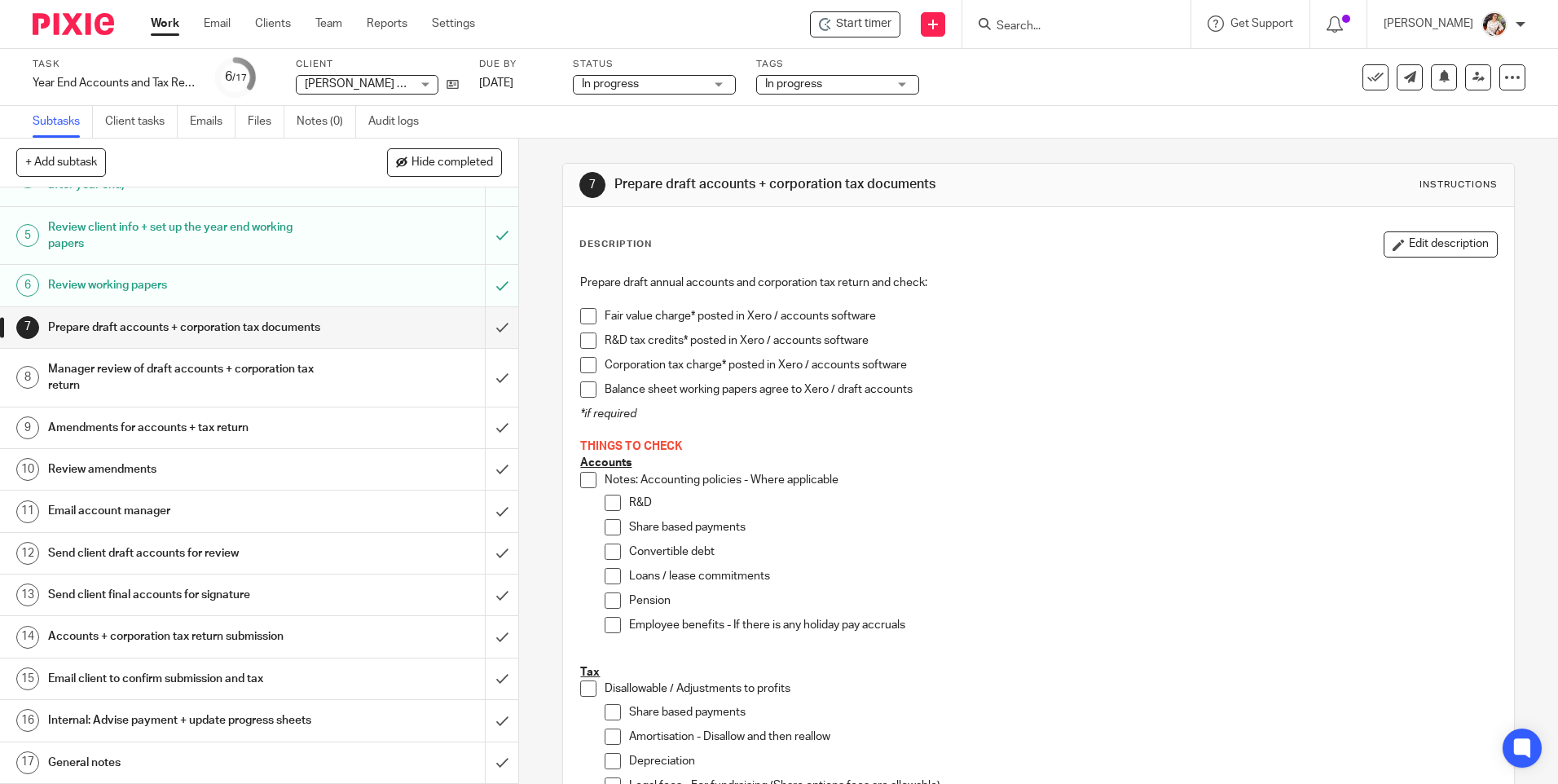
click at [120, 431] on h1 "Amendments for accounts + tax return" at bounding box center [188, 427] width 280 height 25
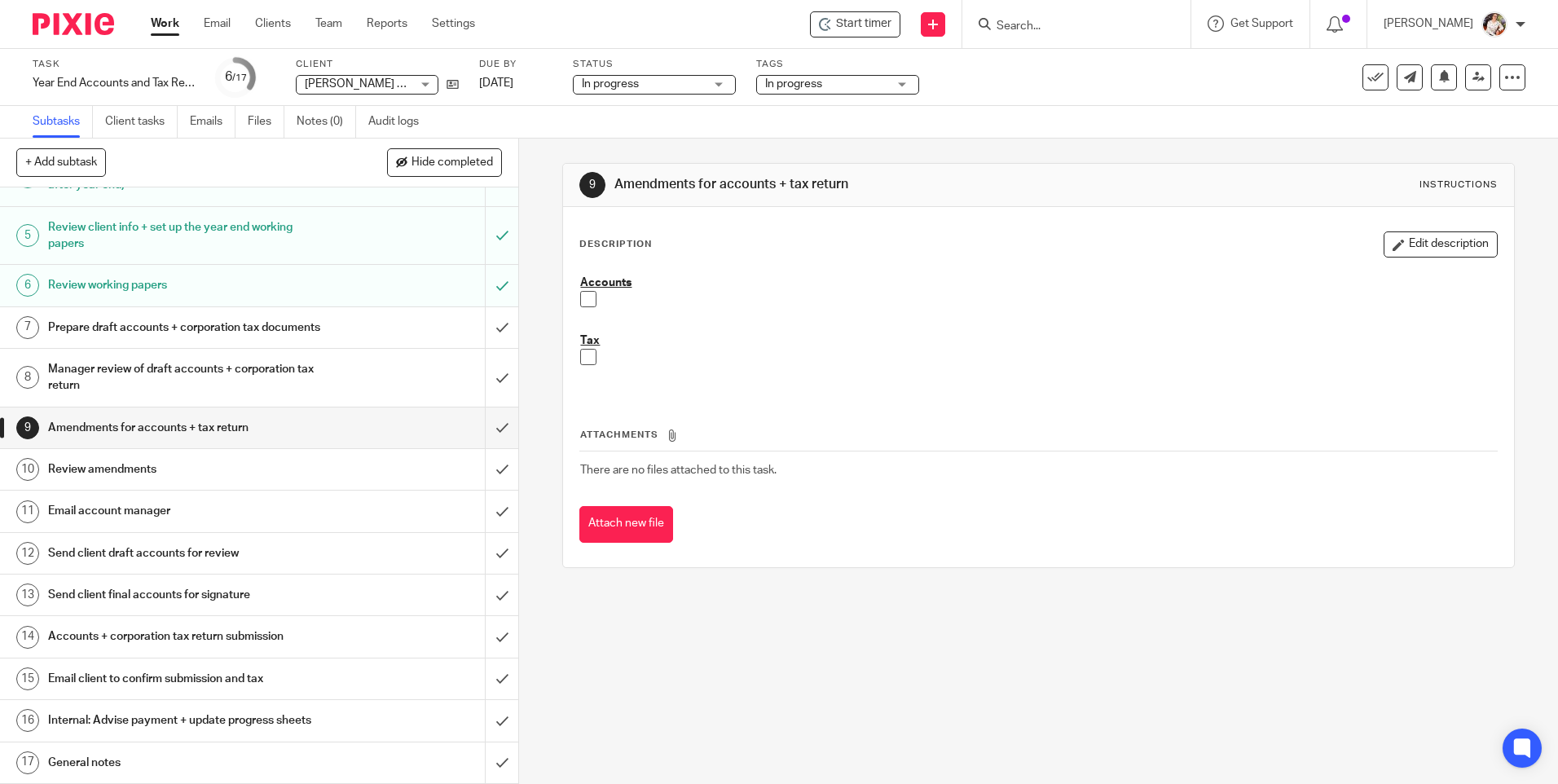
scroll to position [215, 0]
click at [123, 474] on h1 "Review amendments" at bounding box center [188, 469] width 280 height 25
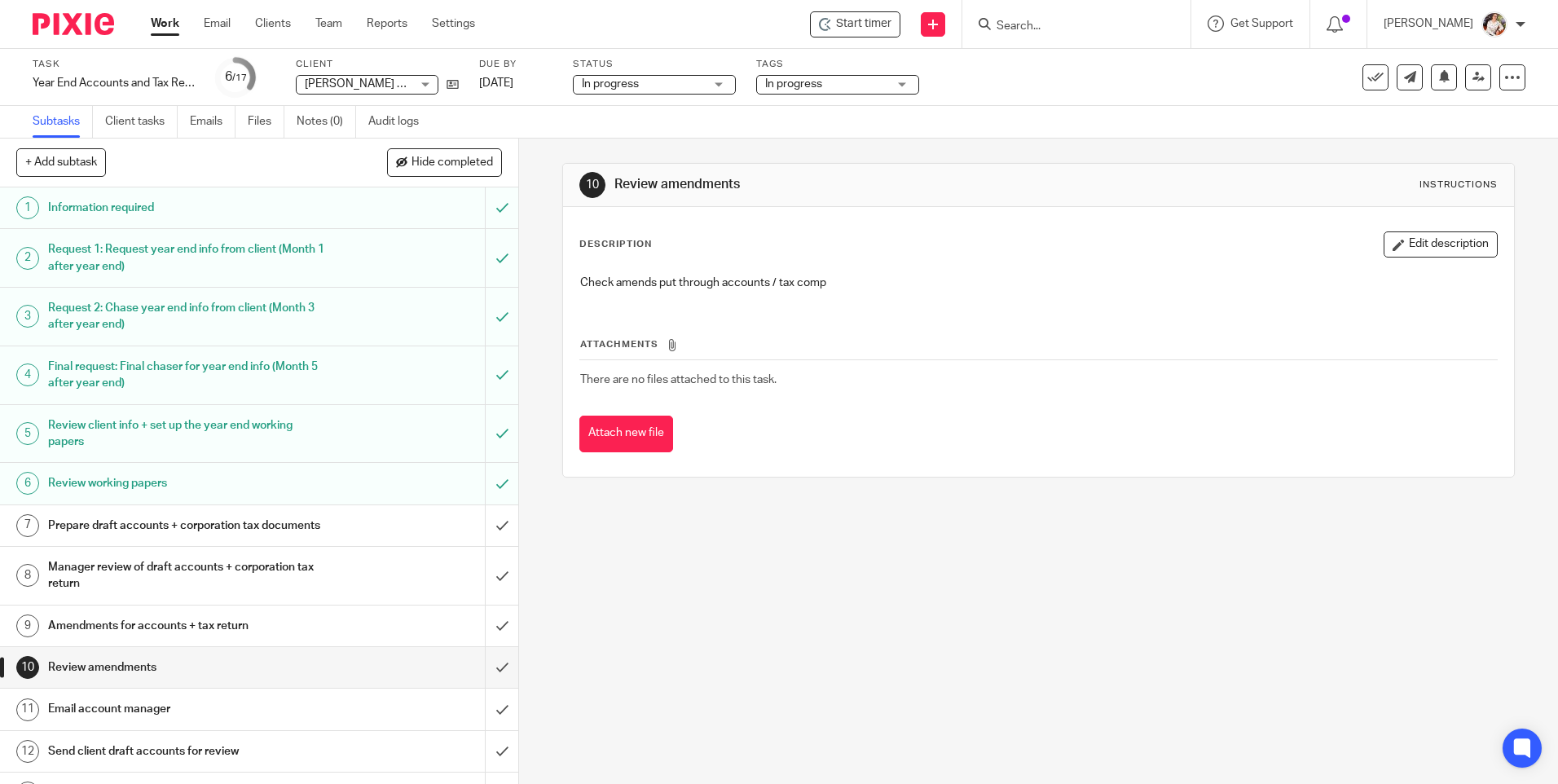
scroll to position [215, 0]
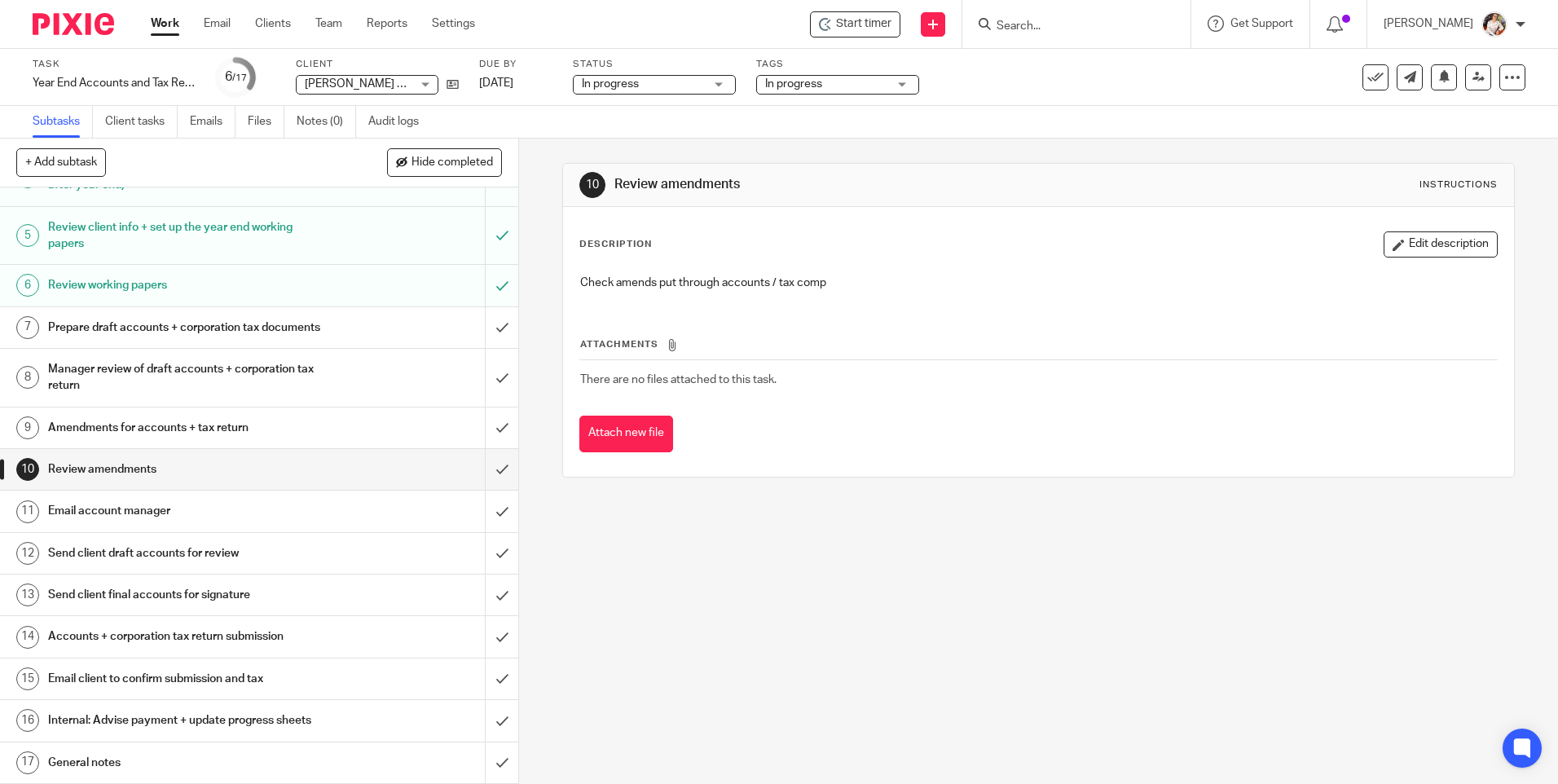
click at [98, 516] on h1 "Email account manager" at bounding box center [188, 510] width 280 height 25
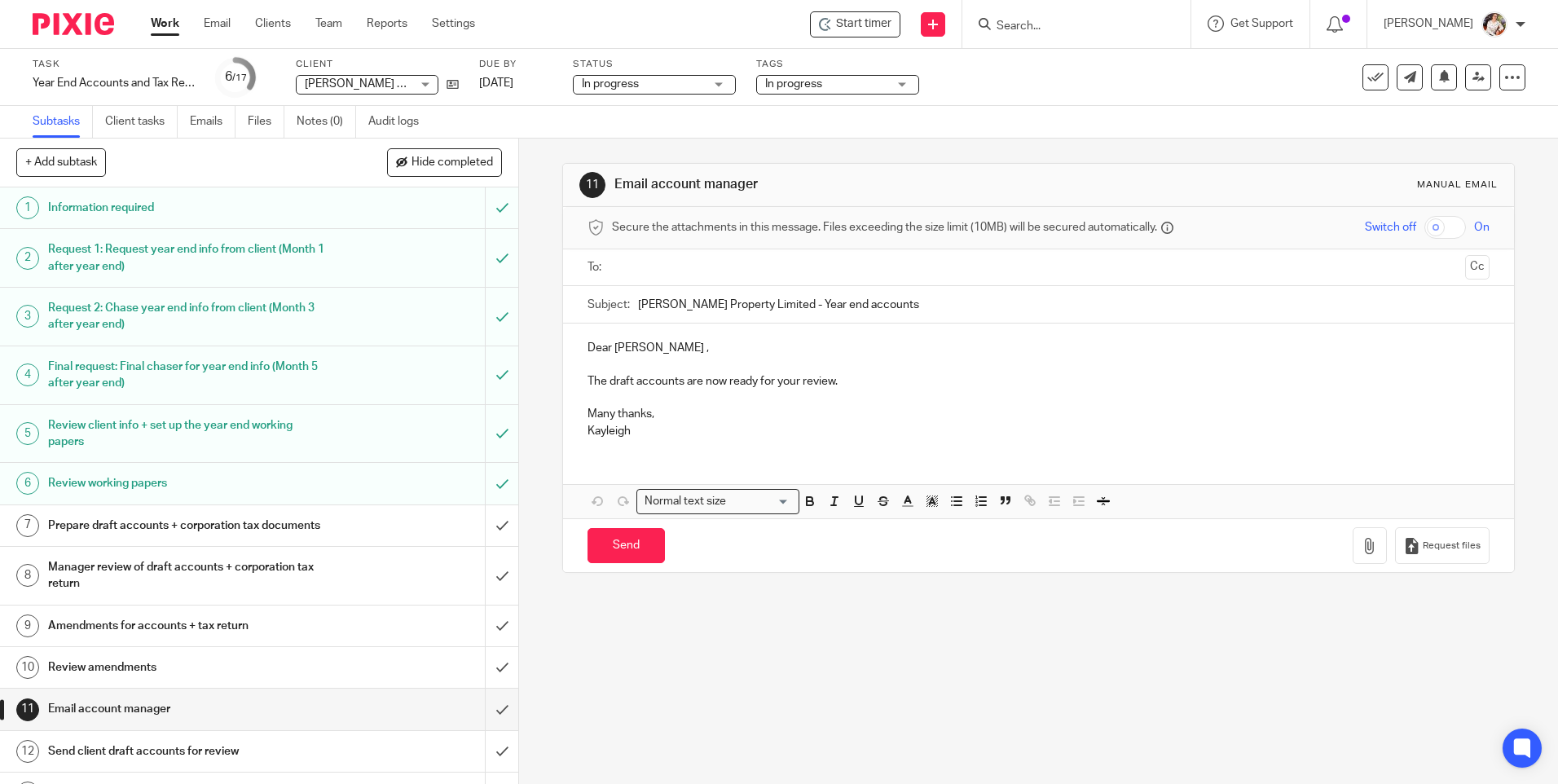
scroll to position [215, 0]
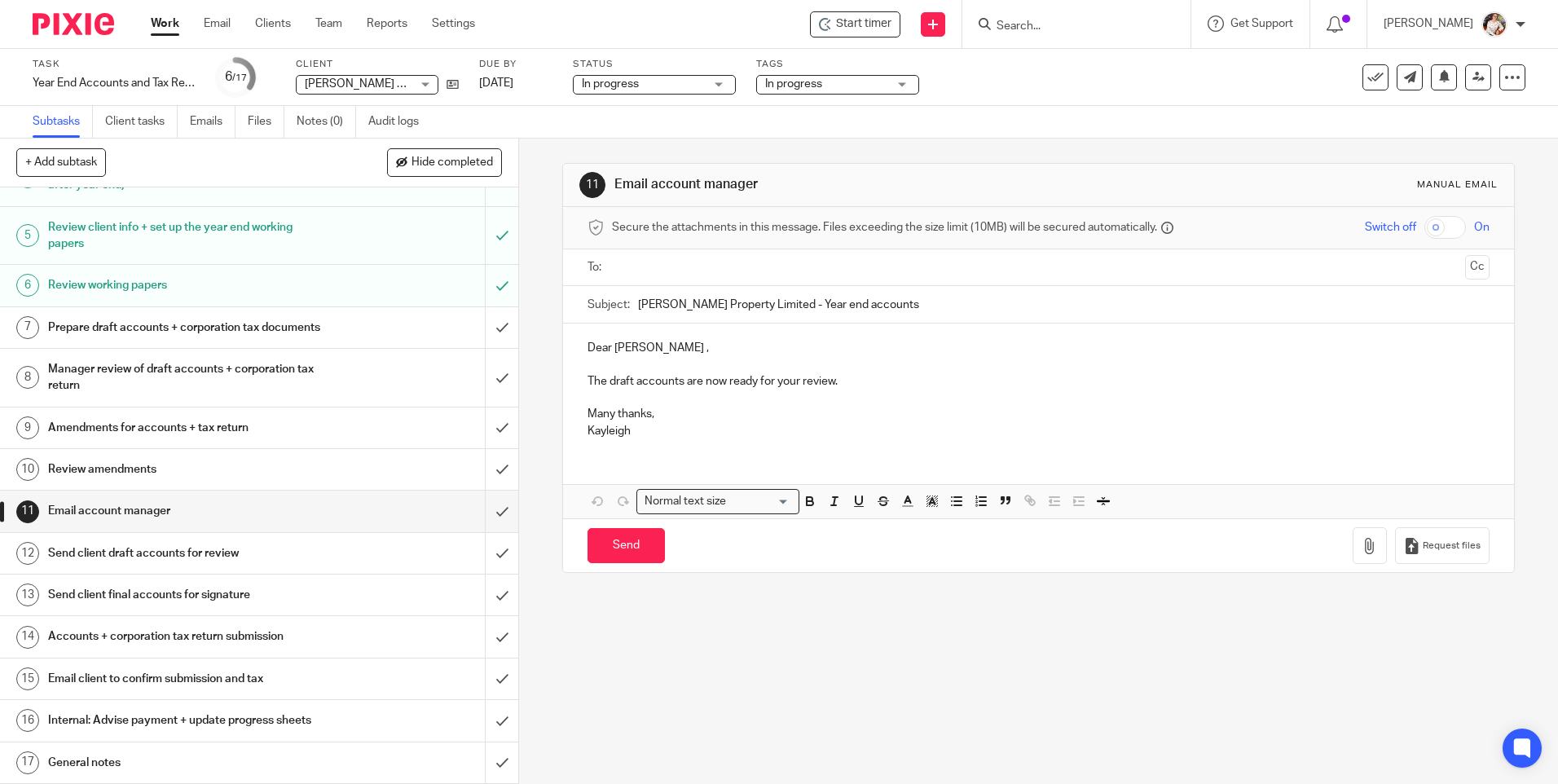
click at [136, 562] on h1 "Send client draft accounts for review" at bounding box center [188, 553] width 280 height 25
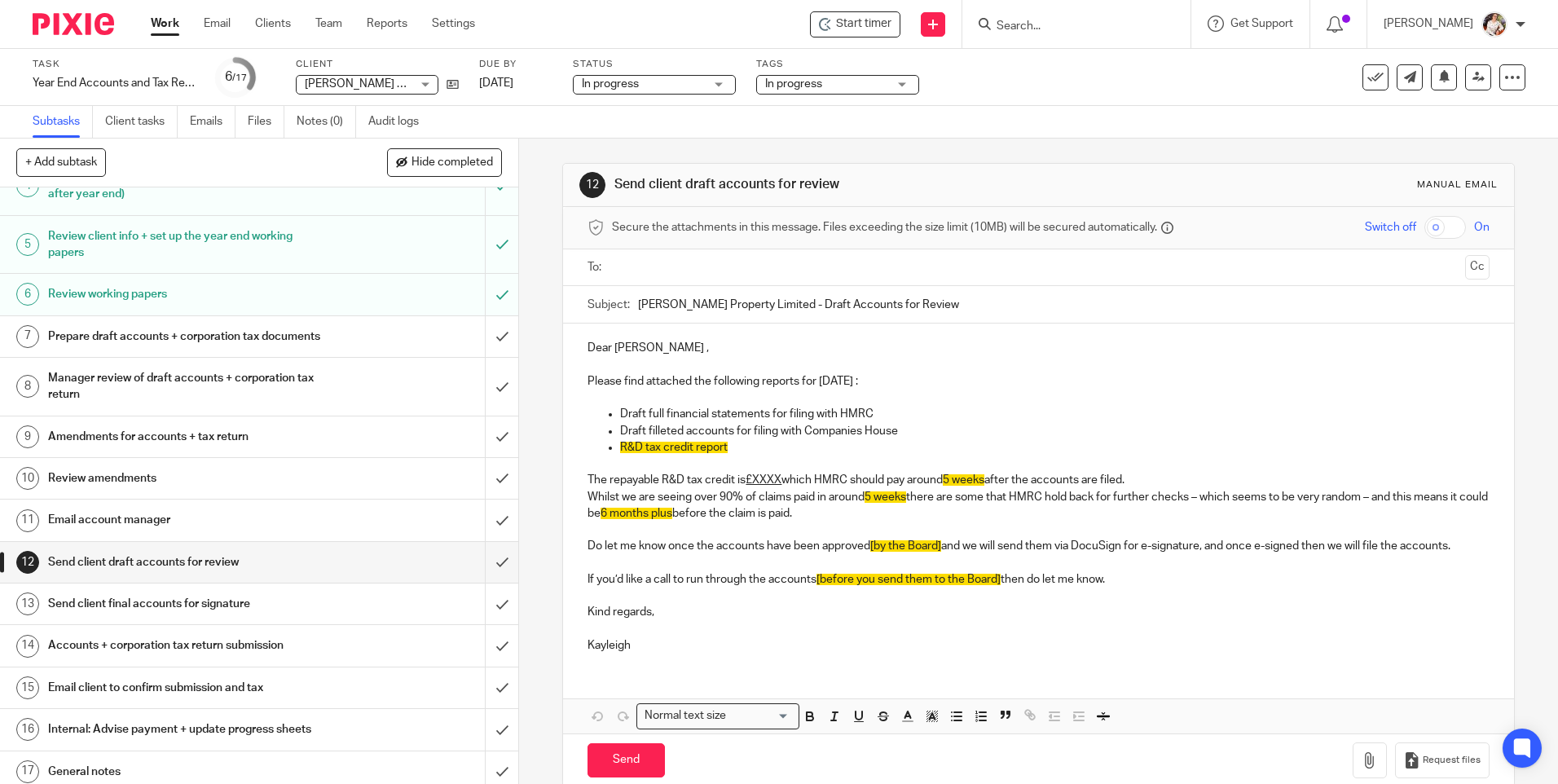
scroll to position [215, 0]
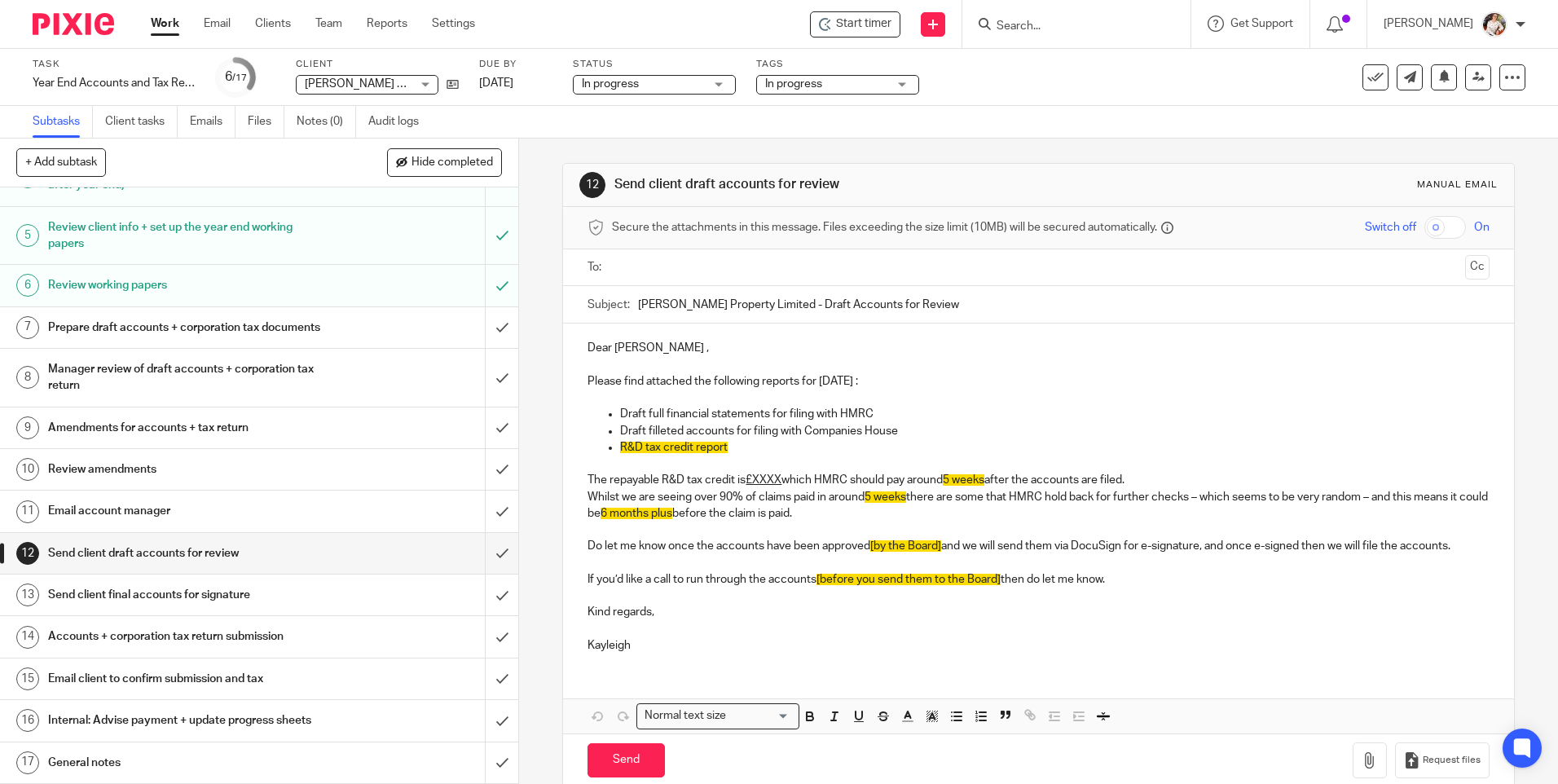
click at [176, 602] on h1 "Send client final accounts for signature" at bounding box center [188, 594] width 280 height 25
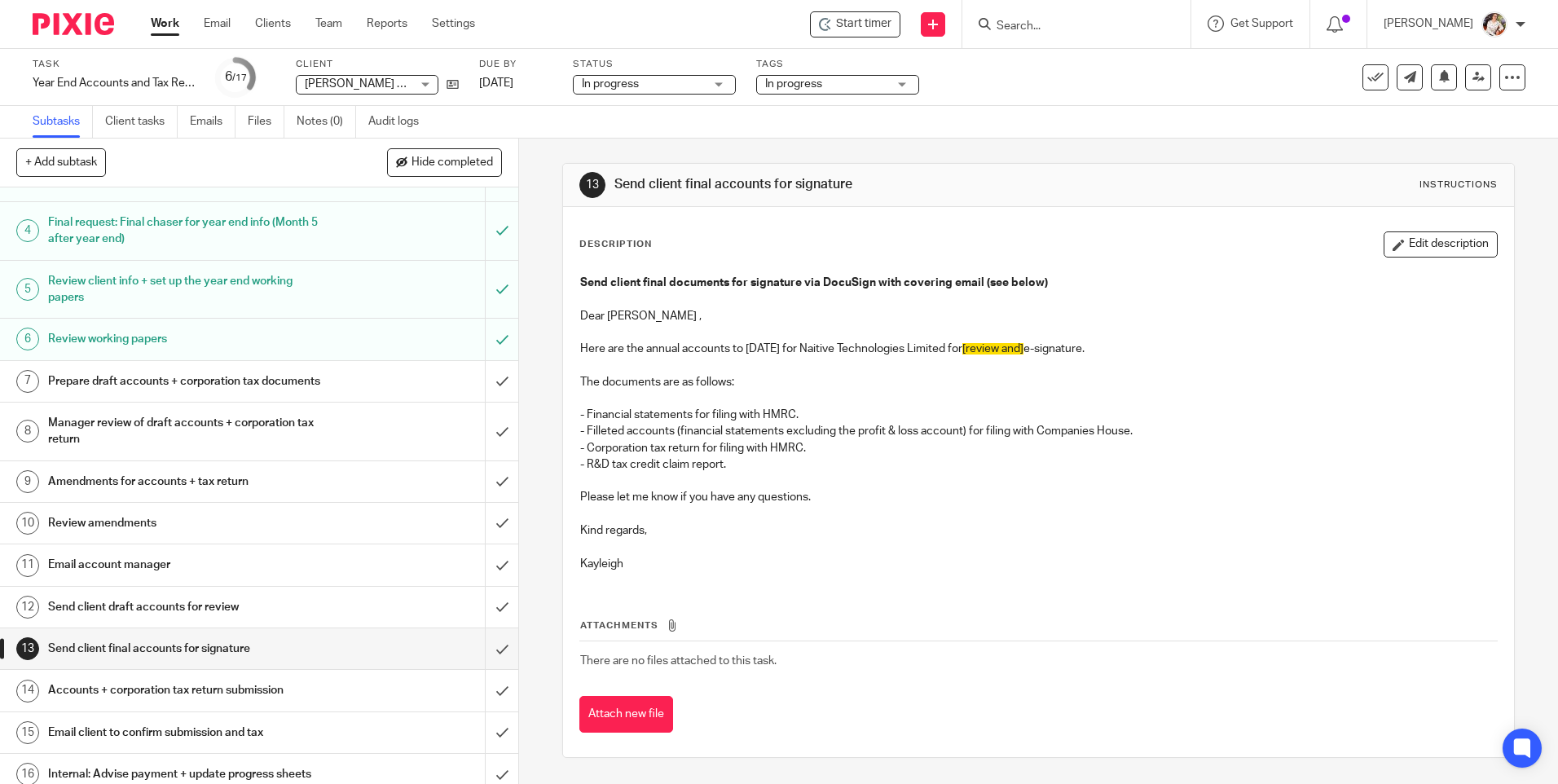
scroll to position [215, 0]
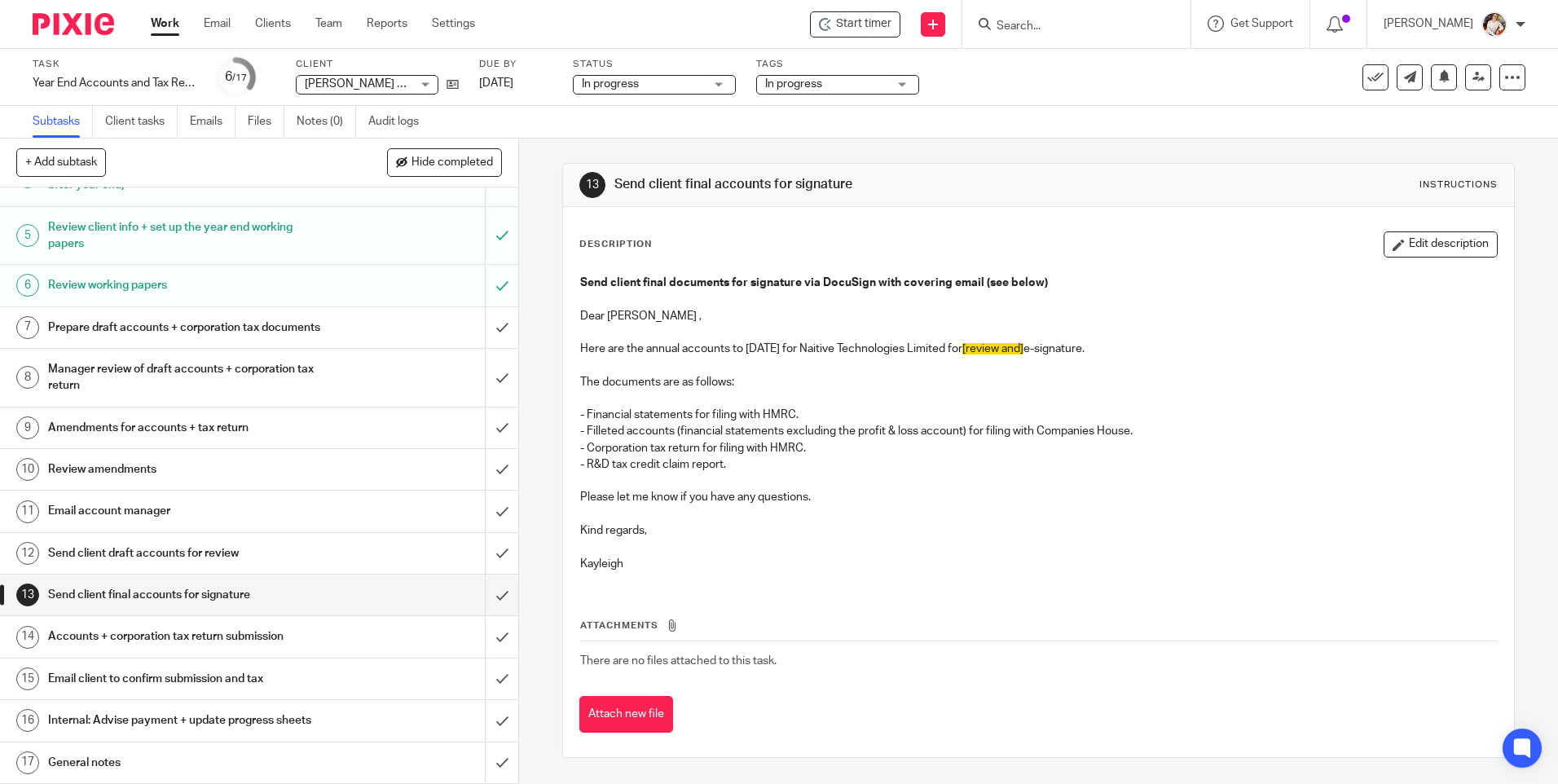
click at [254, 637] on h1 "Accounts + corporation tax return submission" at bounding box center [188, 636] width 280 height 25
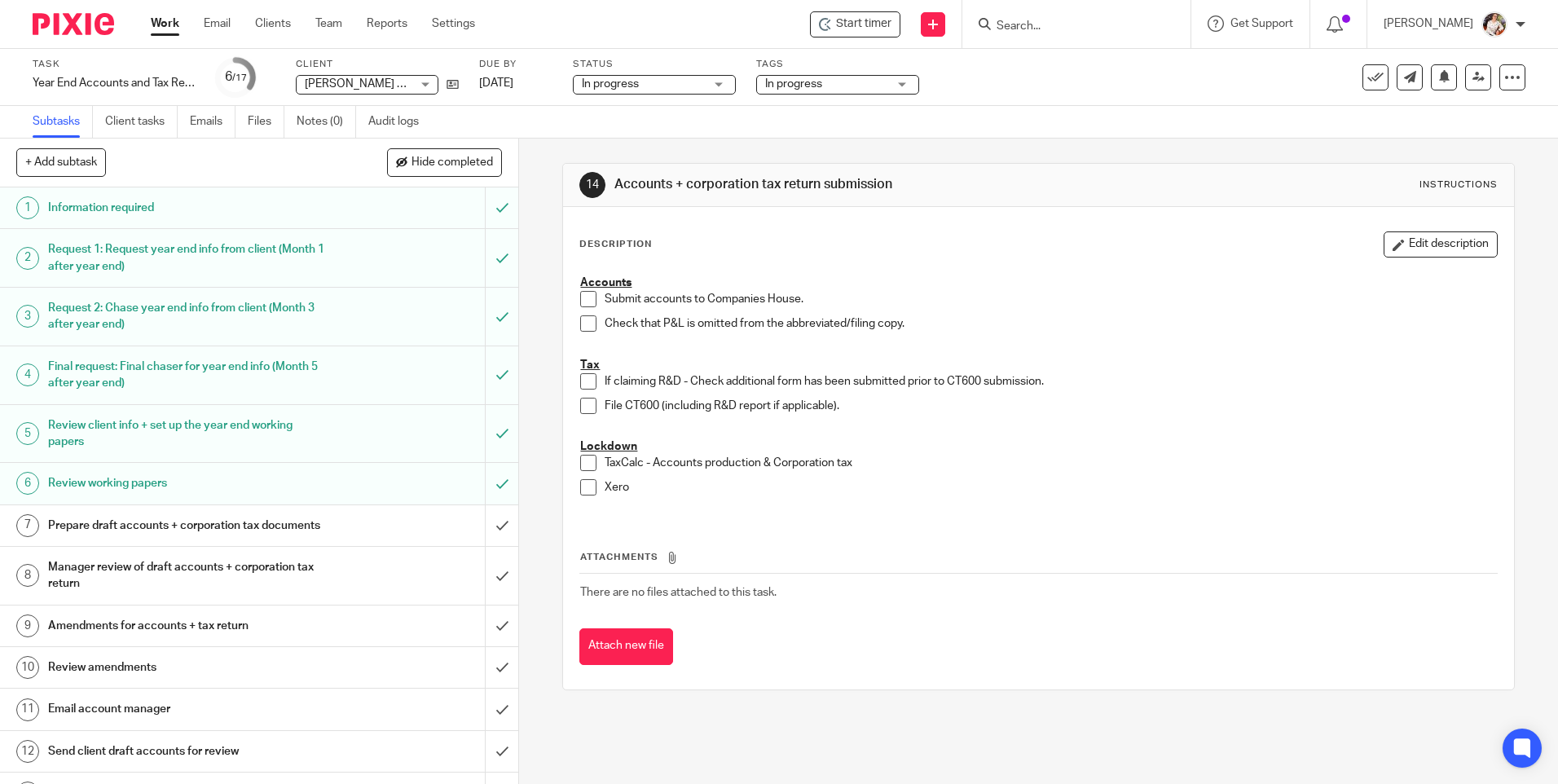
scroll to position [215, 0]
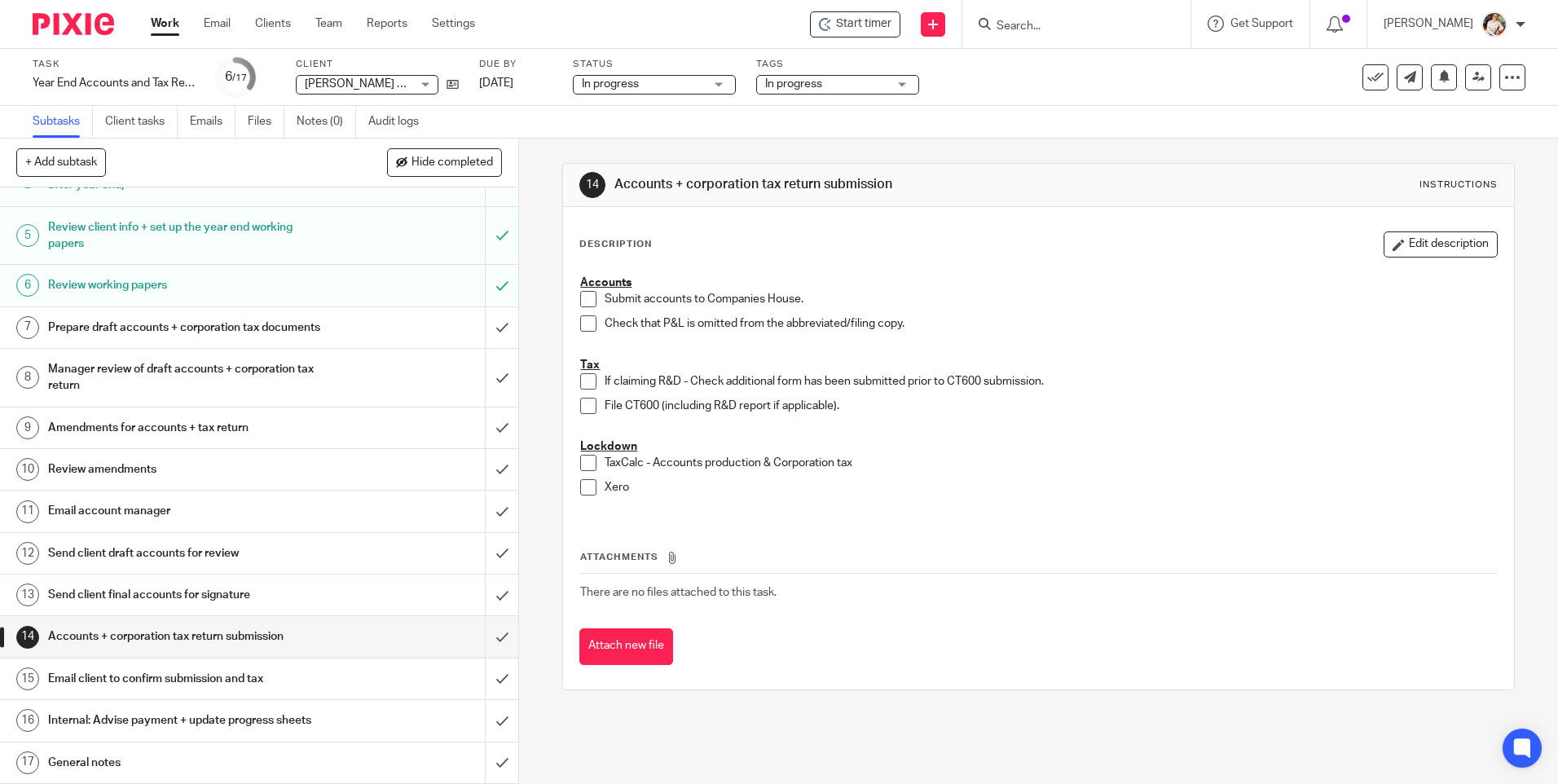
click at [663, 220] on div "Description Edit description Accounts Submit accounts to Companies House. Check…" at bounding box center [1038, 448] width 951 height 482
drag, startPoint x: 659, startPoint y: 402, endPoint x: 832, endPoint y: 400, distance: 173.0
click at [832, 400] on p "File CT600 (including R&D report if applicable)." at bounding box center [1050, 405] width 891 height 16
click at [779, 493] on p "Xero" at bounding box center [1050, 486] width 891 height 16
click at [132, 681] on h1 "Email client to confirm submission and tax" at bounding box center [188, 678] width 280 height 25
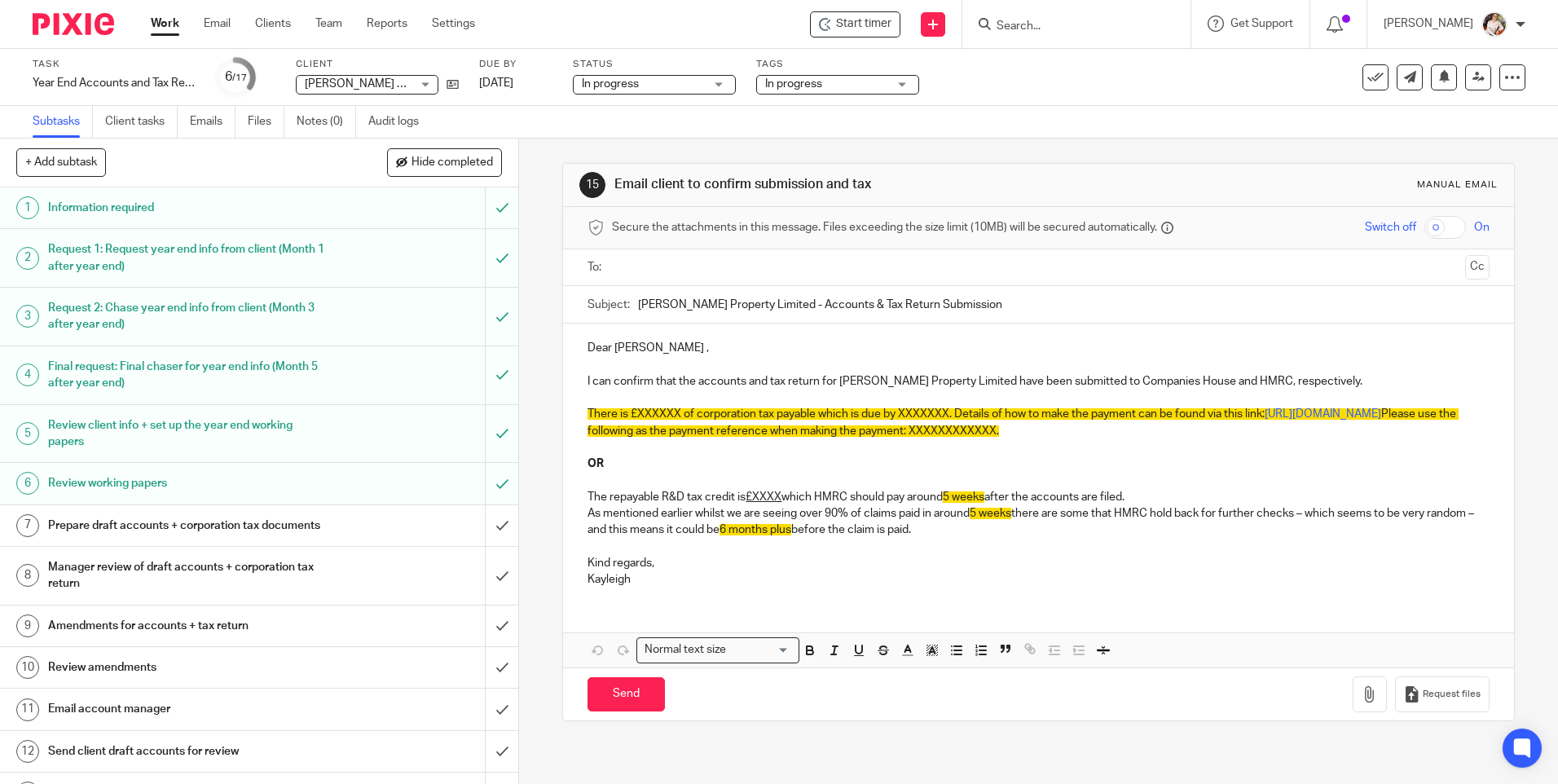
click at [164, 26] on link "Work" at bounding box center [164, 24] width 29 height 16
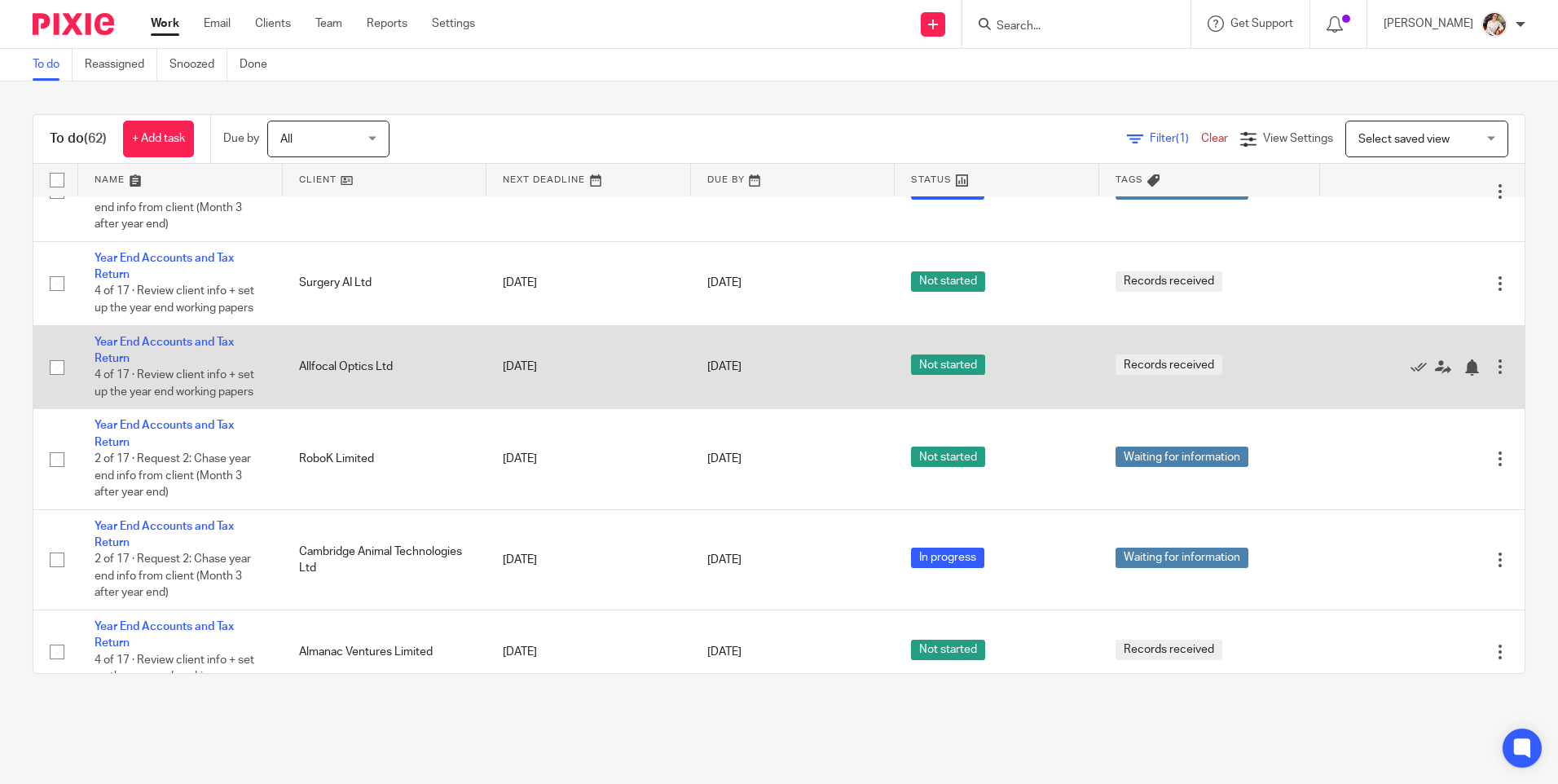
scroll to position [3380, 0]
